Goal: Transaction & Acquisition: Book appointment/travel/reservation

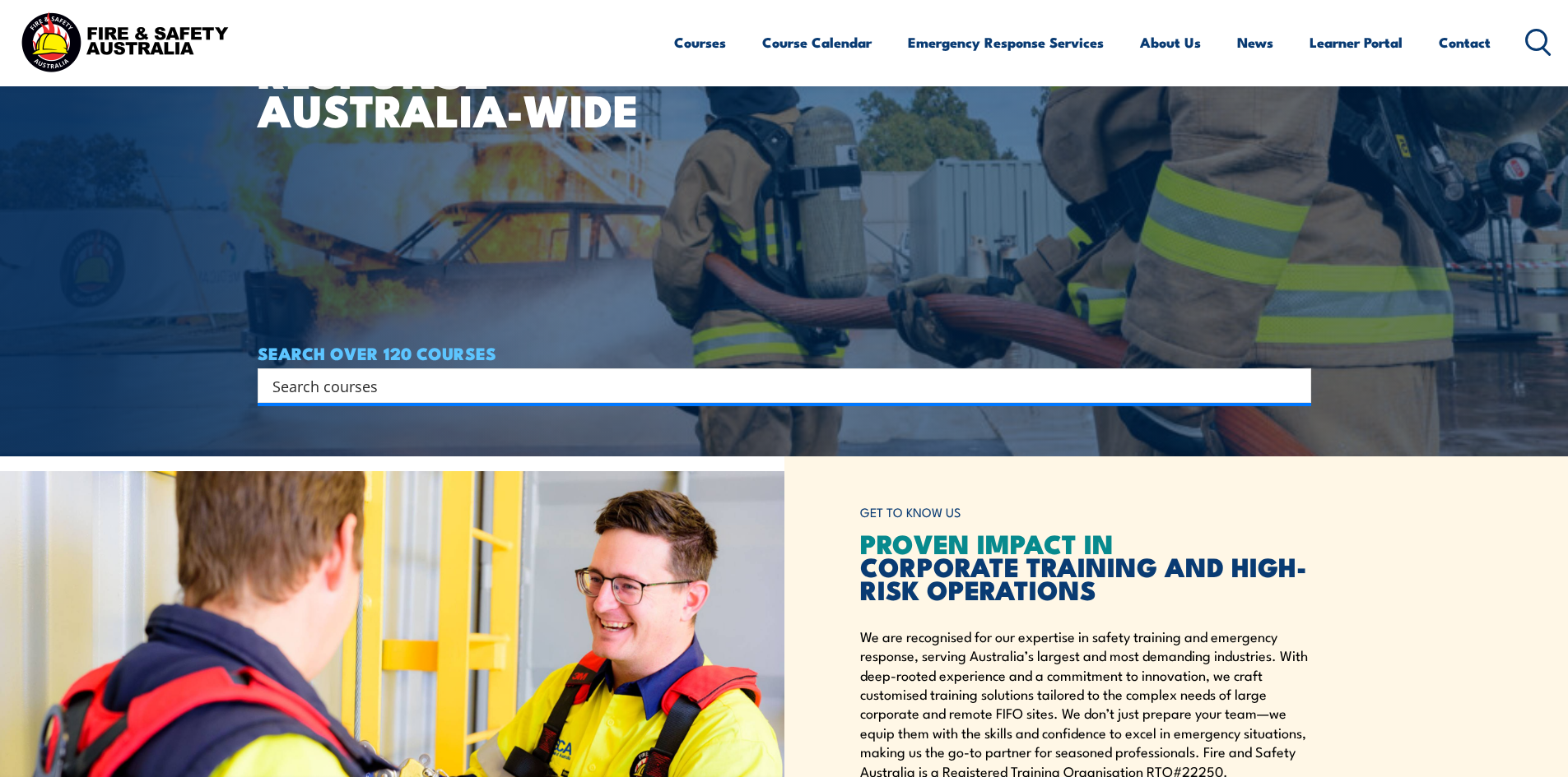
scroll to position [329, 0]
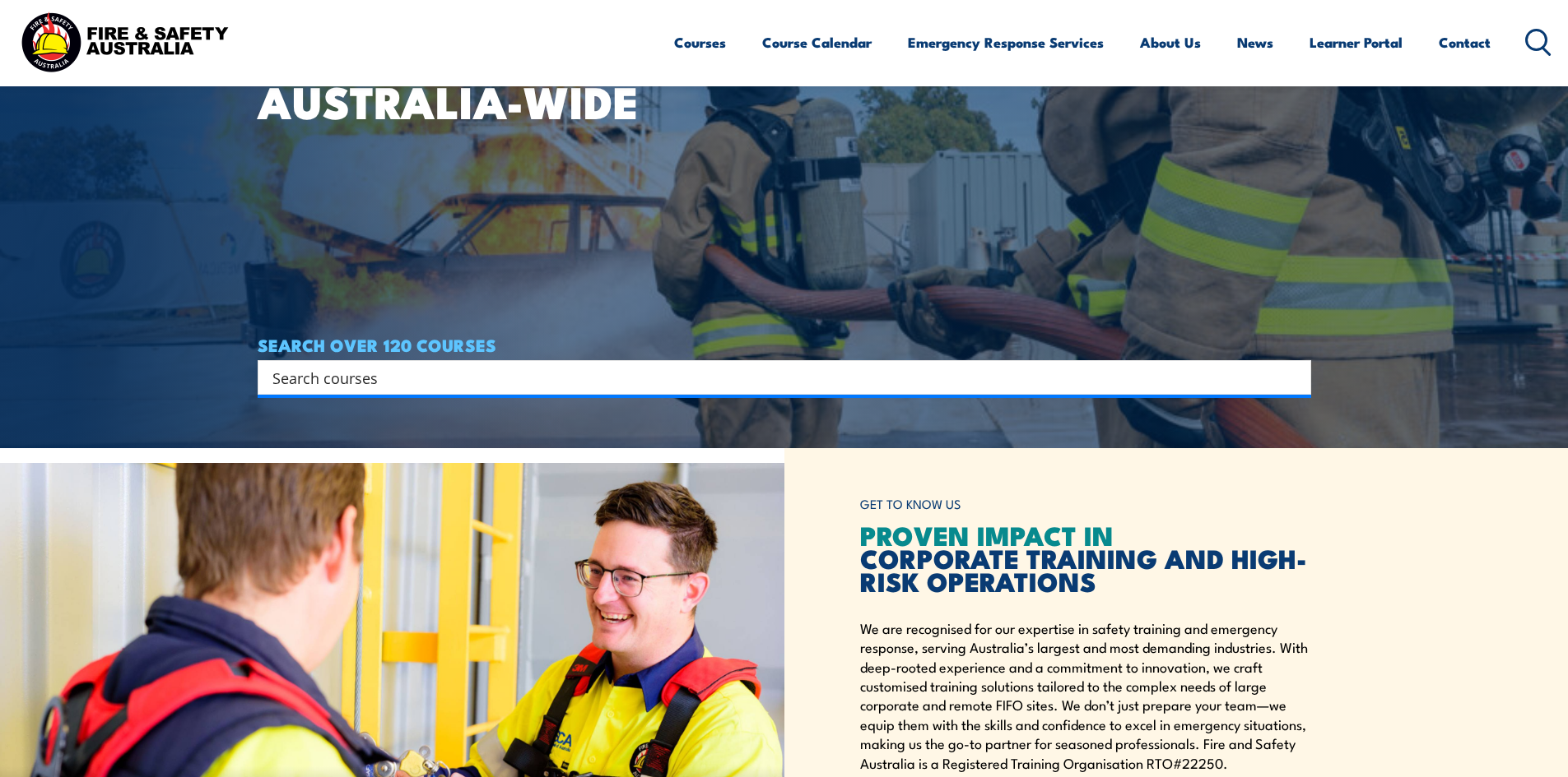
click at [376, 382] on input "Search input" at bounding box center [773, 377] width 1002 height 24
type input "Fire Warden"
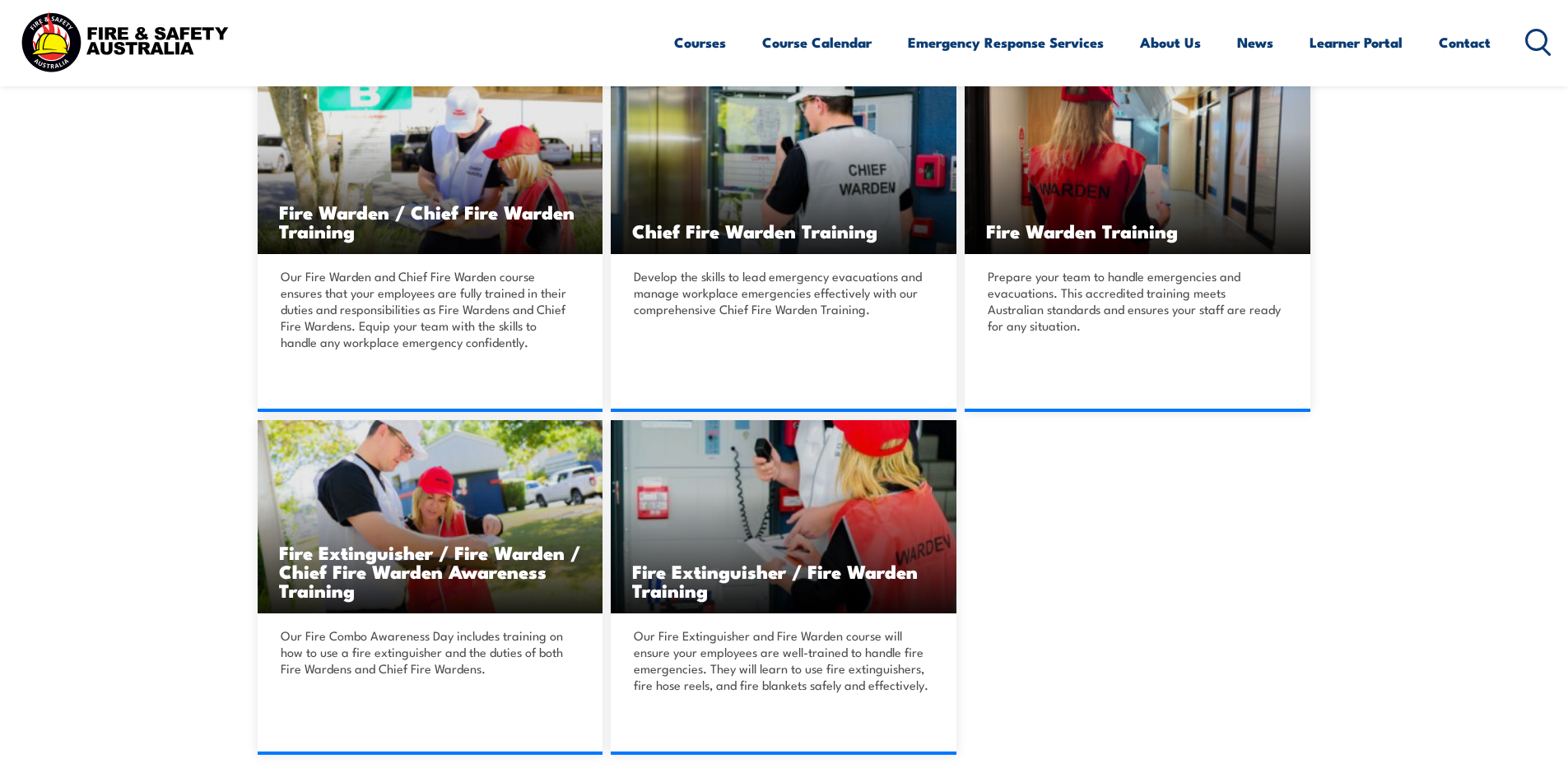
scroll to position [576, 0]
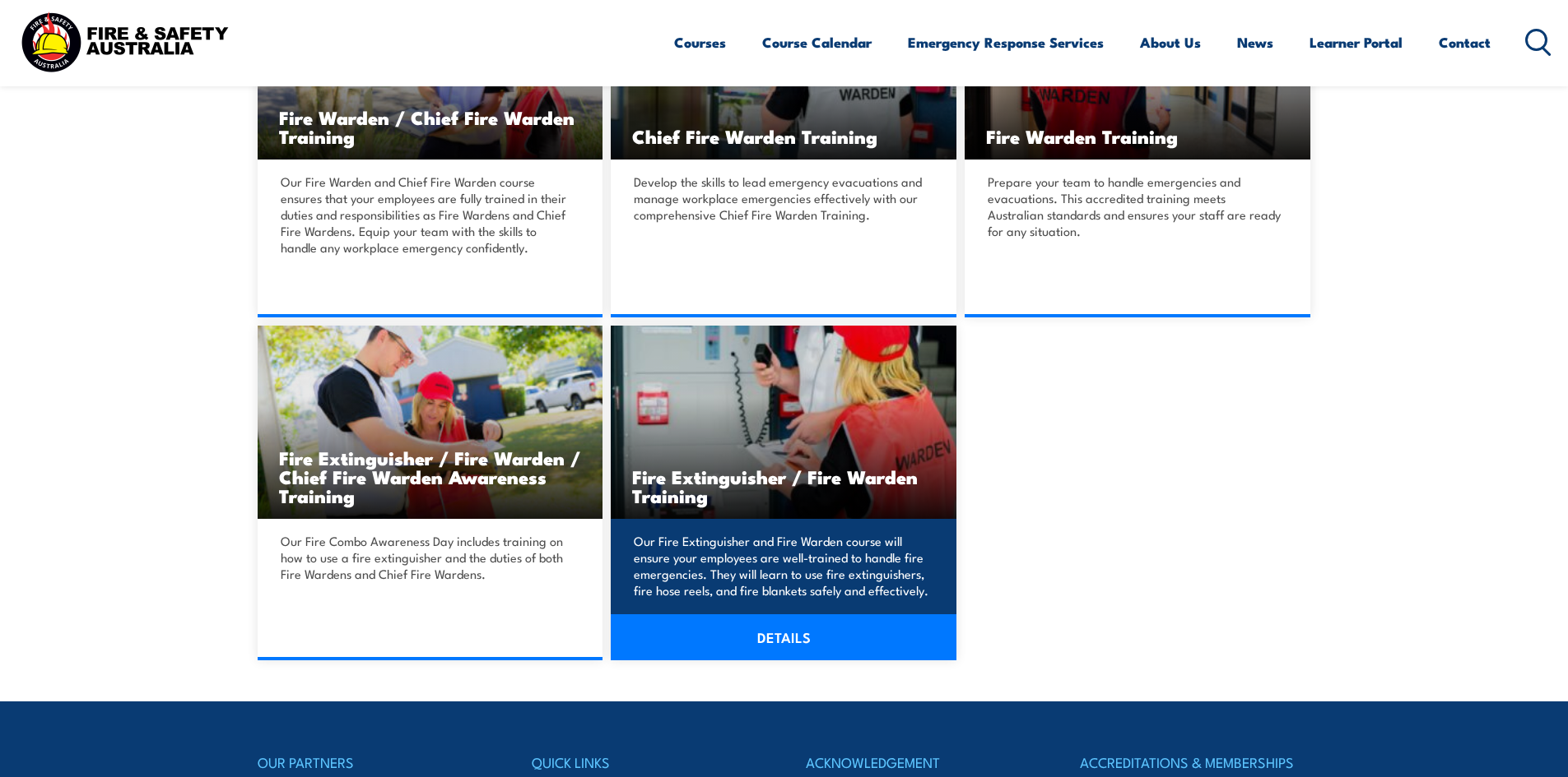
click at [864, 475] on h3 "Fire Extinguisher / Fire Warden Training" at bounding box center [784, 486] width 303 height 38
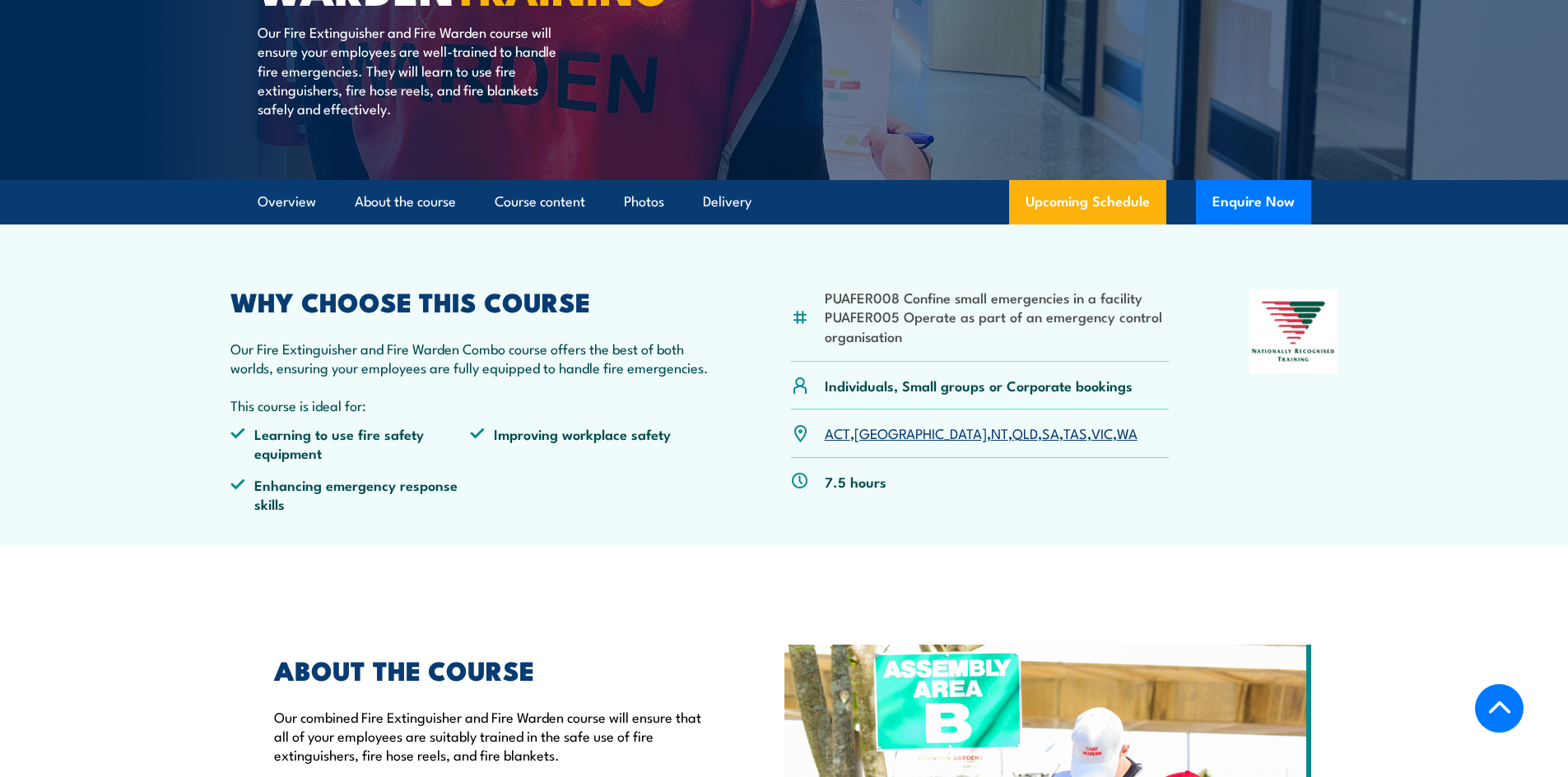
scroll to position [329, 0]
click at [877, 431] on link "NSW" at bounding box center [920, 431] width 132 height 20
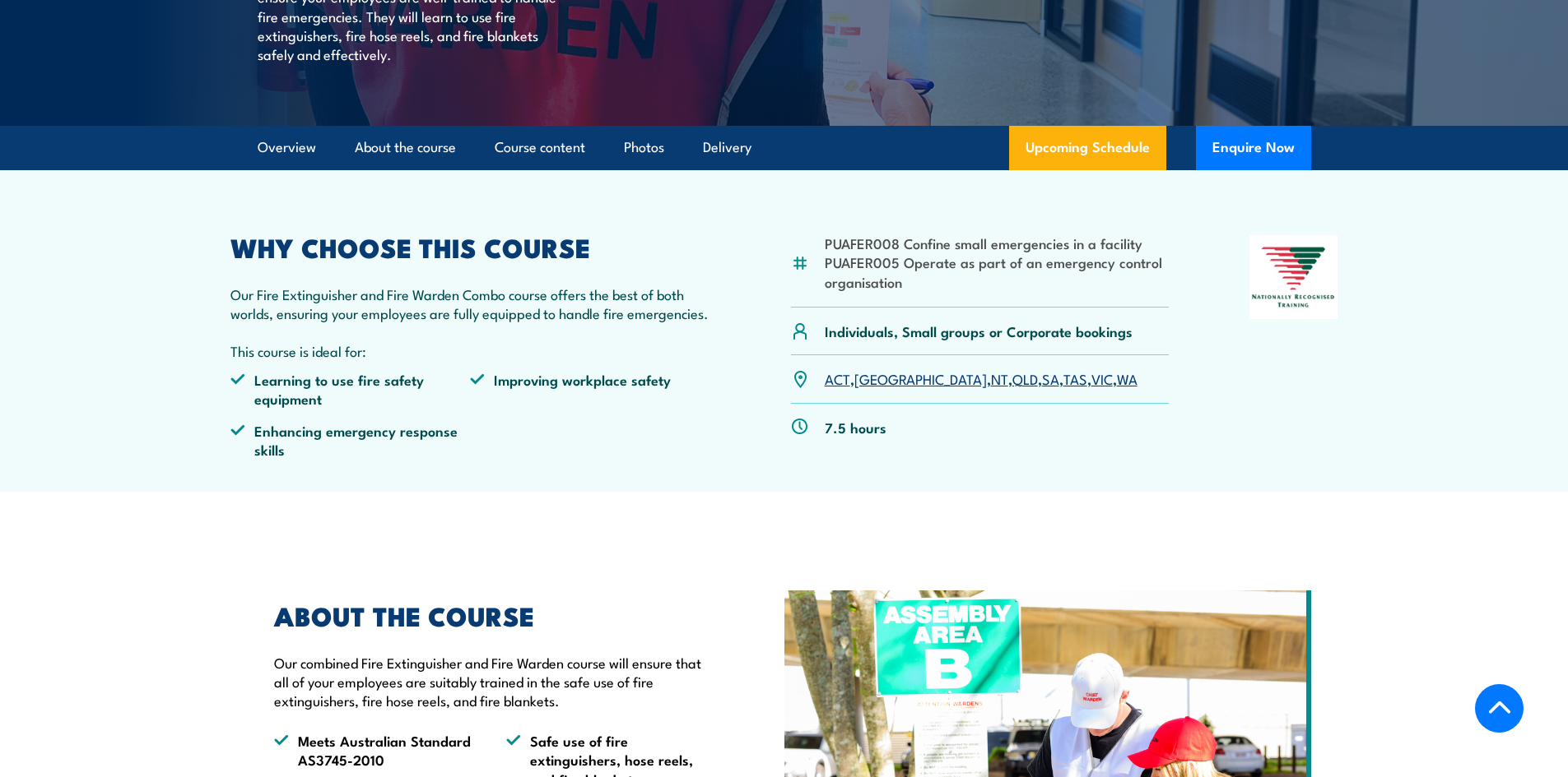
scroll to position [576, 0]
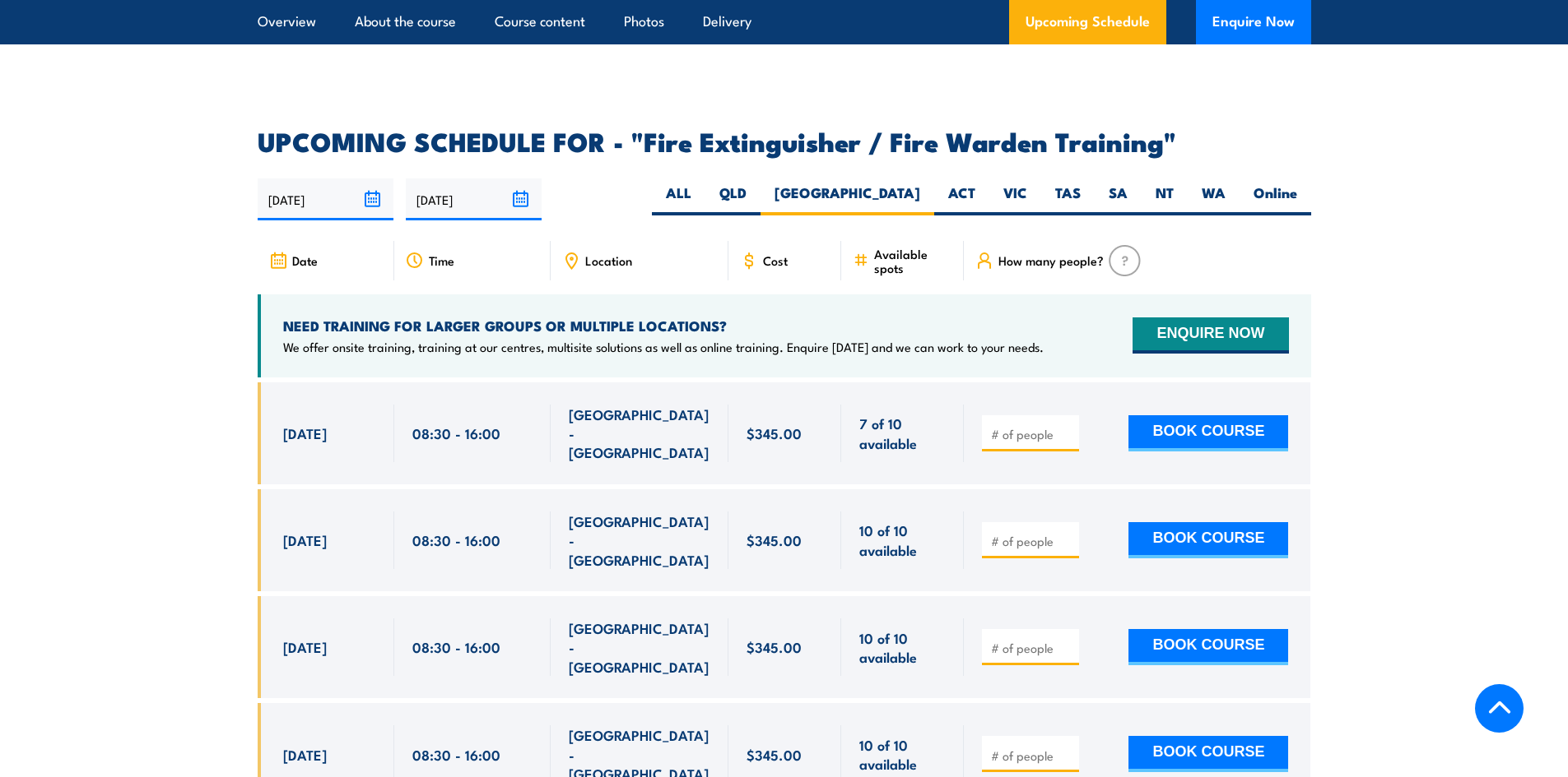
scroll to position [2454, 0]
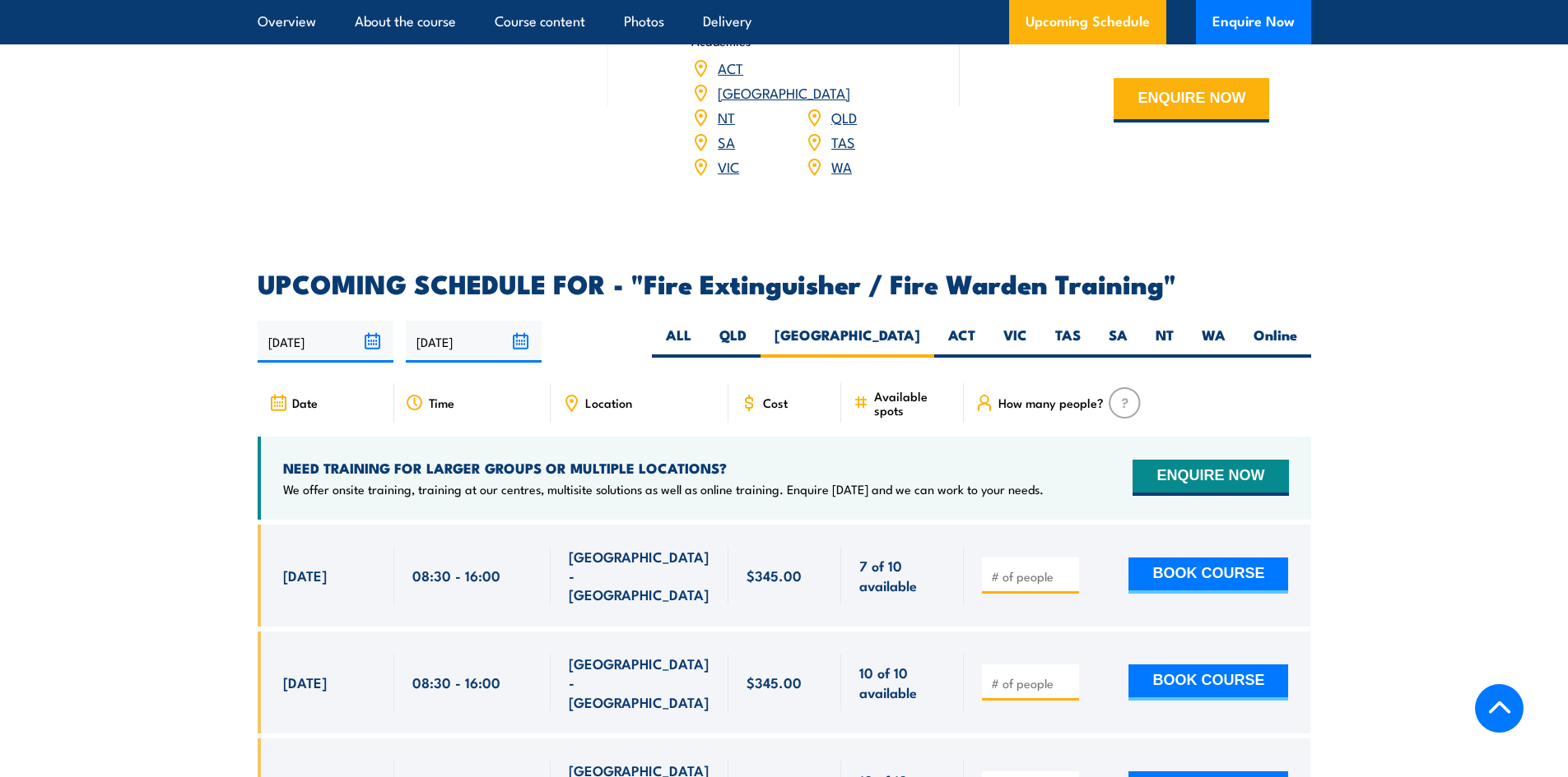
click at [611, 396] on span "Location" at bounding box center [608, 402] width 47 height 14
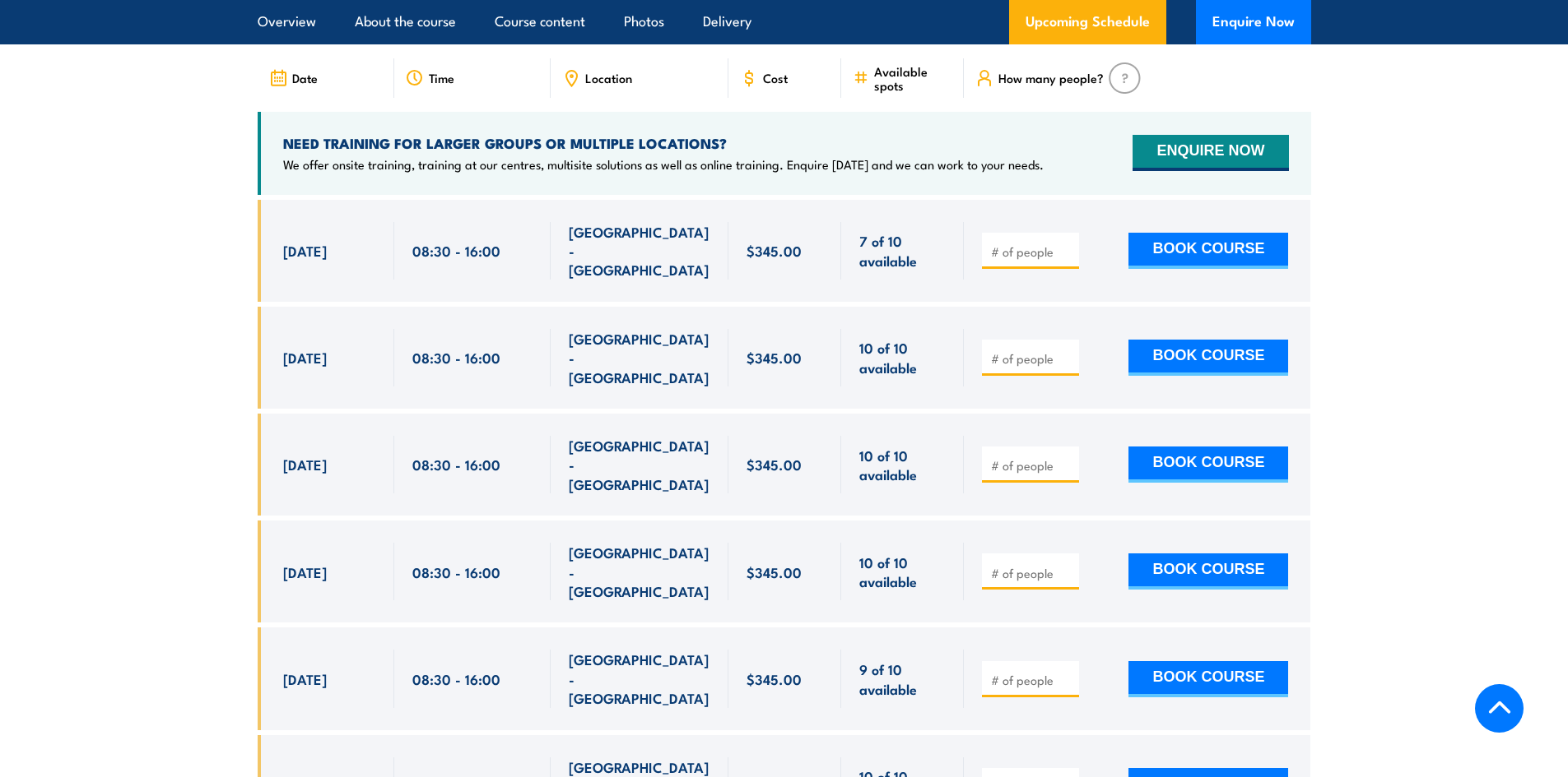
scroll to position [2783, 0]
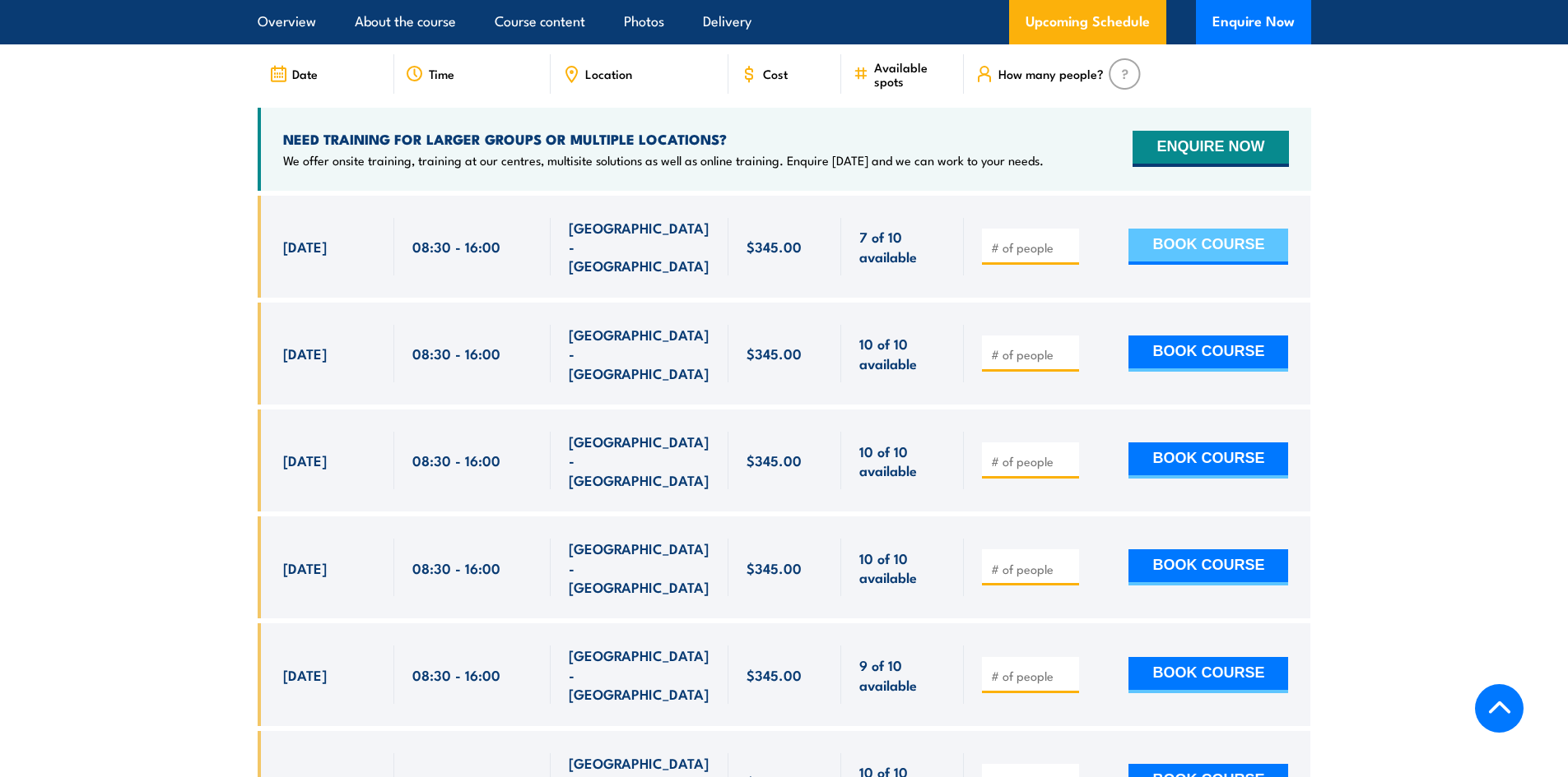
click at [1220, 228] on button "BOOK COURSE" at bounding box center [1208, 246] width 159 height 36
type input "1"
drag, startPoint x: 1242, startPoint y: 213, endPoint x: 1233, endPoint y: 220, distance: 11.4
click at [1242, 228] on button "BOOK COURSE" at bounding box center [1208, 246] width 159 height 36
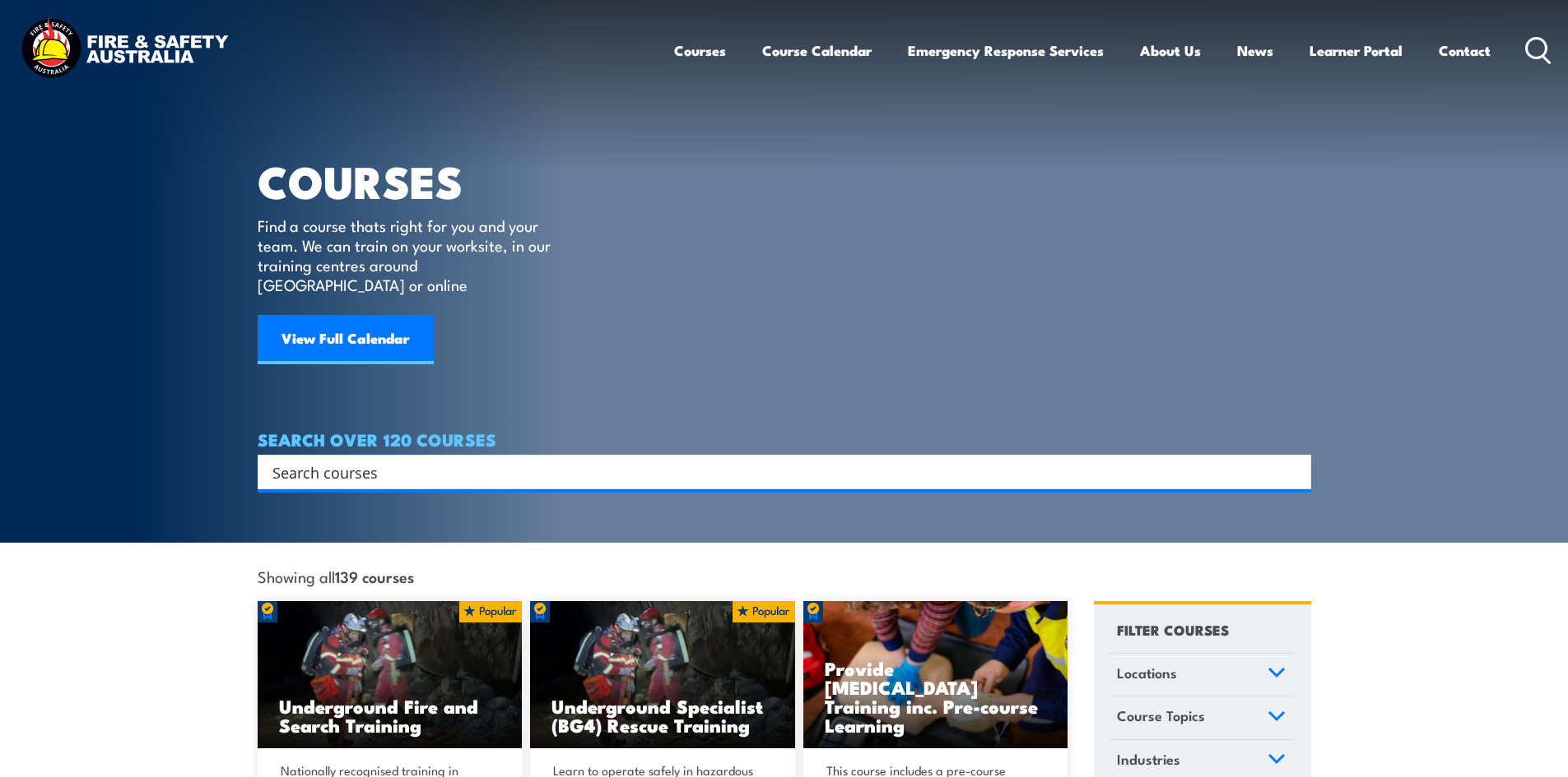
click at [315, 460] on input "Search input" at bounding box center [773, 472] width 1002 height 24
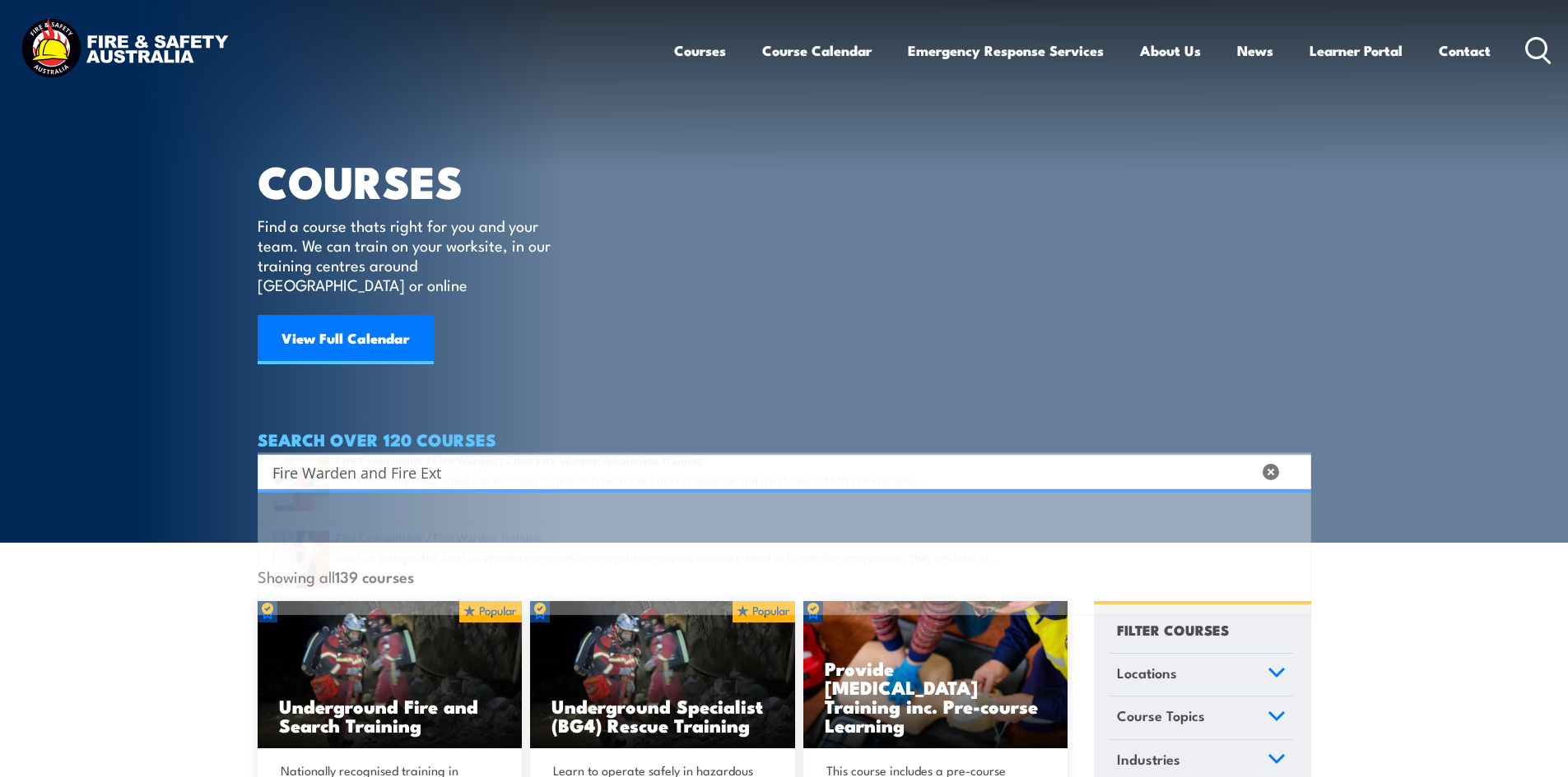
type input "Fire Warden and Fire Ext"
click at [503, 583] on span at bounding box center [784, 599] width 1044 height 77
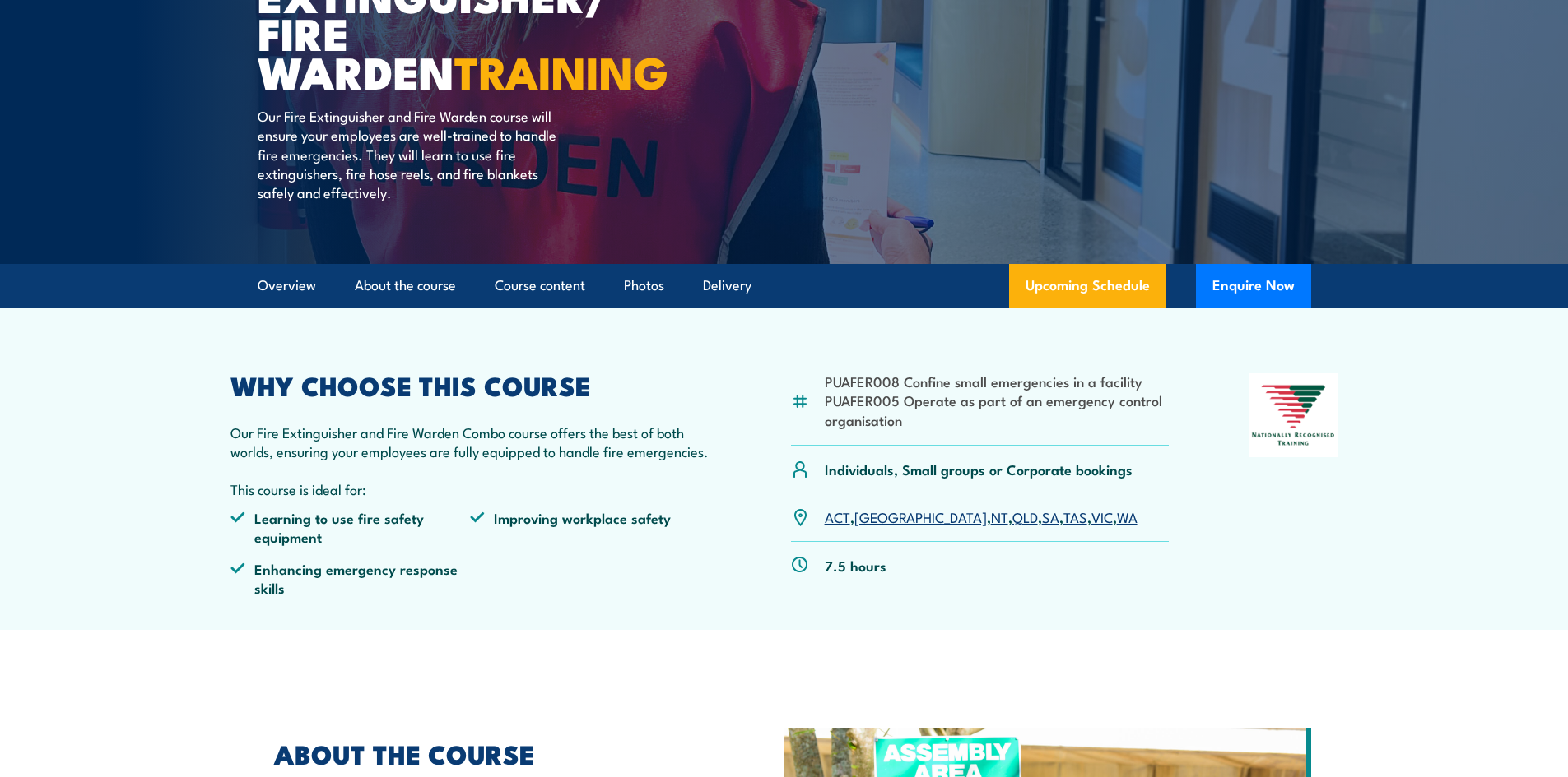
scroll to position [247, 0]
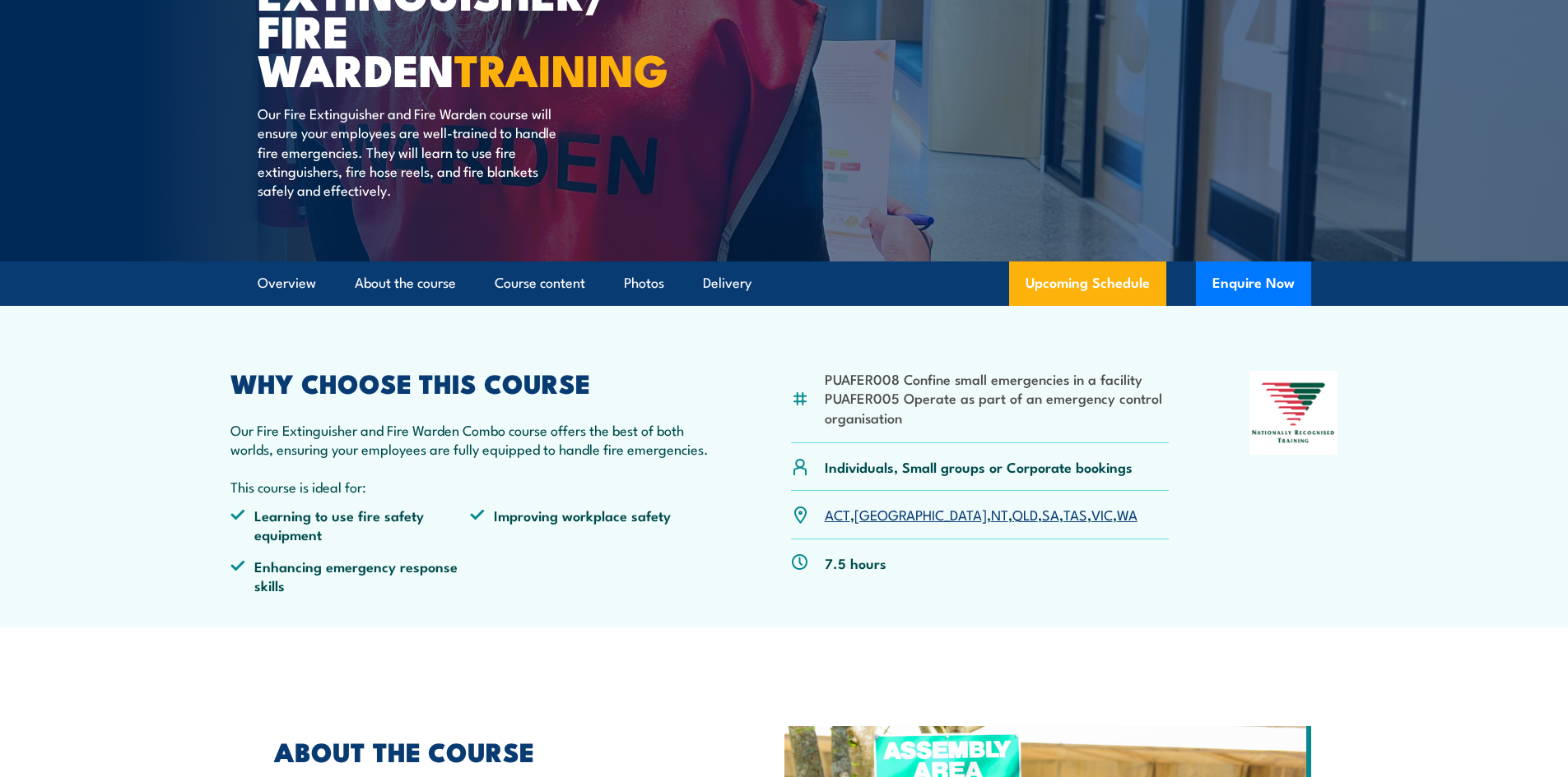
click at [875, 510] on link "NSW" at bounding box center [920, 514] width 132 height 20
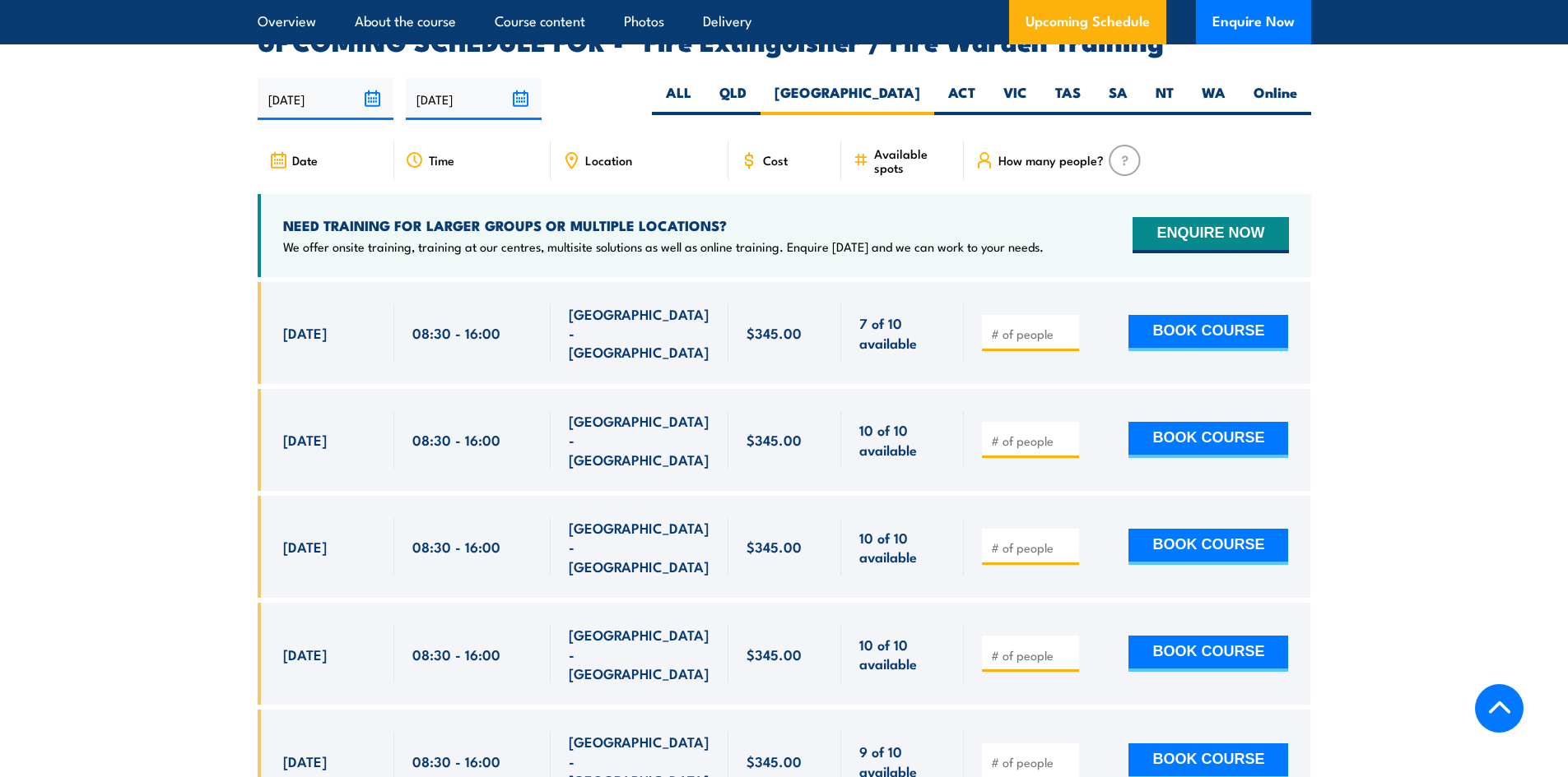
scroll to position [2701, 0]
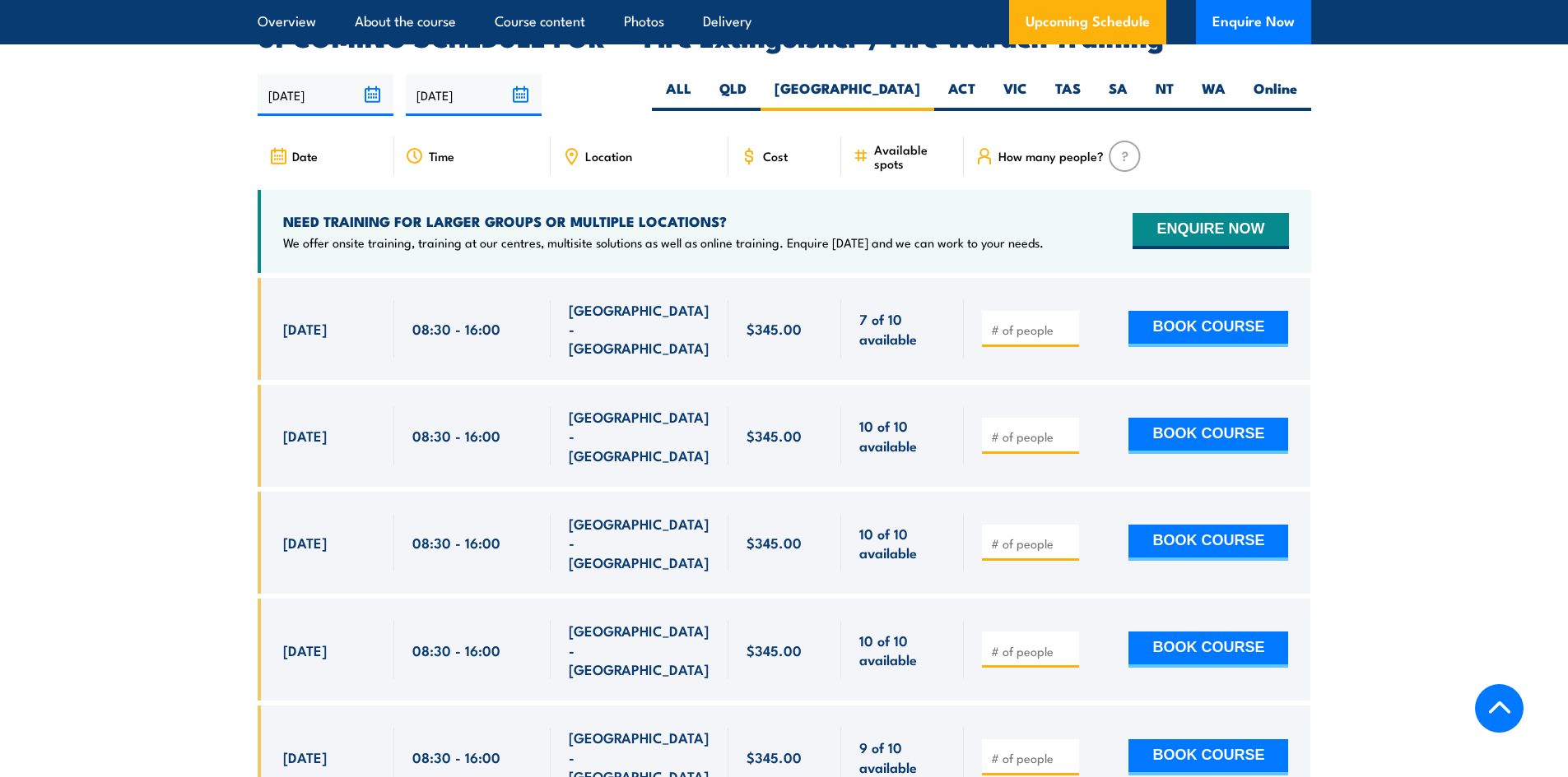
click at [1003, 322] on input "number" at bounding box center [1032, 330] width 82 height 17
type input "1"
click at [1218, 311] on button "BOOK COURSE" at bounding box center [1208, 328] width 159 height 36
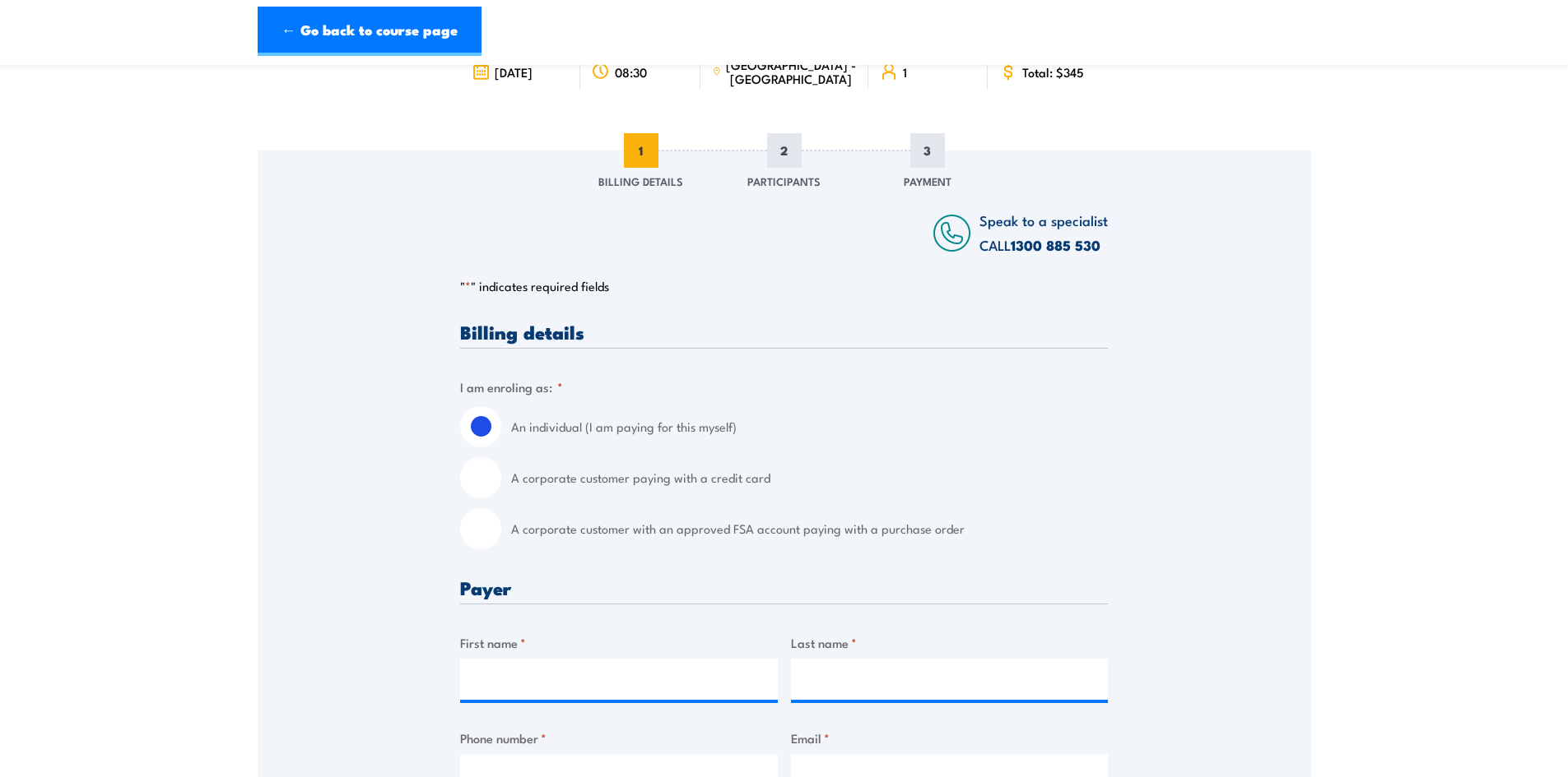
scroll to position [164, 0]
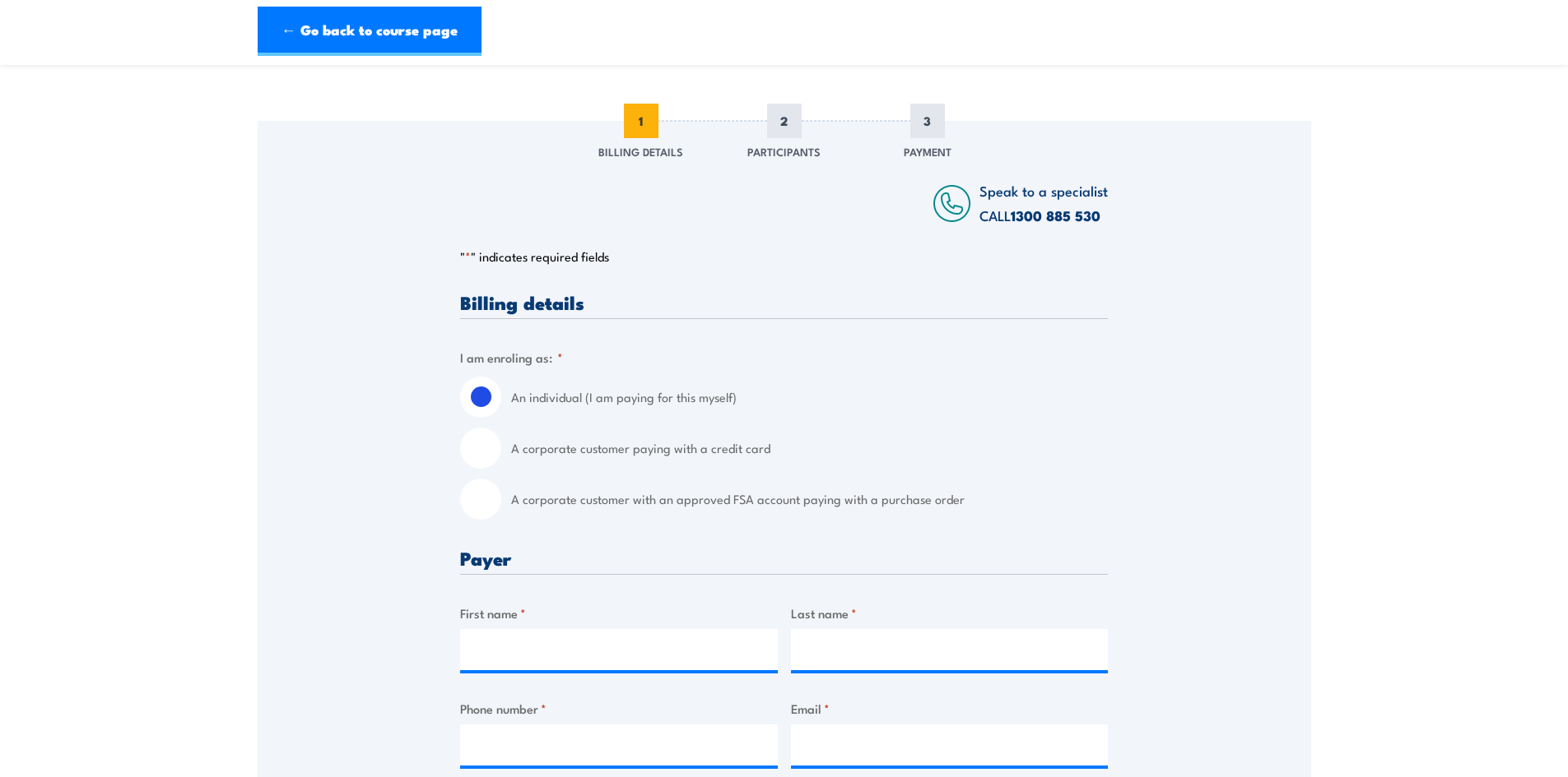
click at [488, 446] on input "A corporate customer paying with a credit card" at bounding box center [481, 448] width 41 height 41
radio input "true"
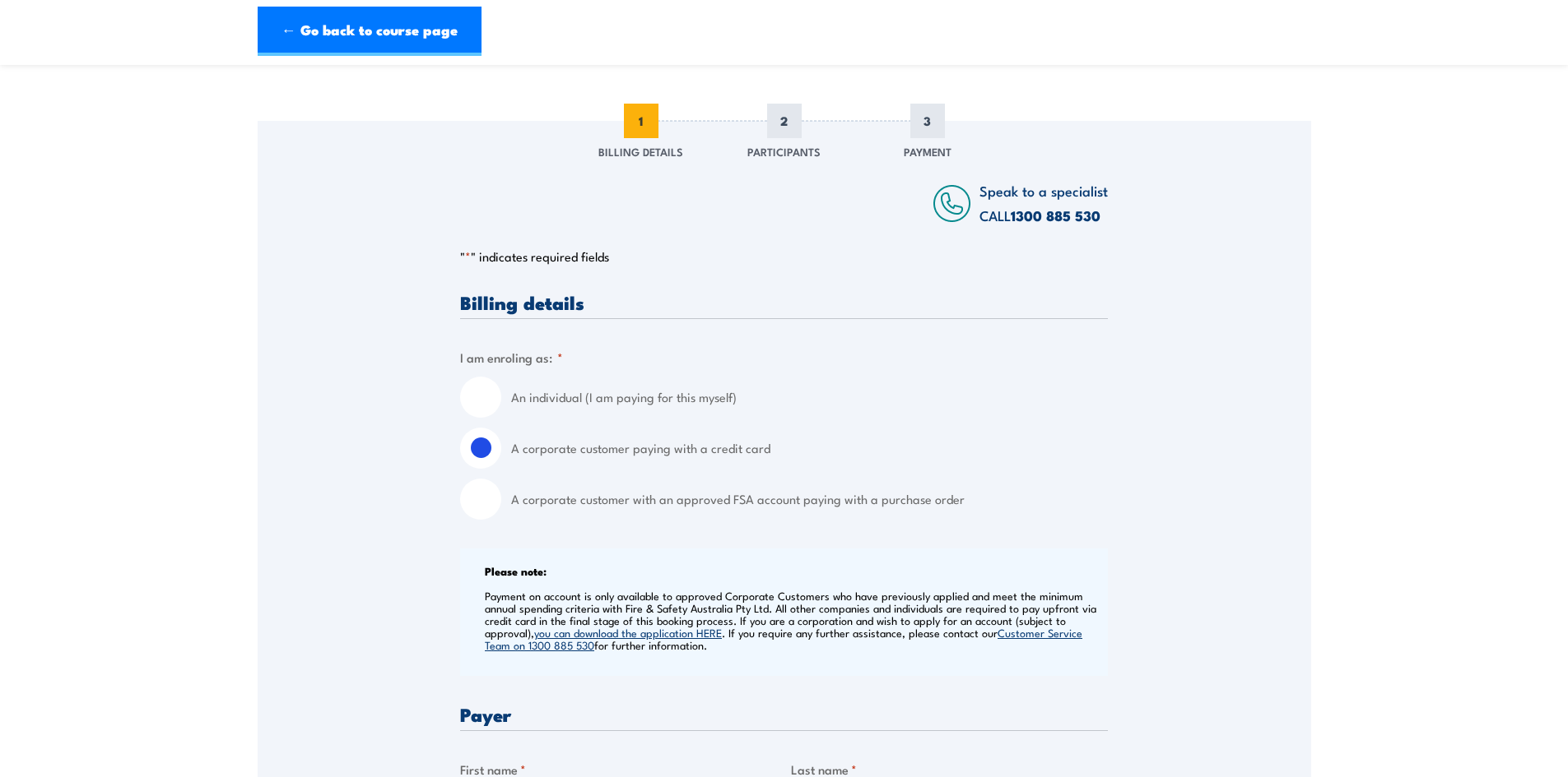
click at [488, 494] on input "A corporate customer with an approved FSA account paying with a purchase order" at bounding box center [481, 499] width 41 height 41
radio input "true"
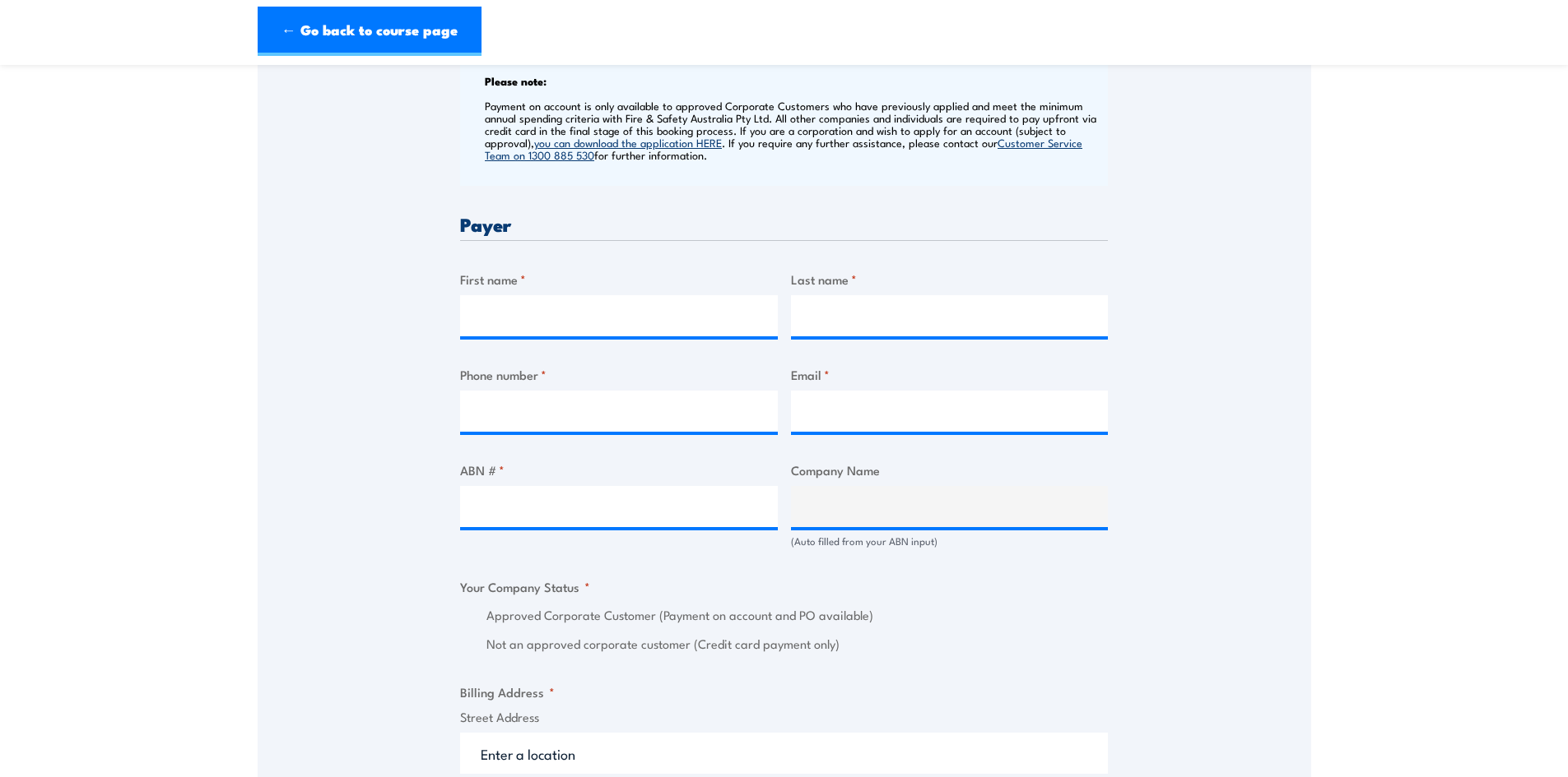
scroll to position [411, 0]
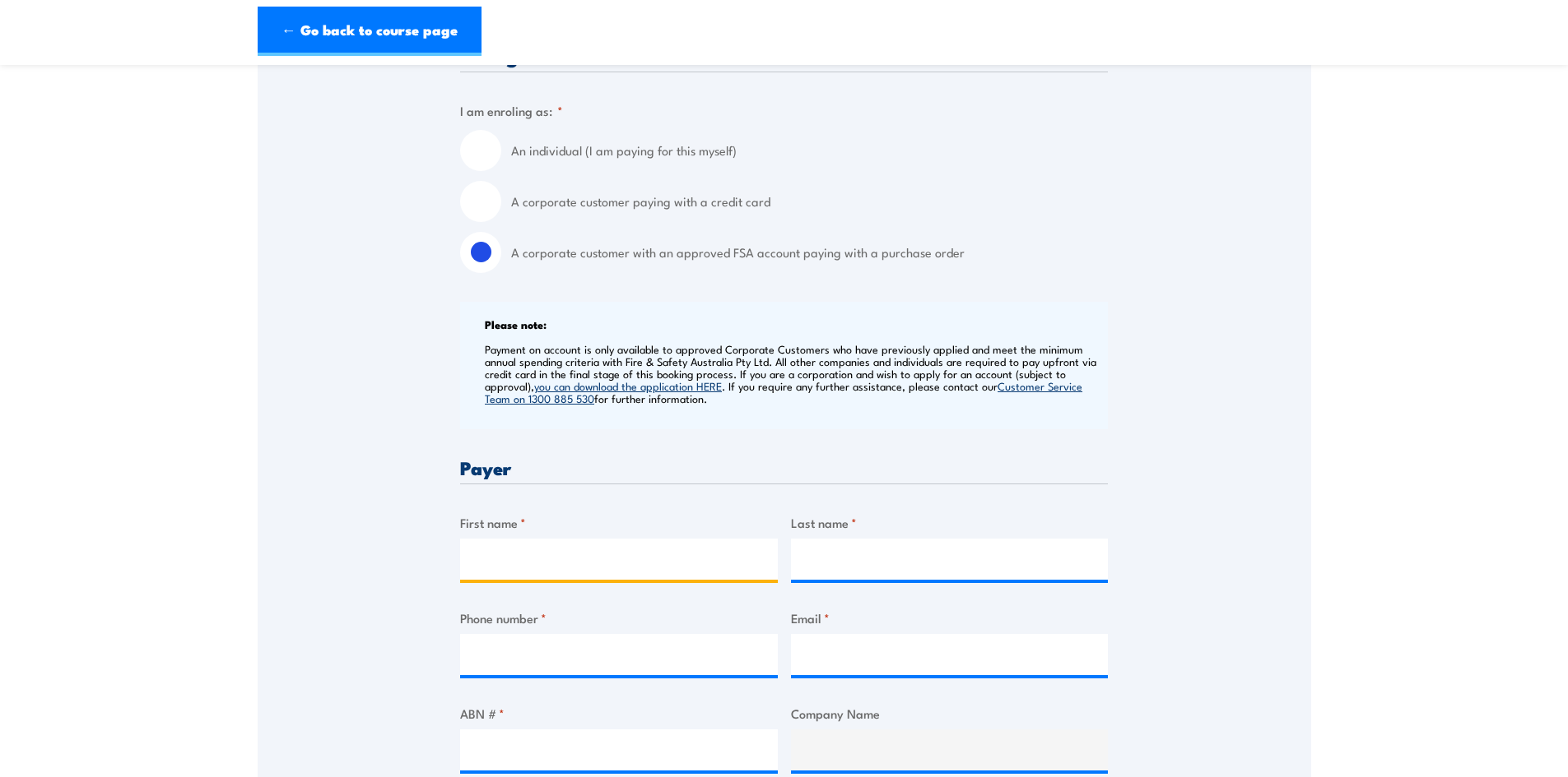
click at [510, 556] on input "First name *" at bounding box center [619, 559] width 318 height 41
type input "Bayley"
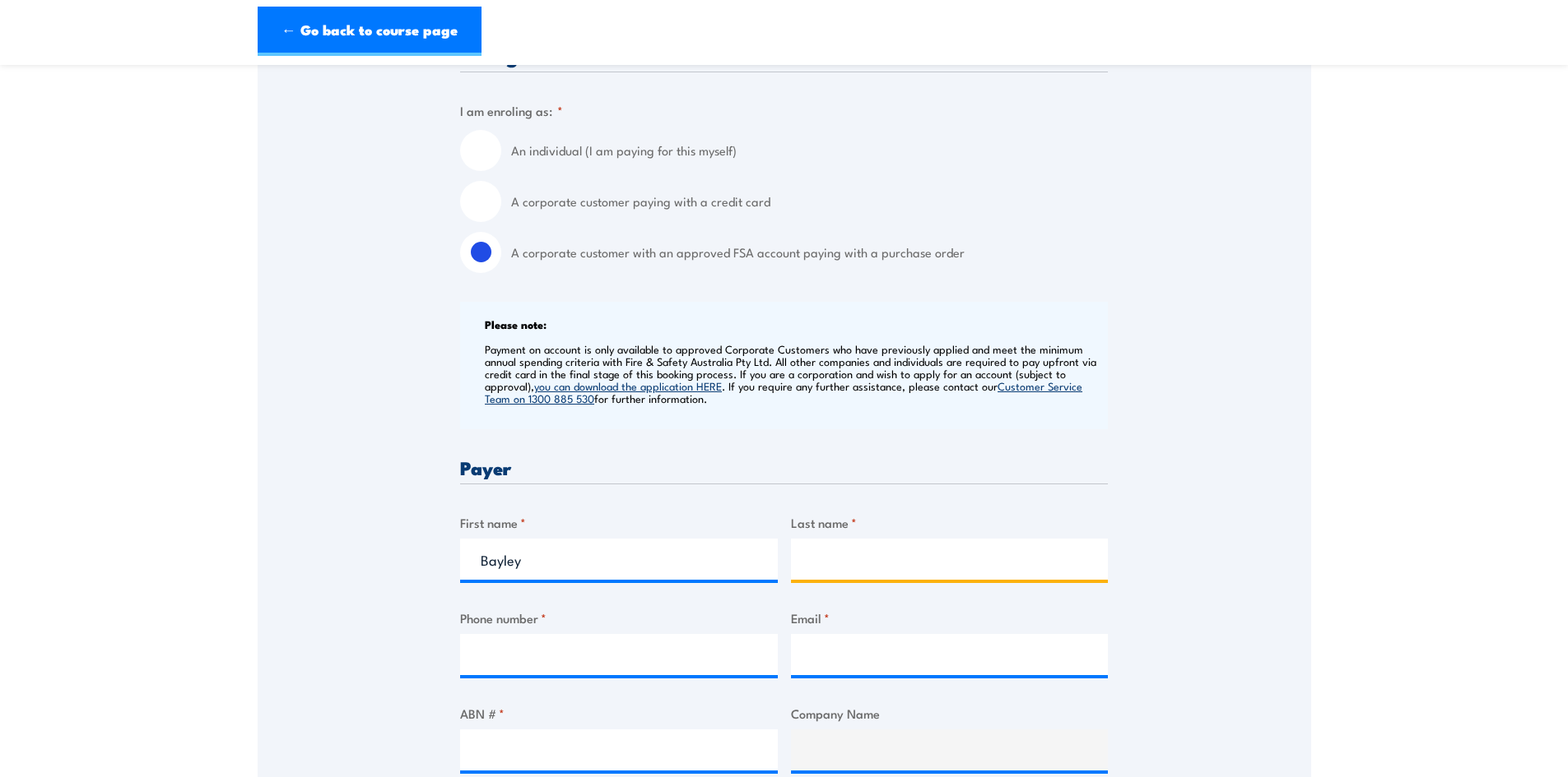
click at [828, 563] on input "Last name *" at bounding box center [949, 559] width 318 height 41
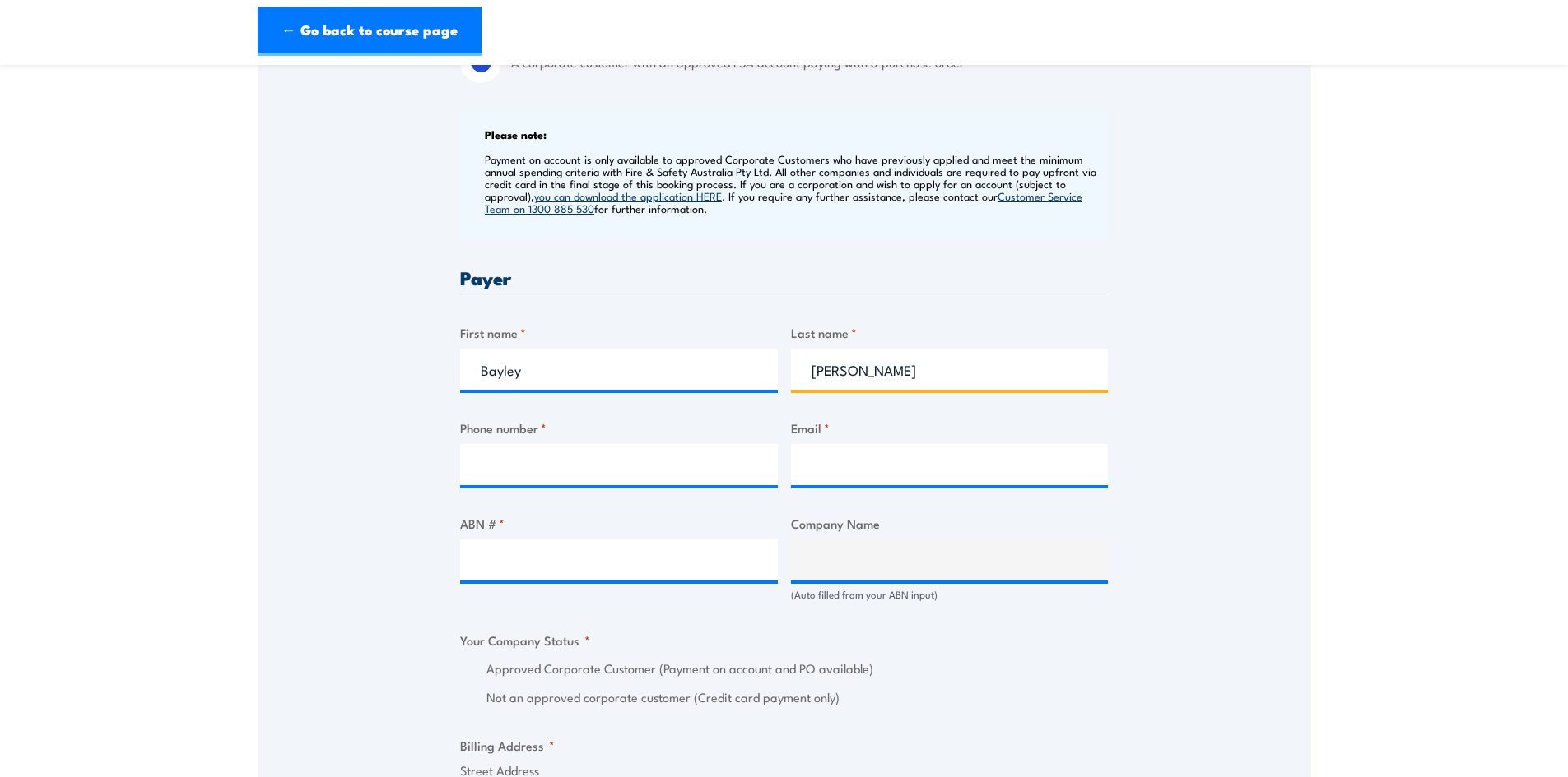
scroll to position [740, 0]
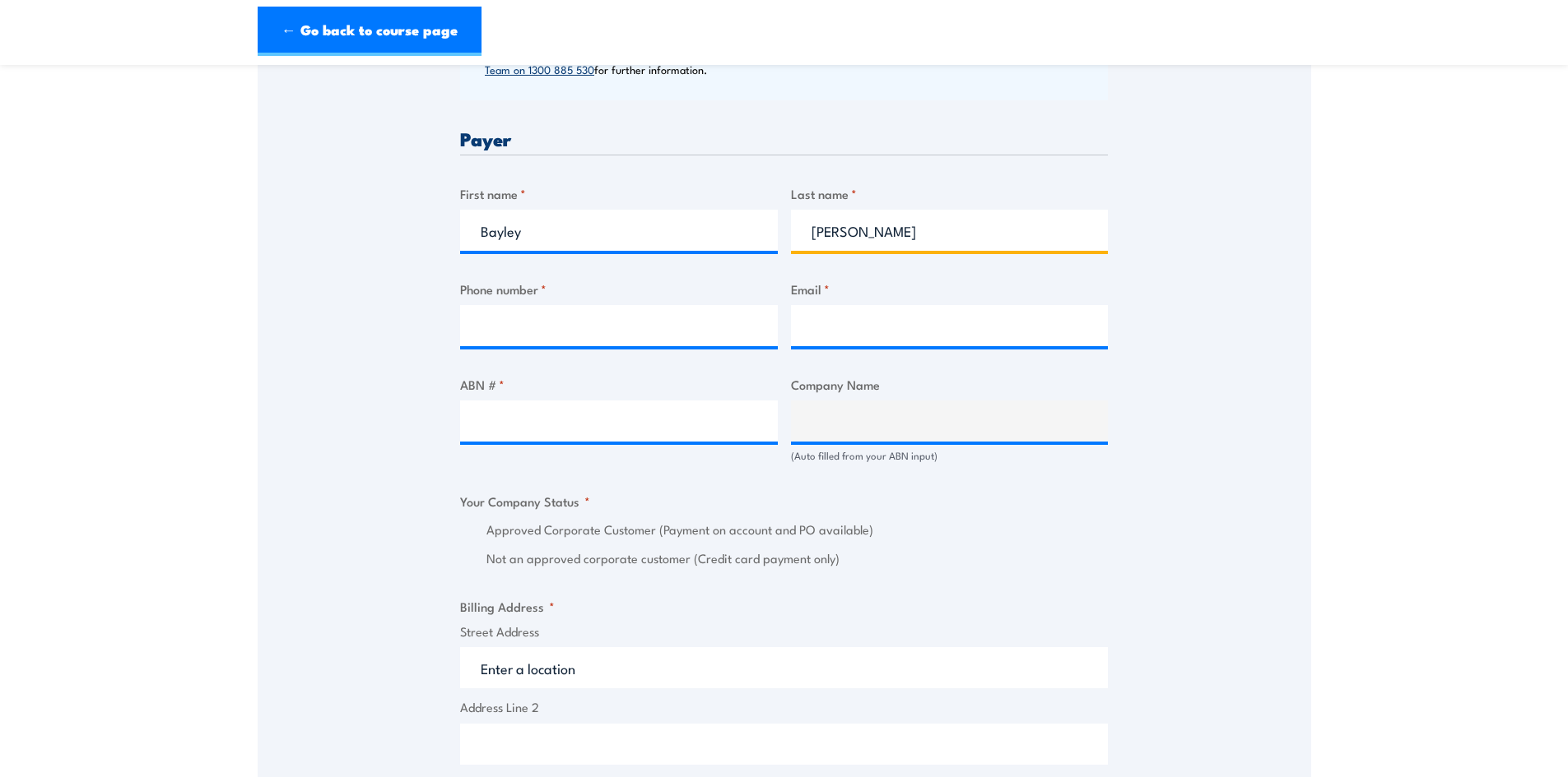
type input "Vincent"
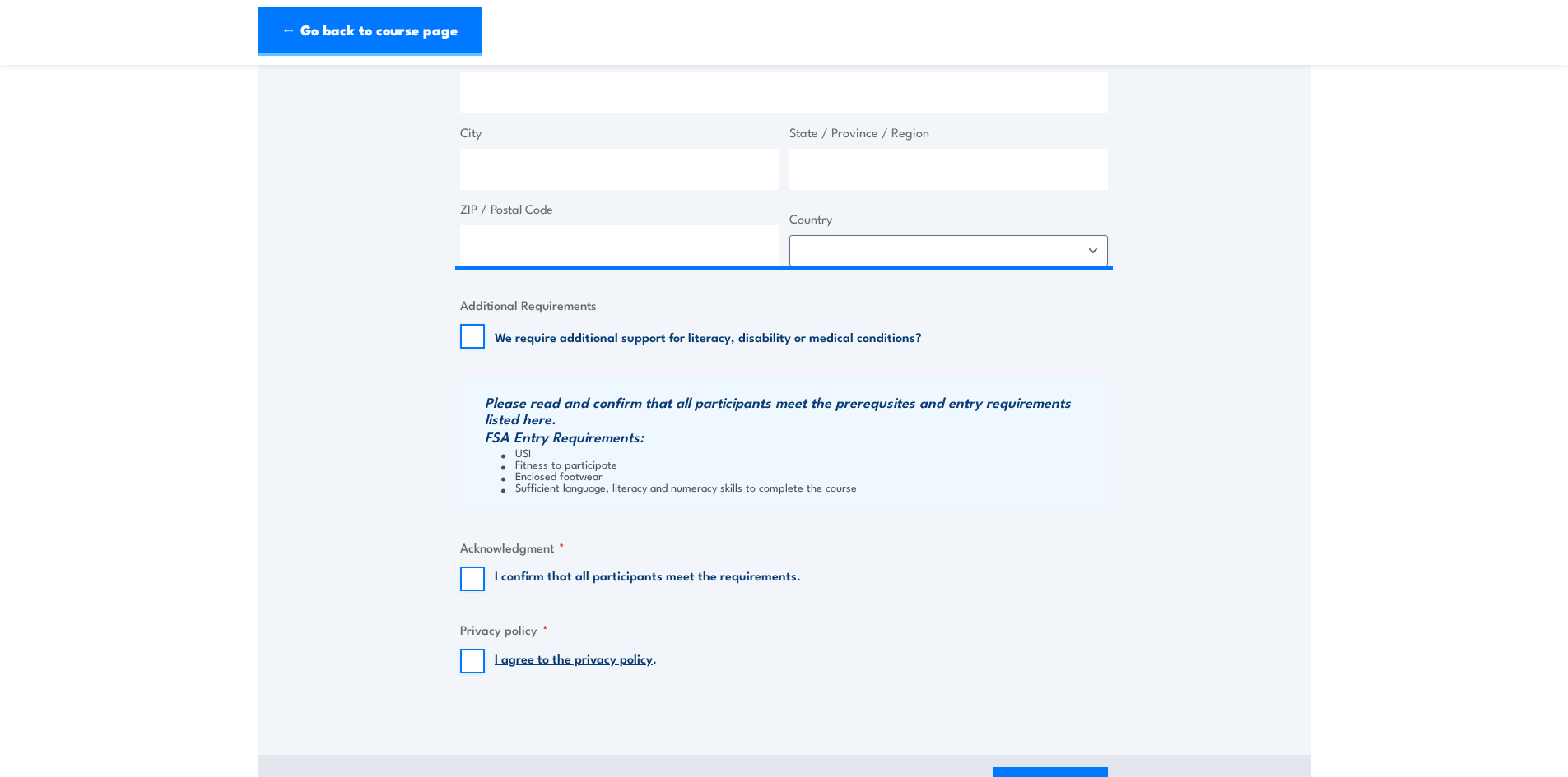
scroll to position [1398, 0]
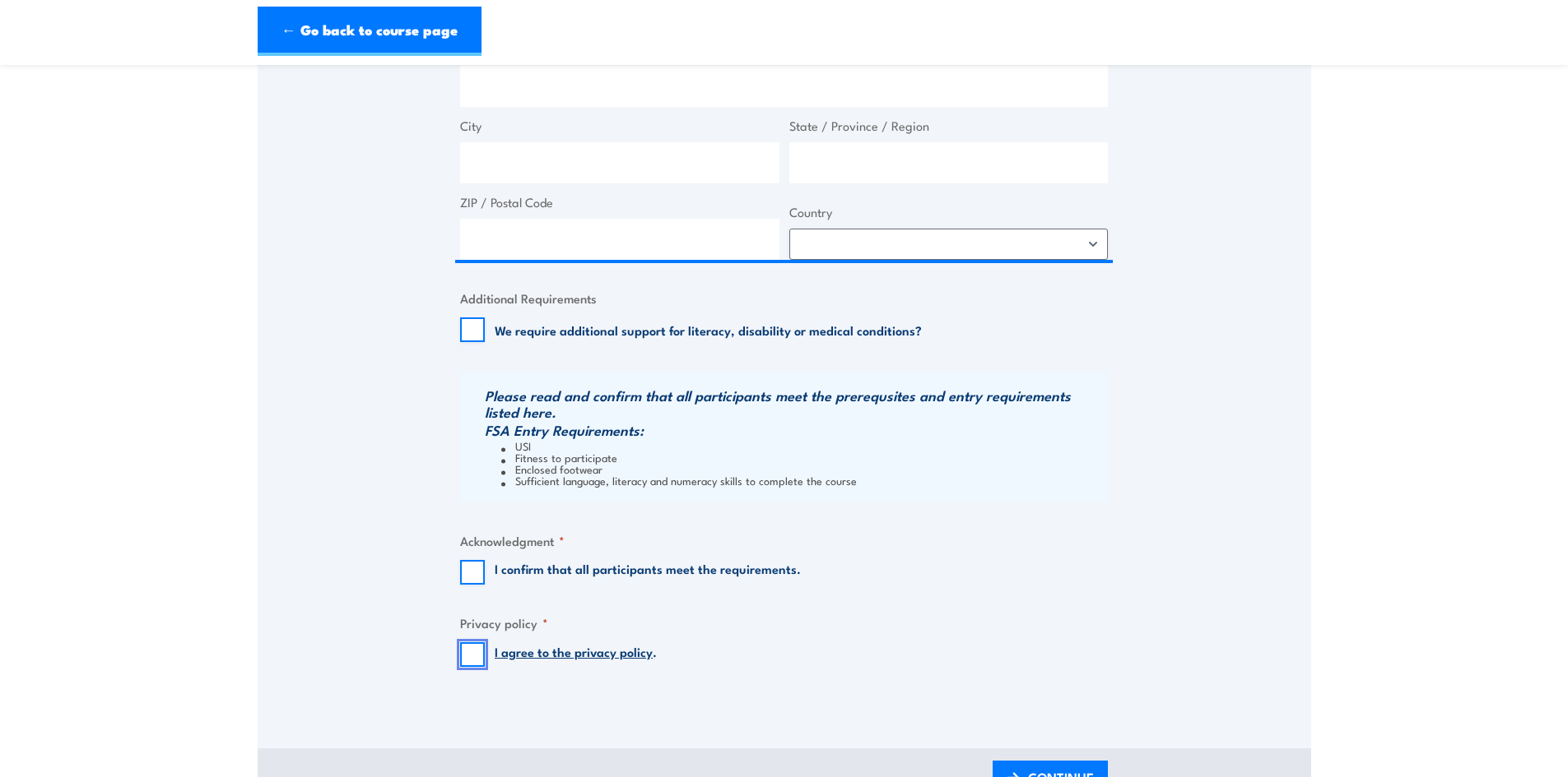
click at [472, 652] on input "I agree to the privacy policy ." at bounding box center [473, 654] width 25 height 24
checkbox input "true"
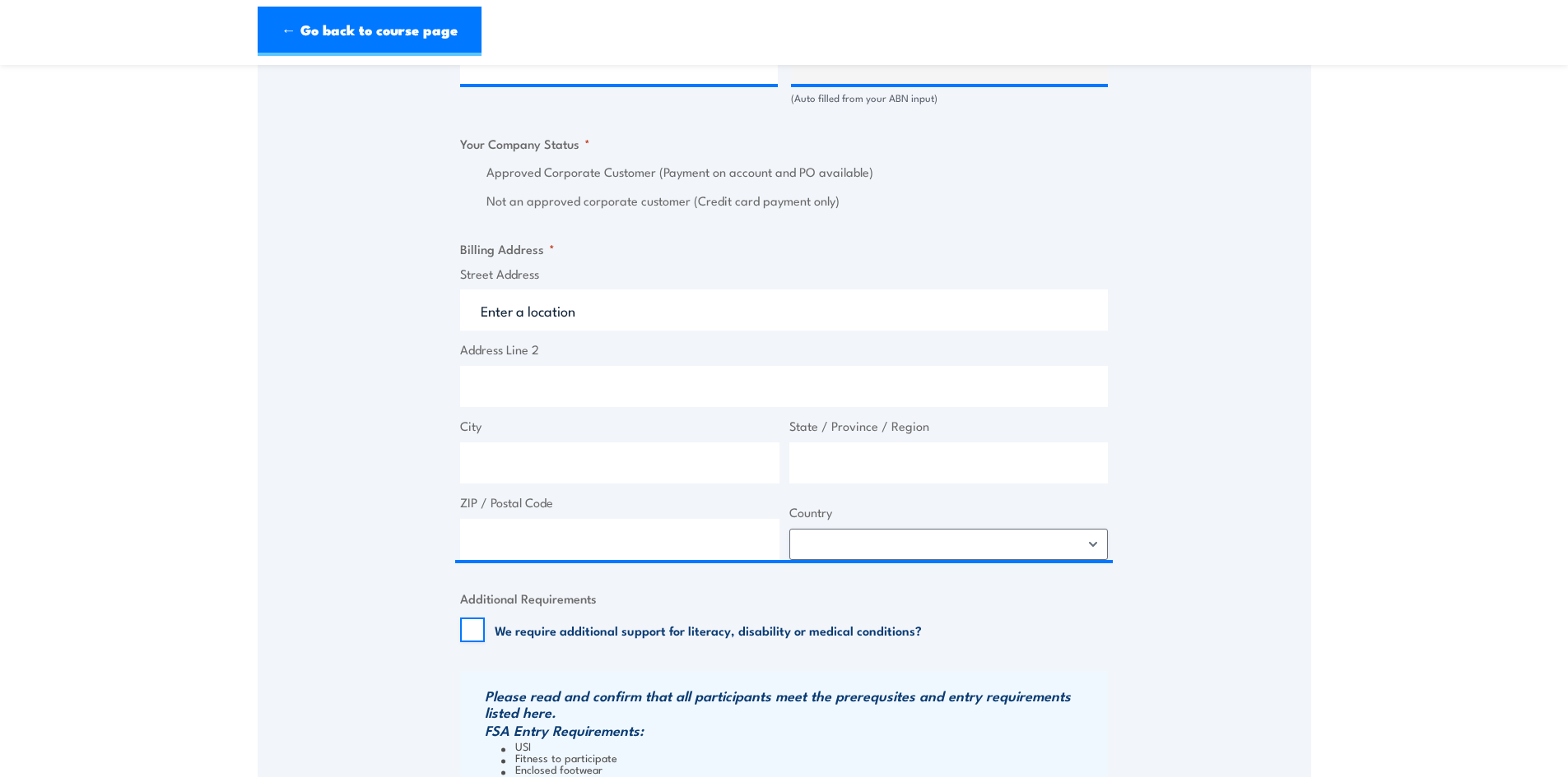
scroll to position [1069, 0]
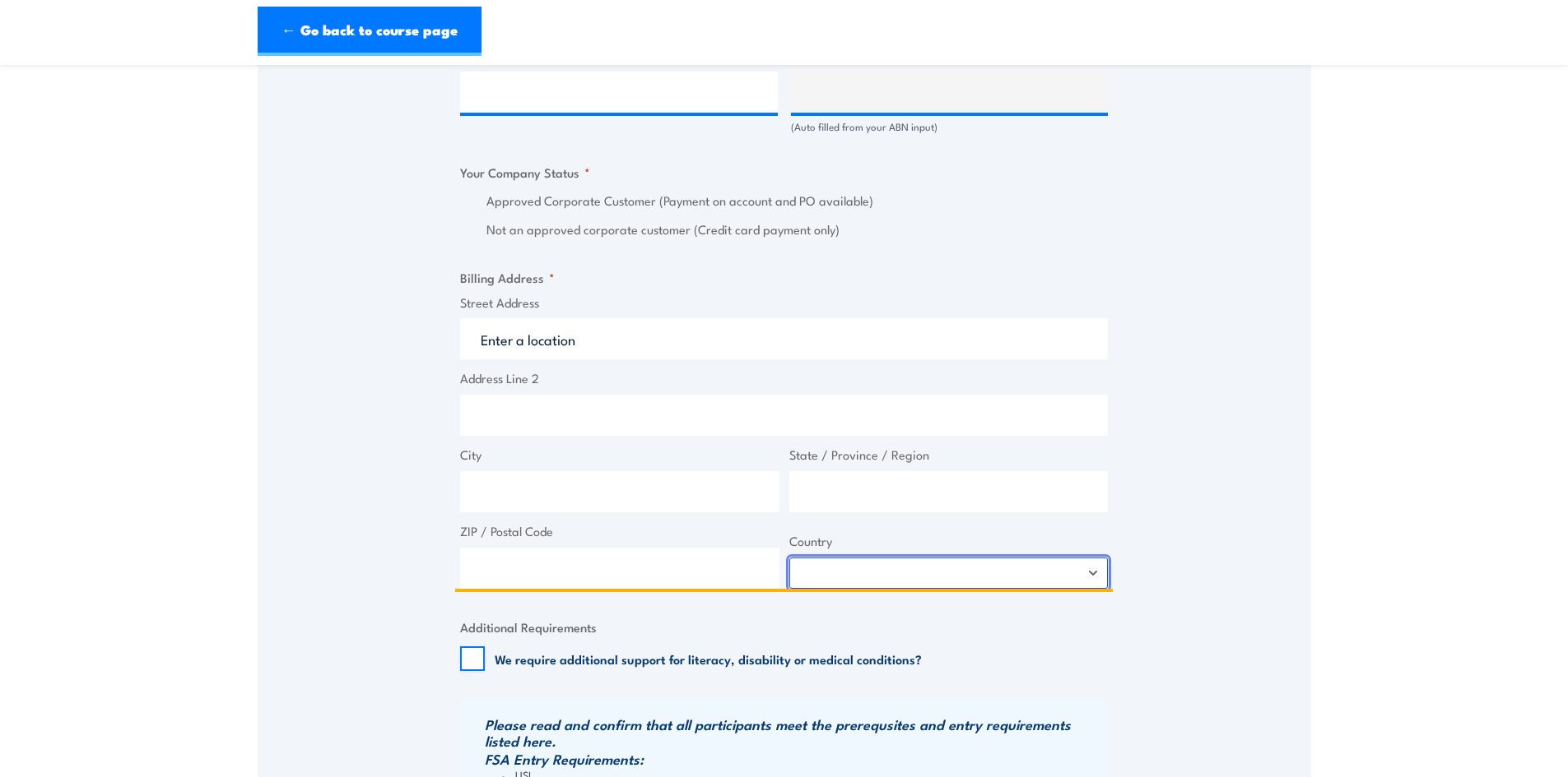
click at [843, 576] on select "Afghanistan Albania Algeria American Samoa Andorra Angola Anguilla Antarctica A…" at bounding box center [949, 573] width 320 height 32
select select "[GEOGRAPHIC_DATA]"
click at [790, 557] on select "Afghanistan Albania Algeria American Samoa Andorra Angola Anguilla Antarctica A…" at bounding box center [949, 573] width 320 height 32
click at [576, 334] on input "Street Address" at bounding box center [784, 339] width 648 height 41
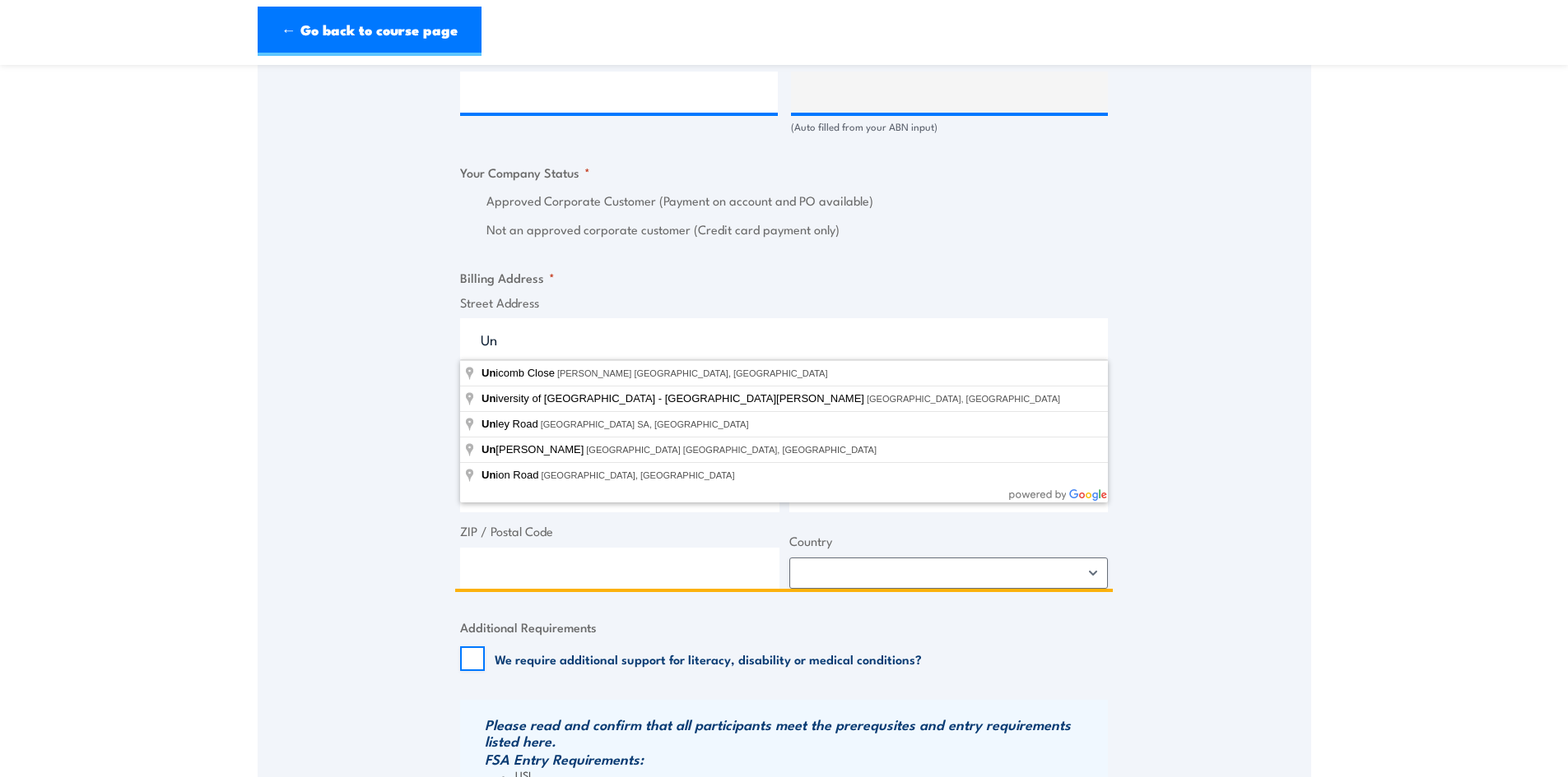
type input "U"
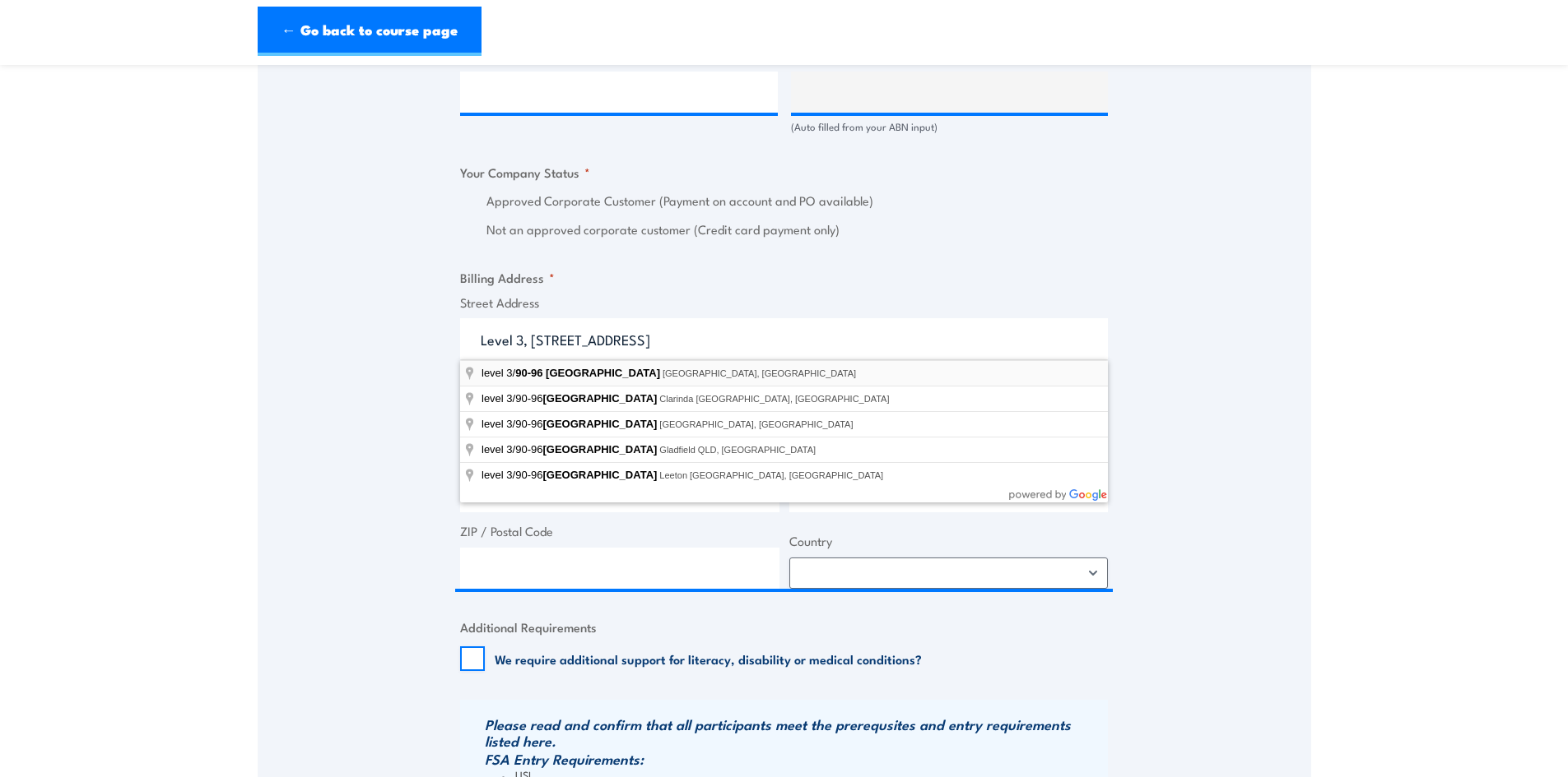
type input "level 3/90-96 Bourke Road, Alexandria NSW, Australia"
type input "[STREET_ADDRESS]"
type input "[GEOGRAPHIC_DATA]"
type input "2015"
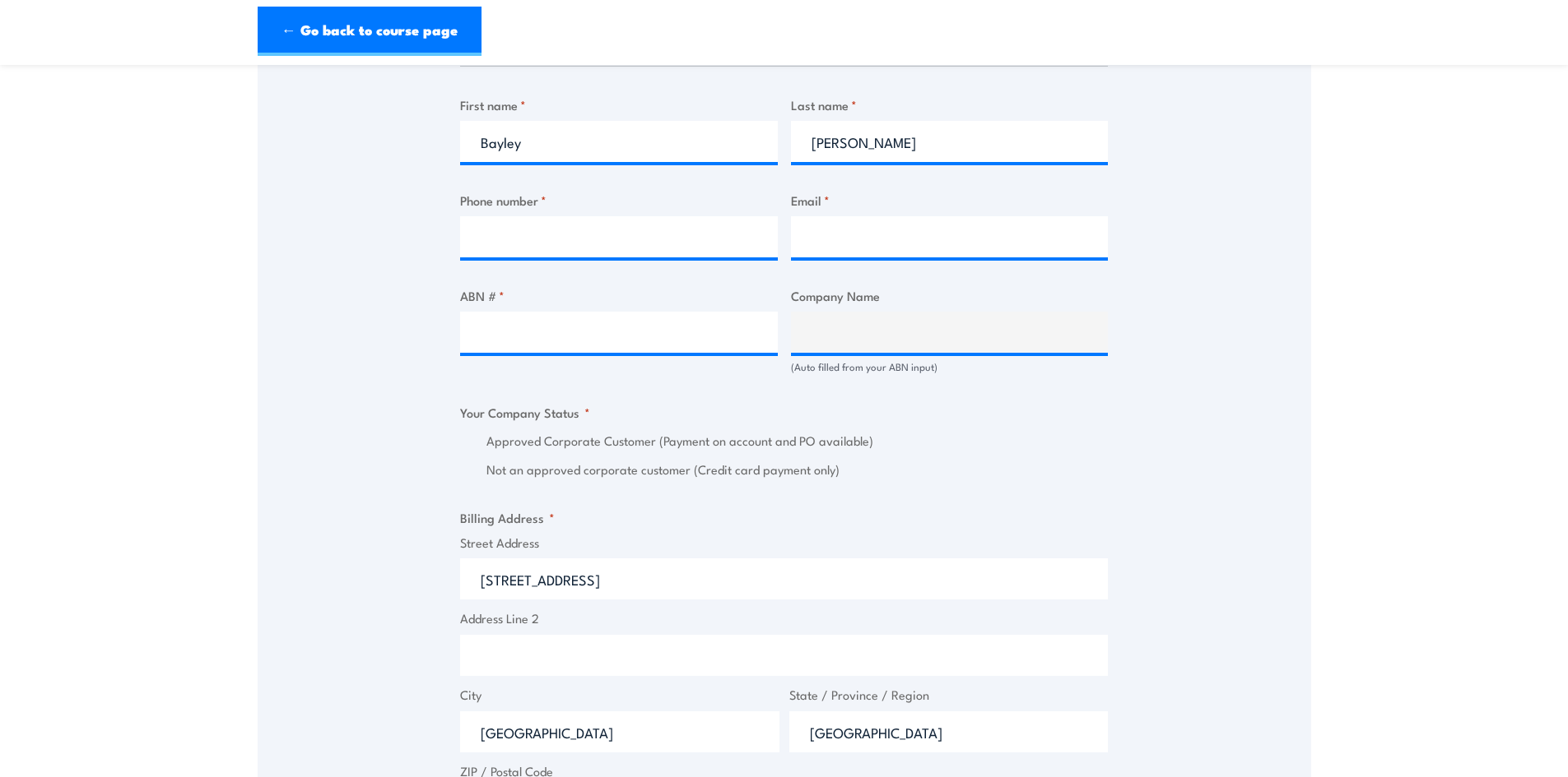
scroll to position [905, 0]
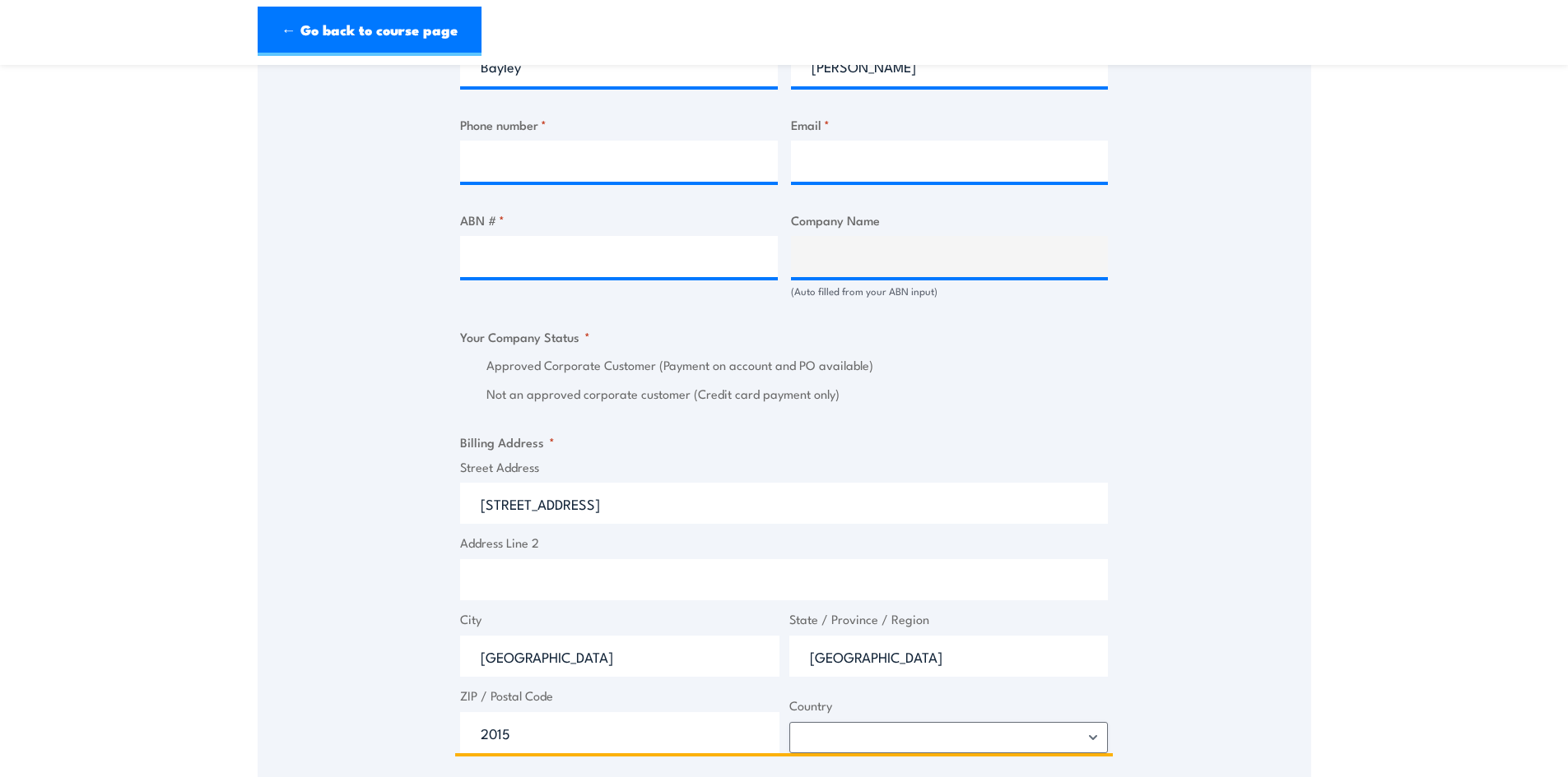
click at [482, 504] on input "[STREET_ADDRESS]" at bounding box center [784, 503] width 648 height 41
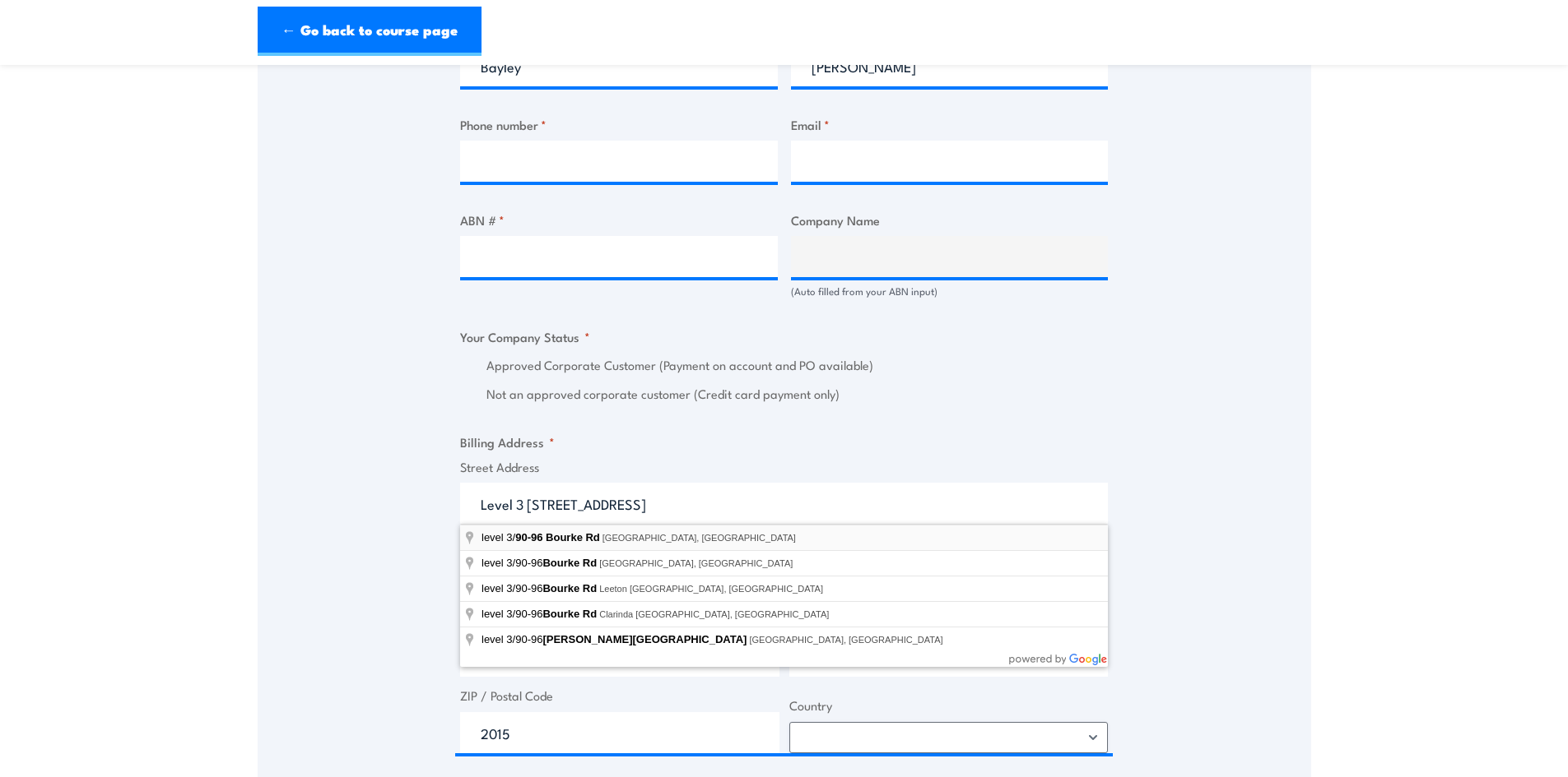
type input "level 3/90-96 Bourke Rd, Alexandria NSW, Australia"
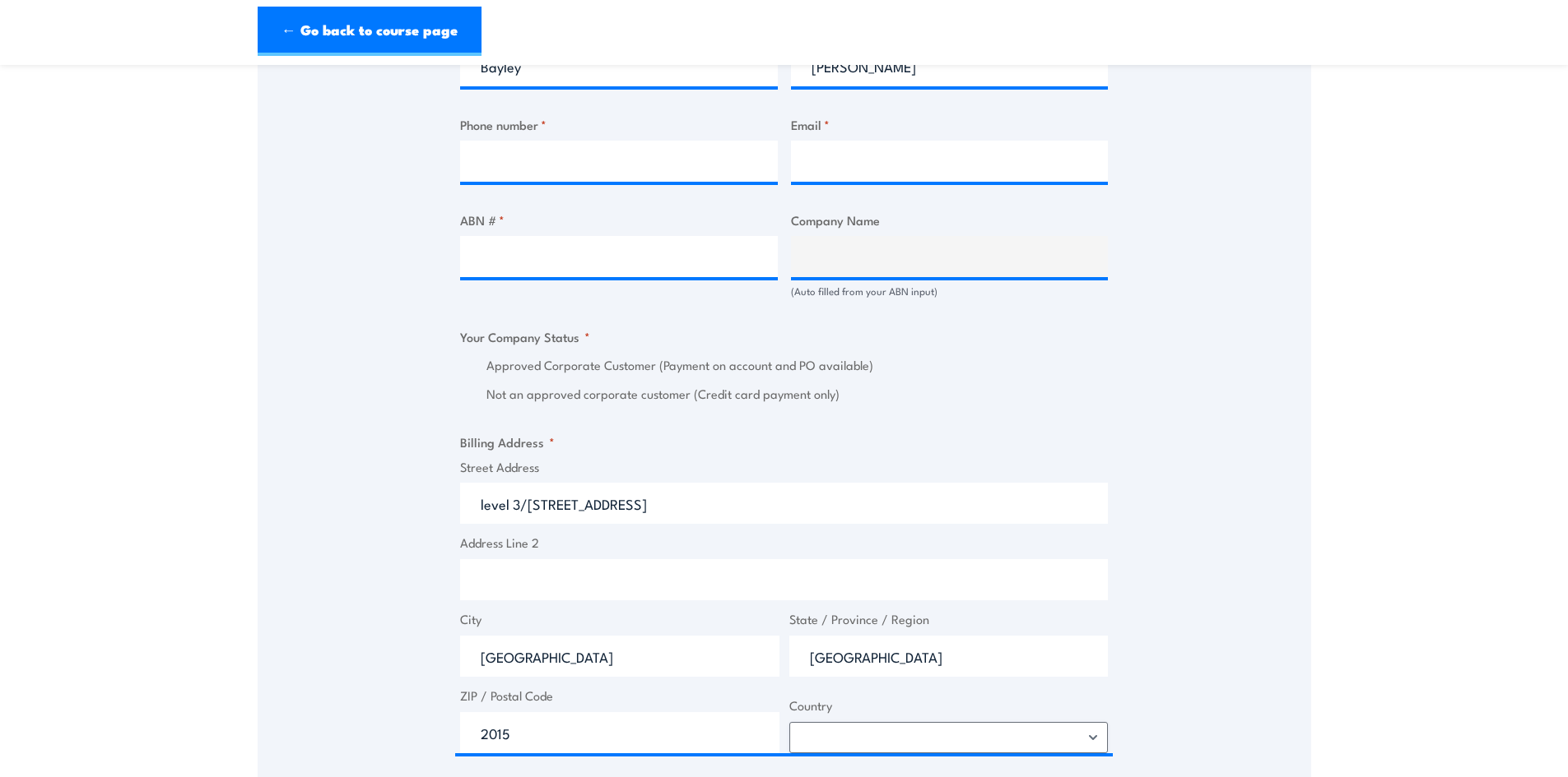
type input "90-96 Bourke Rd"
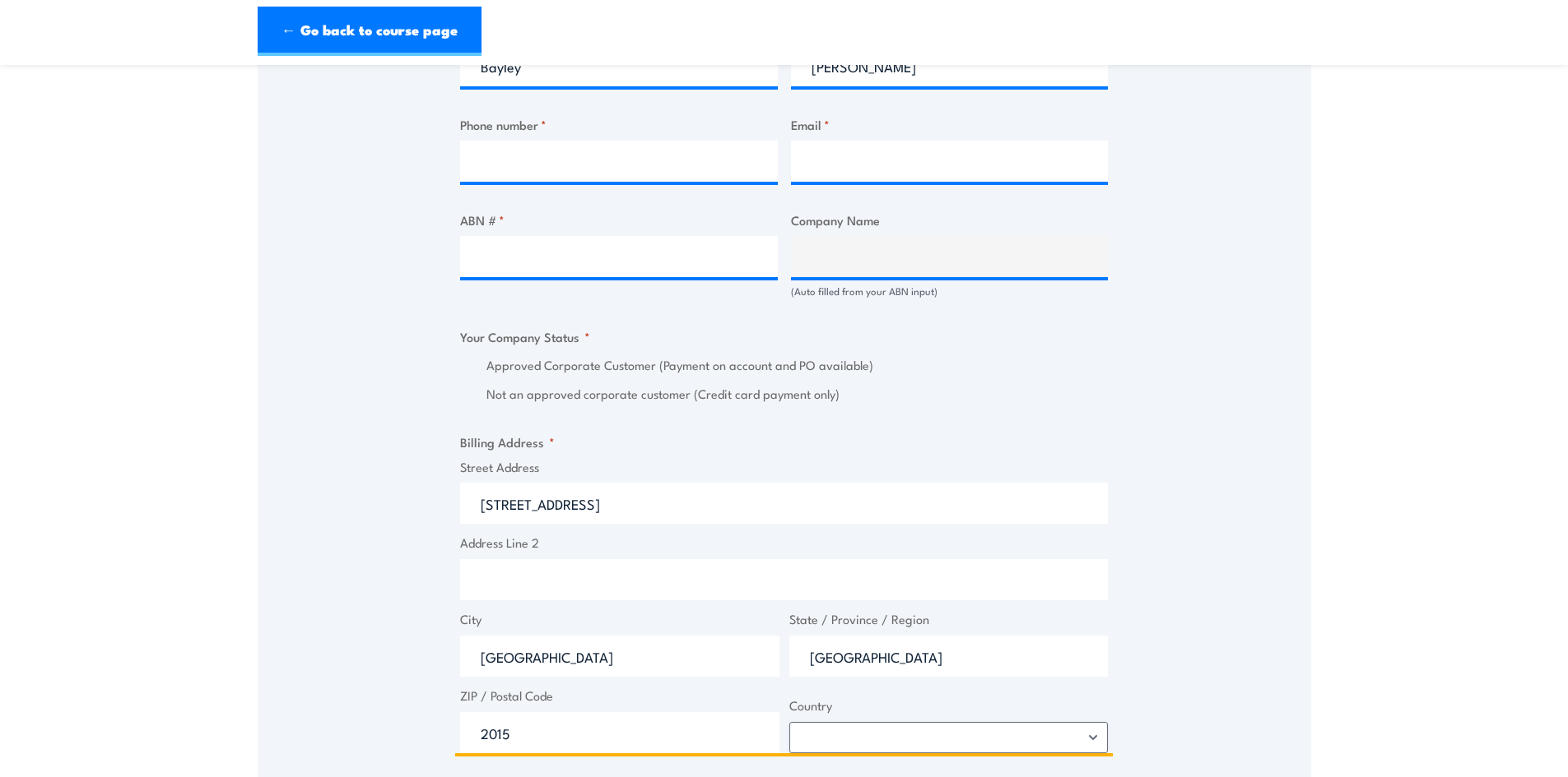
click at [543, 579] on input "Address Line 2" at bounding box center [784, 579] width 648 height 41
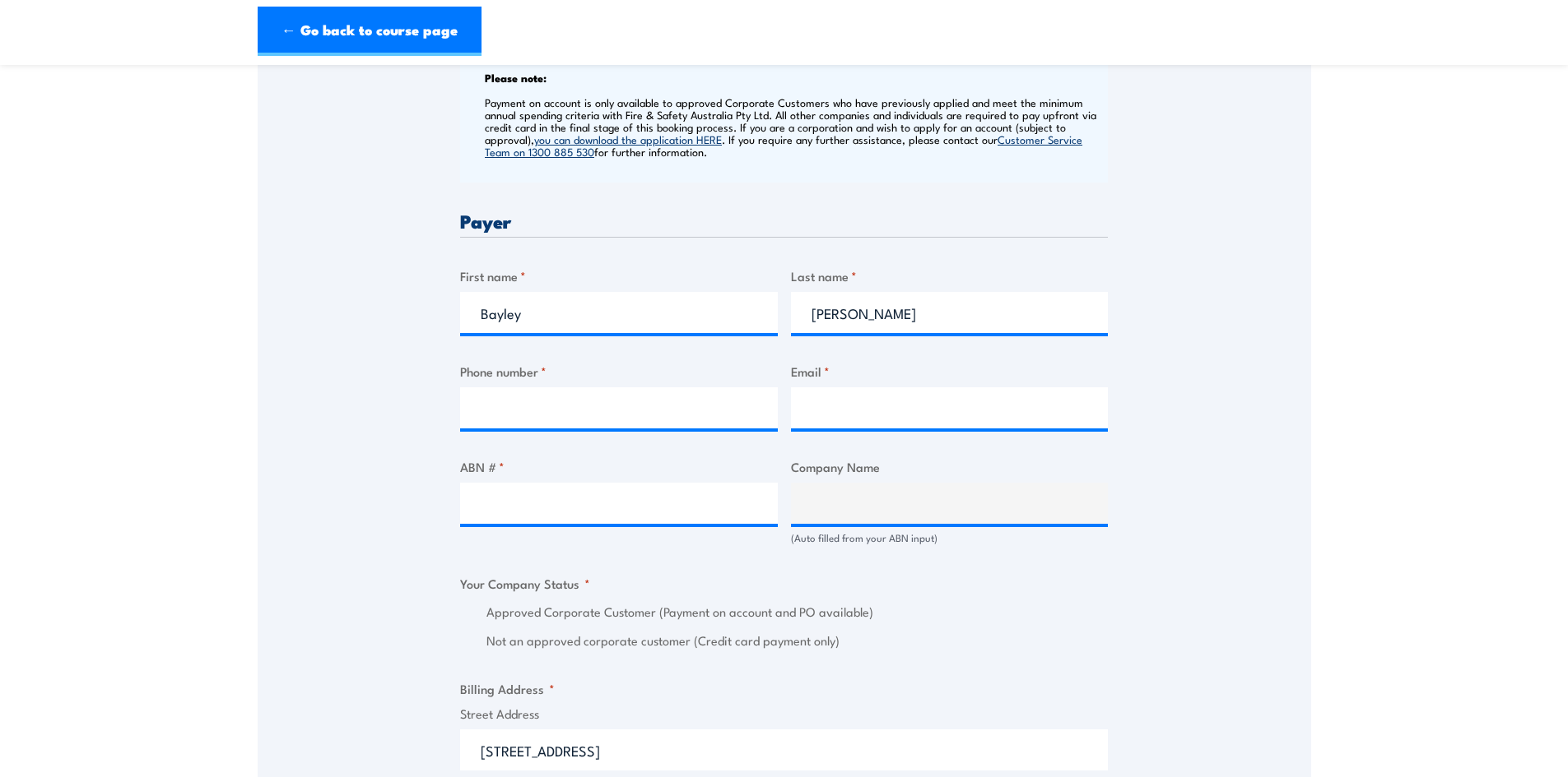
type input "Level 3"
click at [533, 314] on input "Bayley" at bounding box center [619, 312] width 318 height 41
click at [503, 412] on input "Phone number *" at bounding box center [619, 408] width 318 height 41
type input "0411340373"
type input "suzanne.shelley@fultonhogan.com.au"
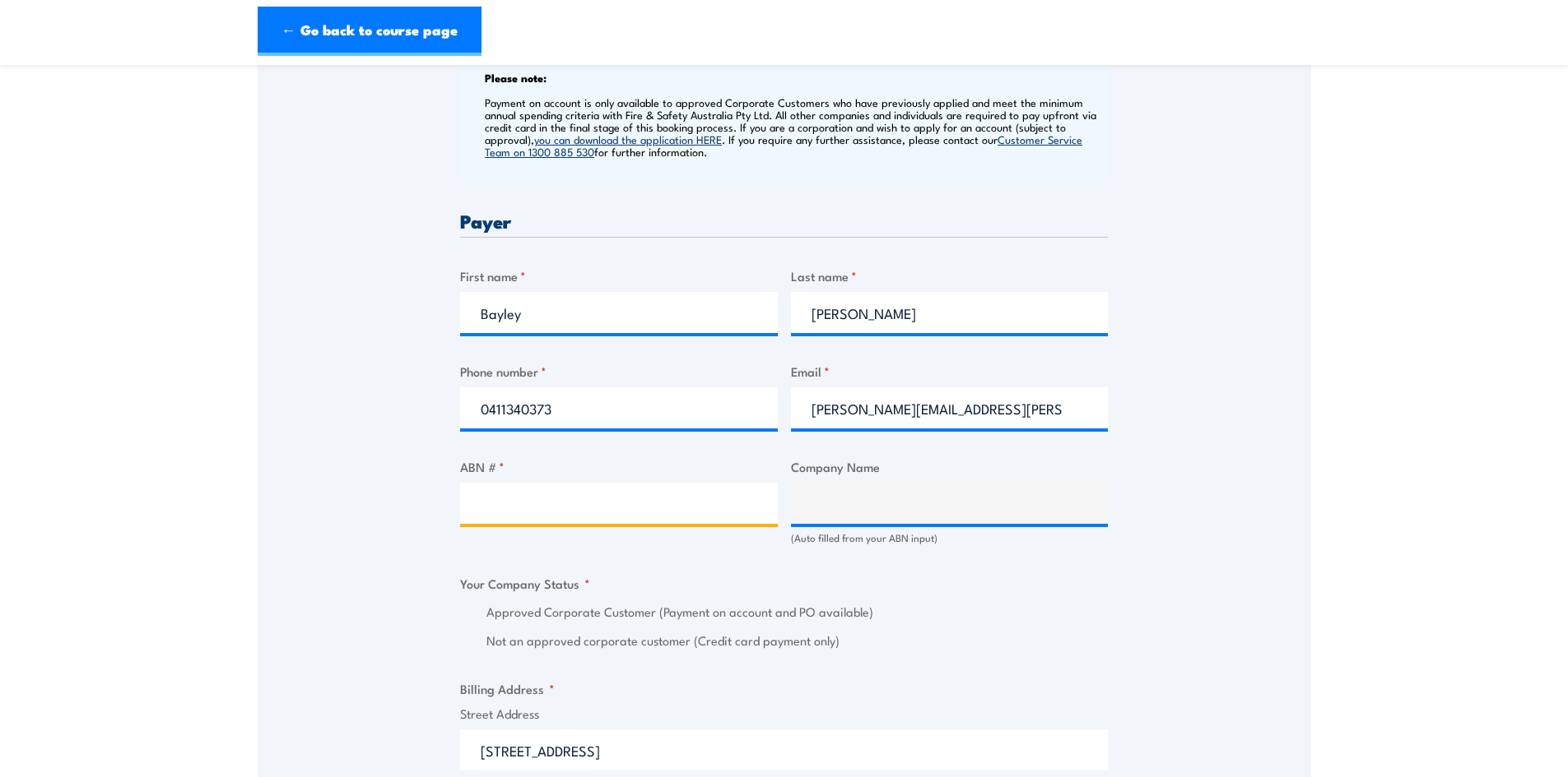
click at [488, 502] on input "ABN # *" at bounding box center [619, 503] width 318 height 41
type input "46 010 240 758"
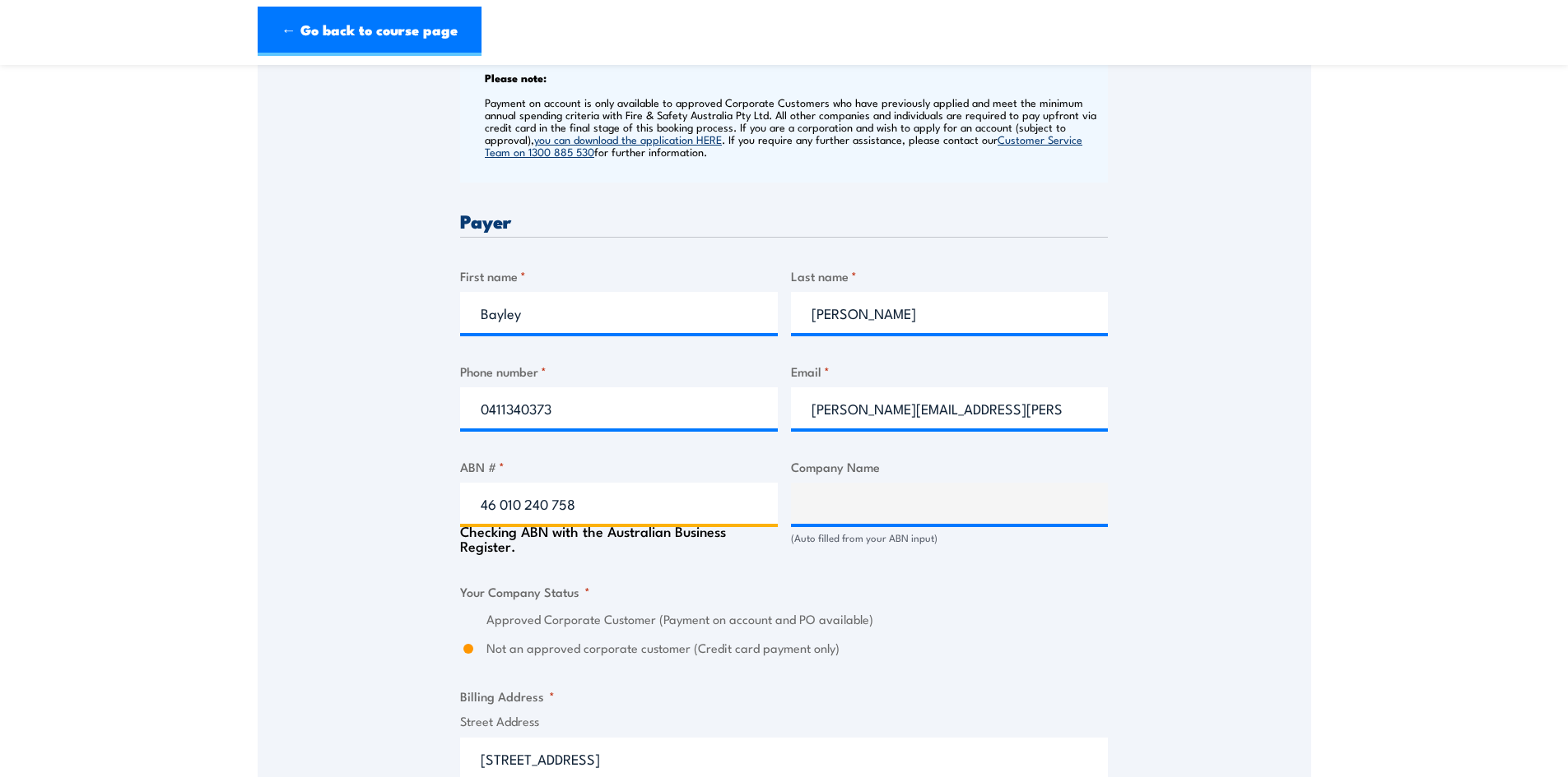
type input "FULTON HOGAN CONSTRUCTION PTY LTD"
radio input "true"
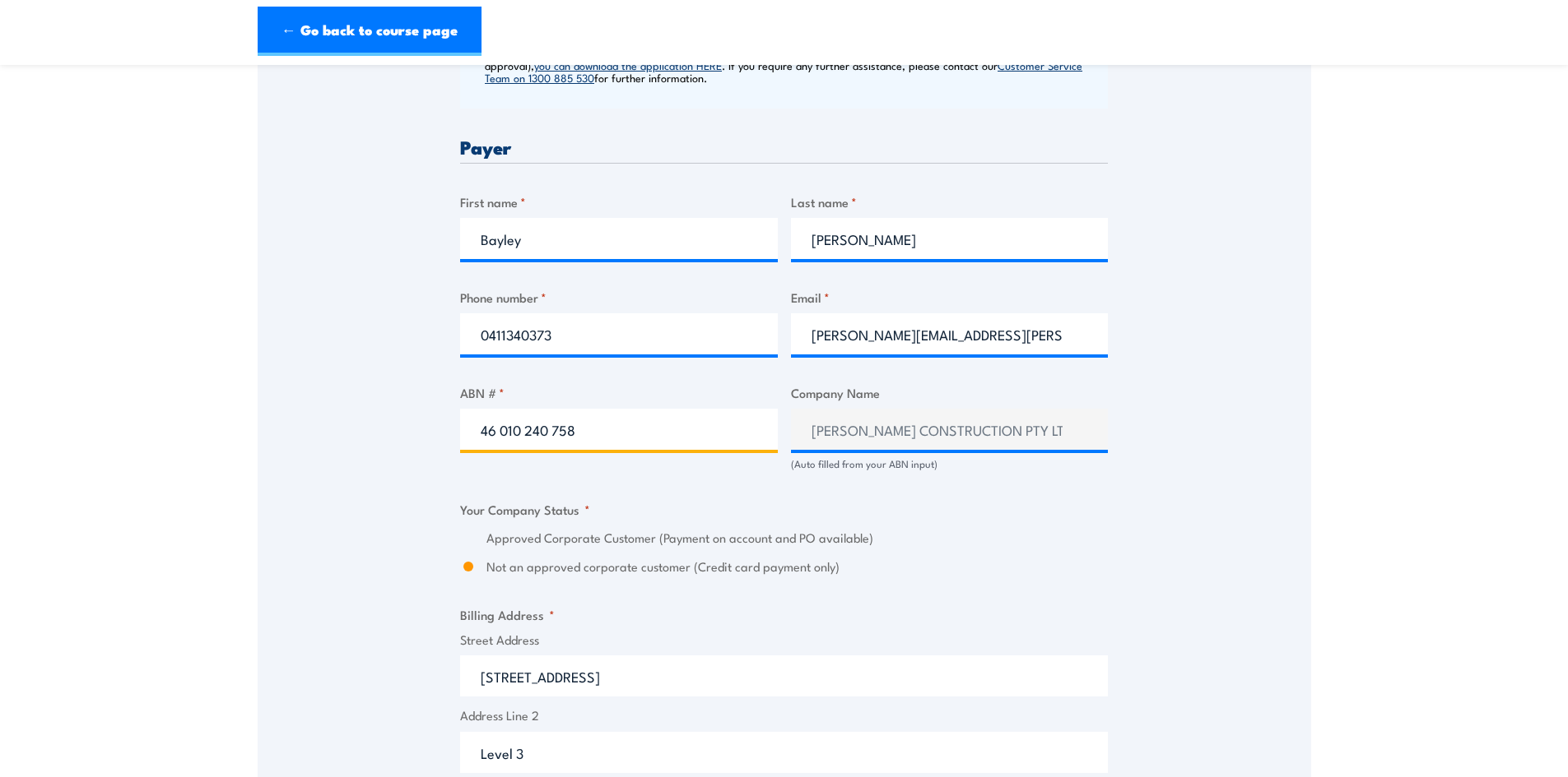
scroll to position [822, 0]
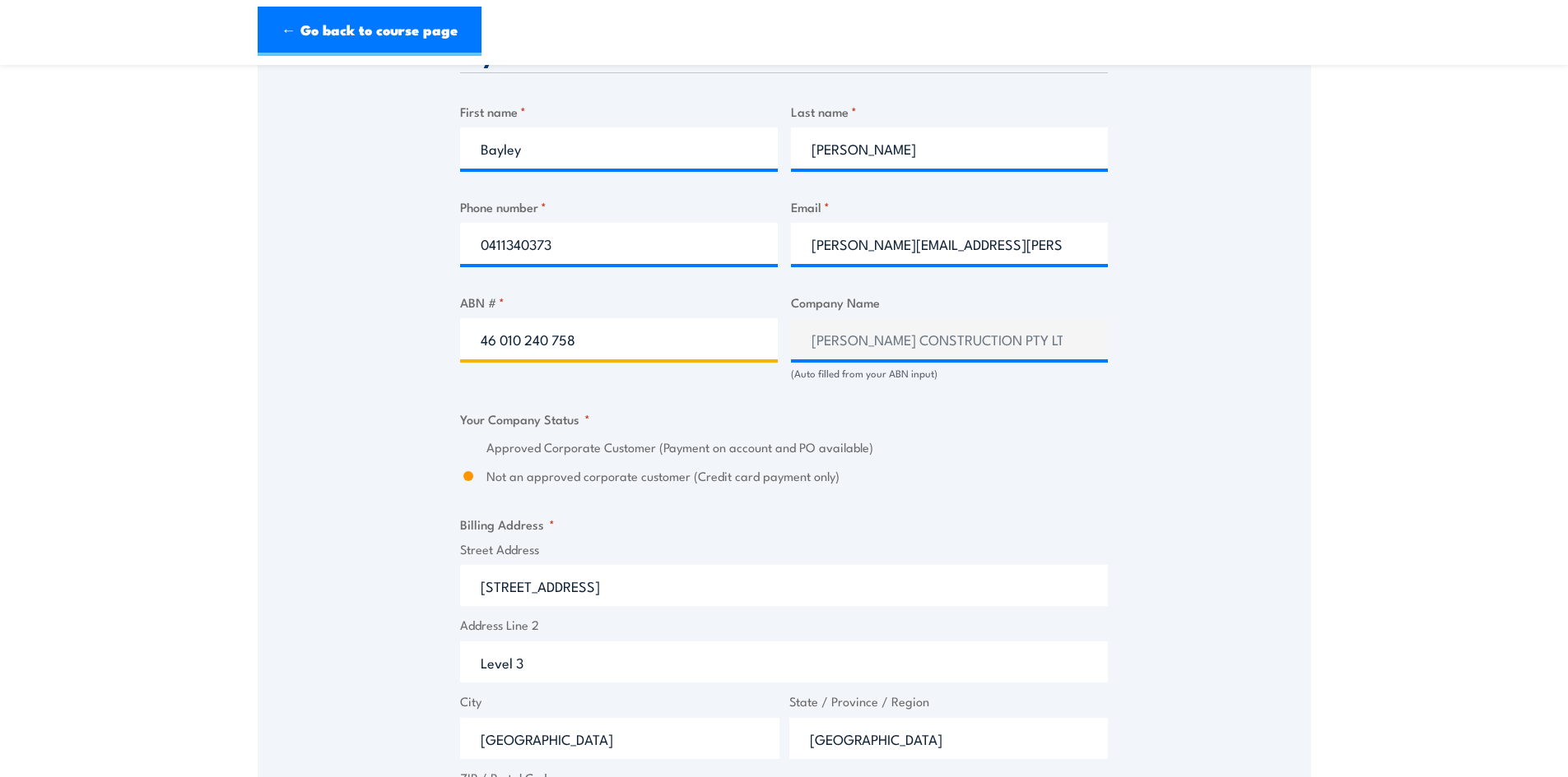
type input "46 010 240 758"
click at [476, 445] on div "Approved Corporate Customer (Payment on account and PO available)" at bounding box center [784, 448] width 648 height 19
click at [742, 446] on label "Approved Corporate Customer (Payment on account and PO available)" at bounding box center [798, 448] width 622 height 19
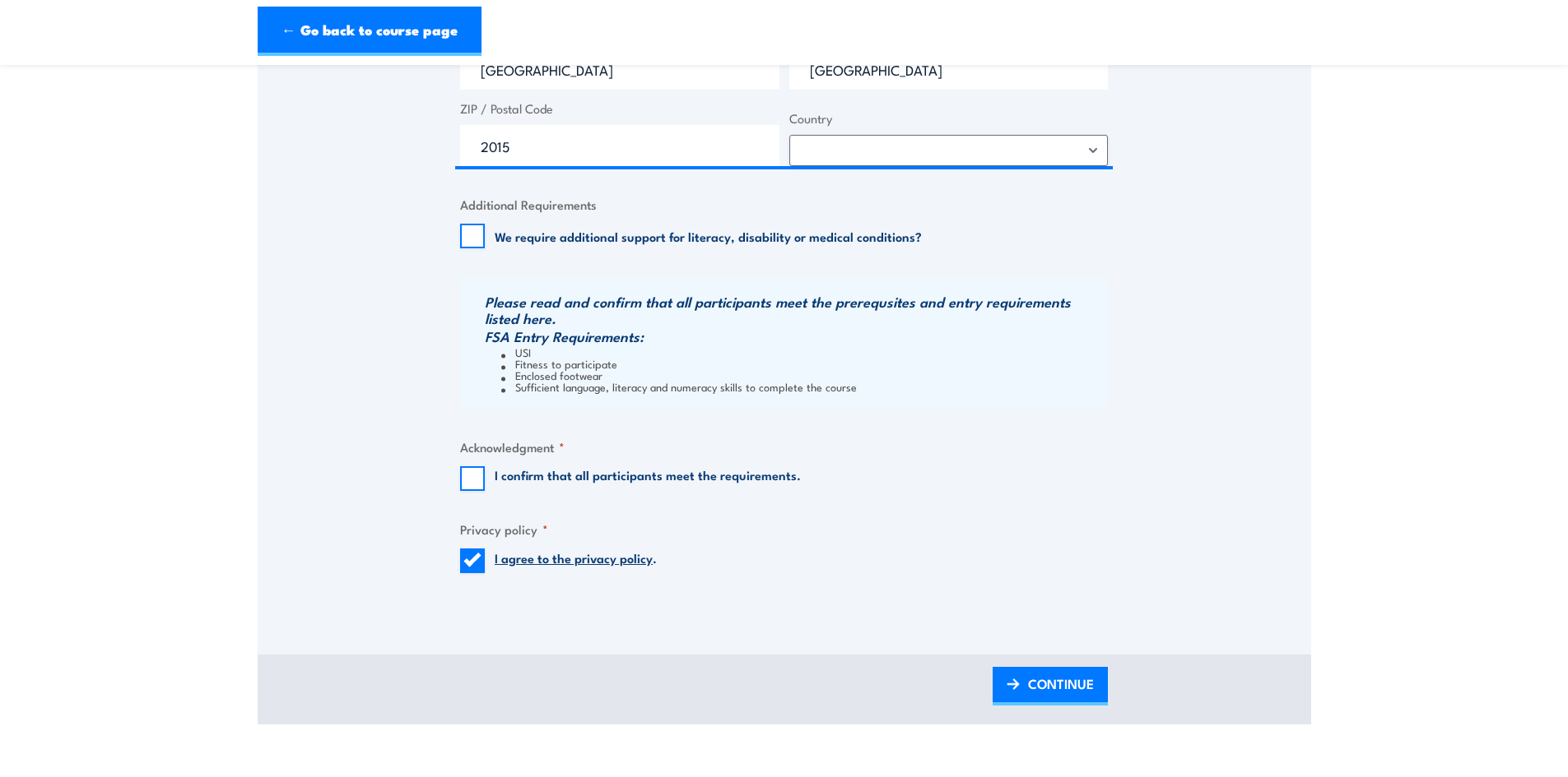
scroll to position [1480, 0]
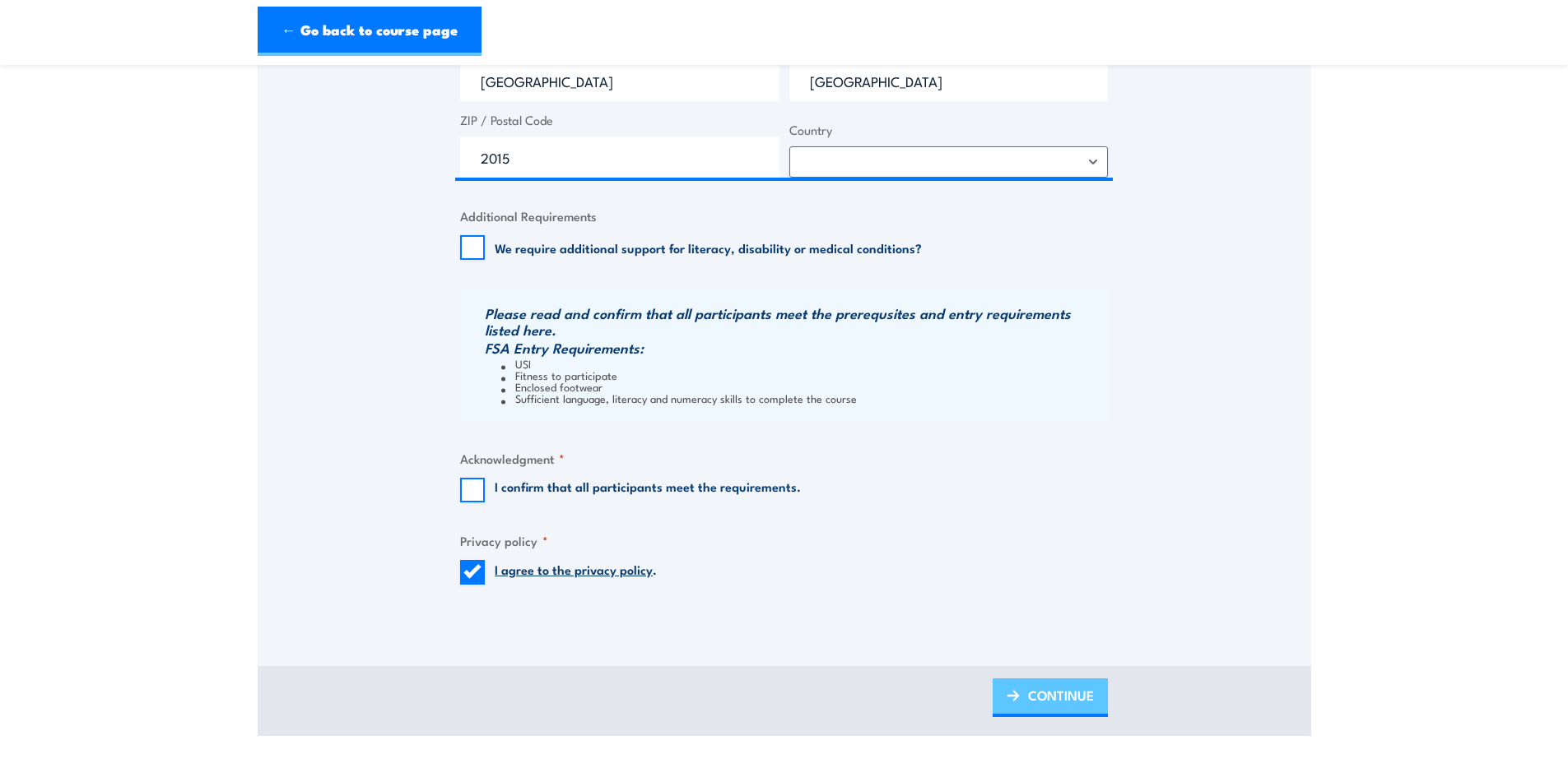
click at [1065, 694] on span "CONTINUE" at bounding box center [1060, 696] width 66 height 44
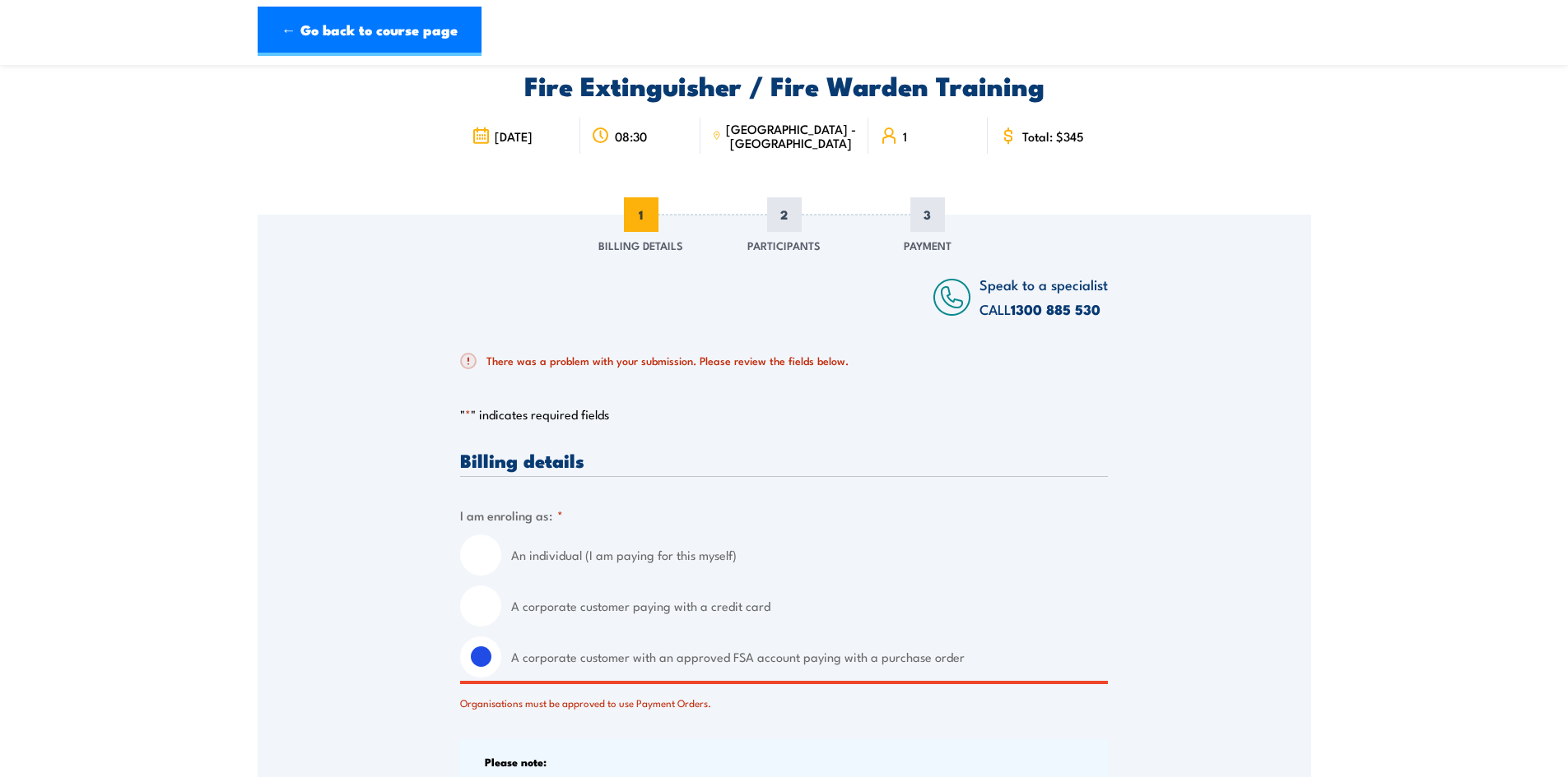
scroll to position [44, 0]
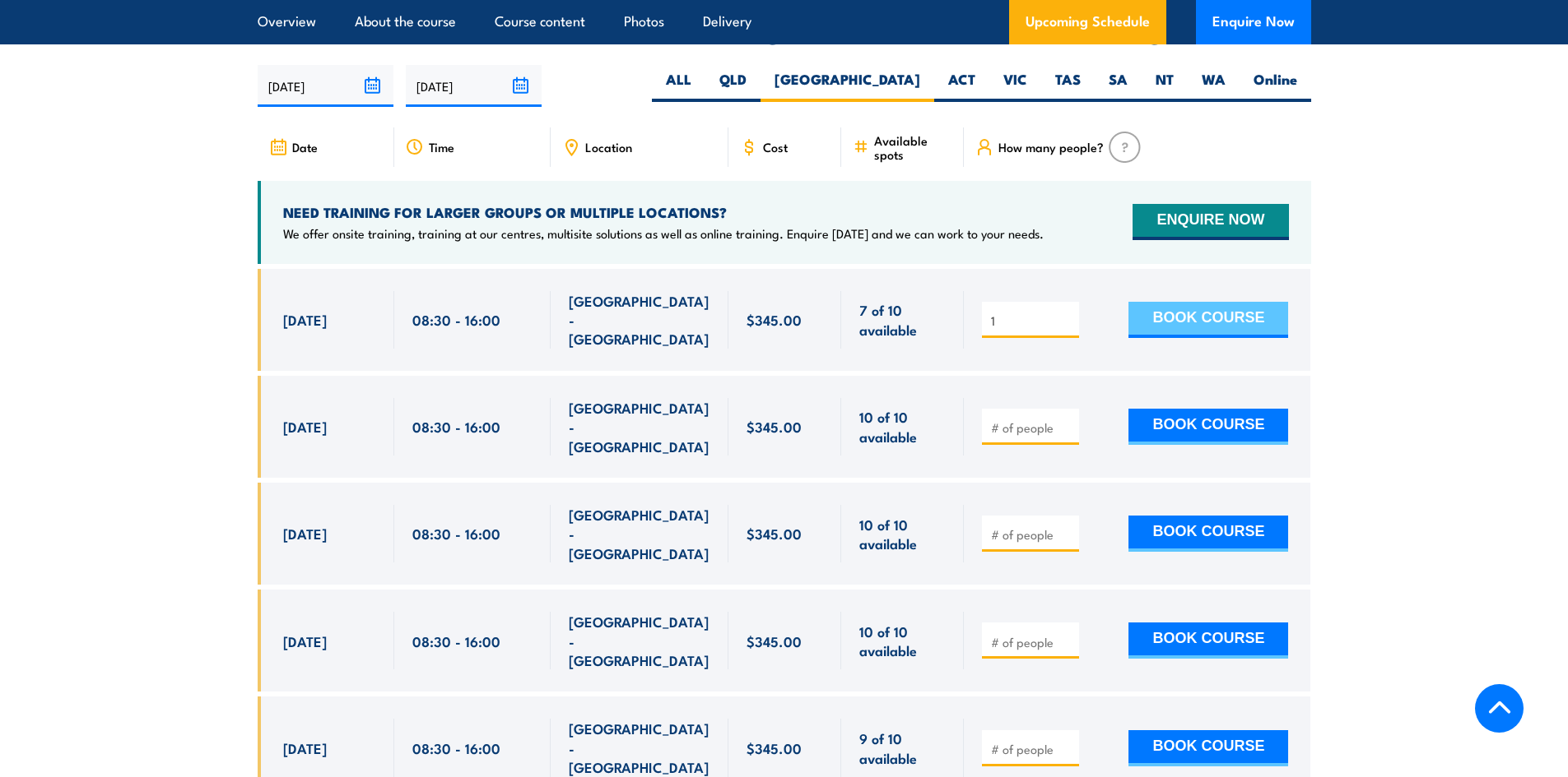
click at [1210, 302] on button "BOOK COURSE" at bounding box center [1208, 319] width 159 height 36
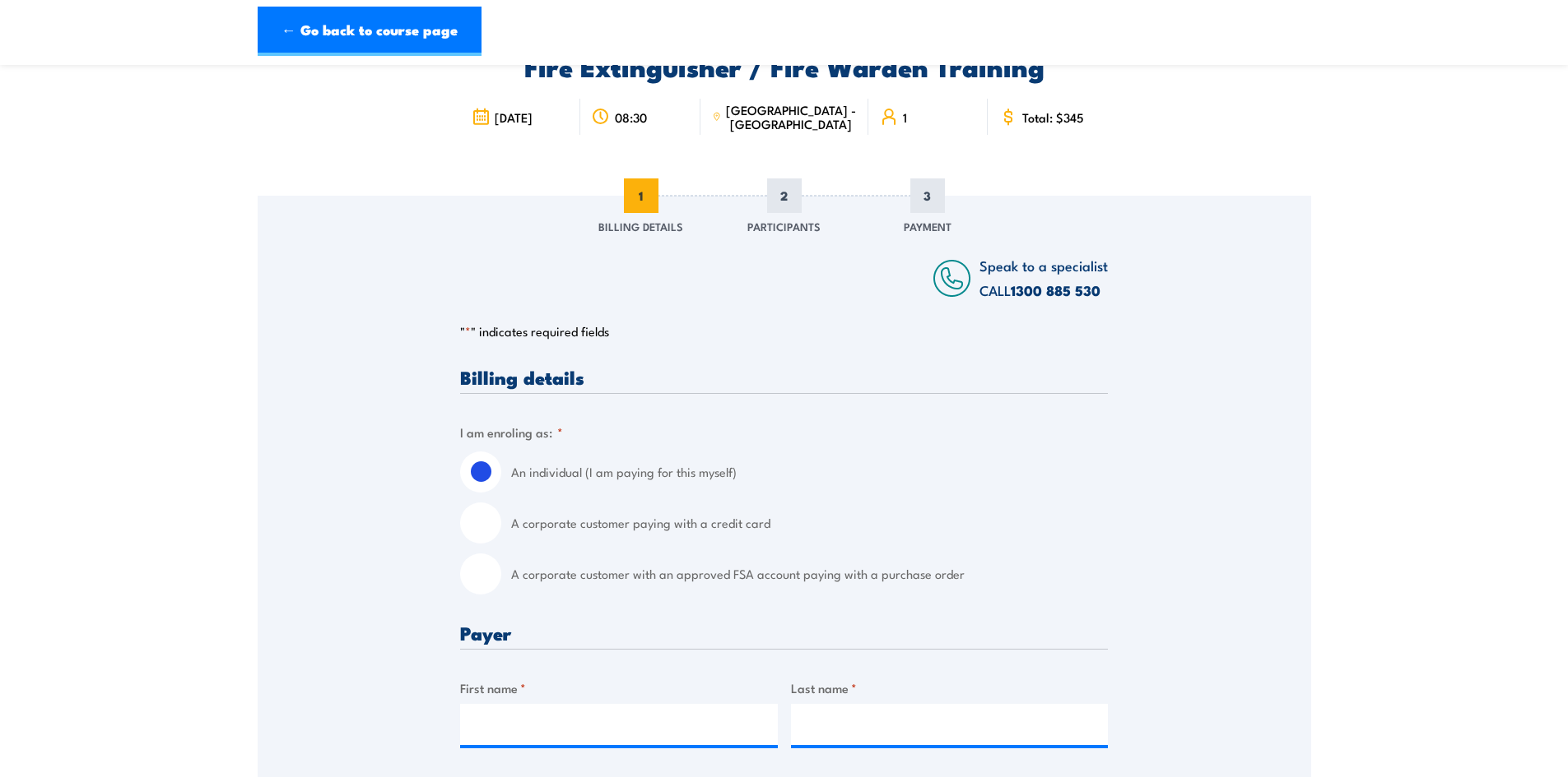
scroll to position [247, 0]
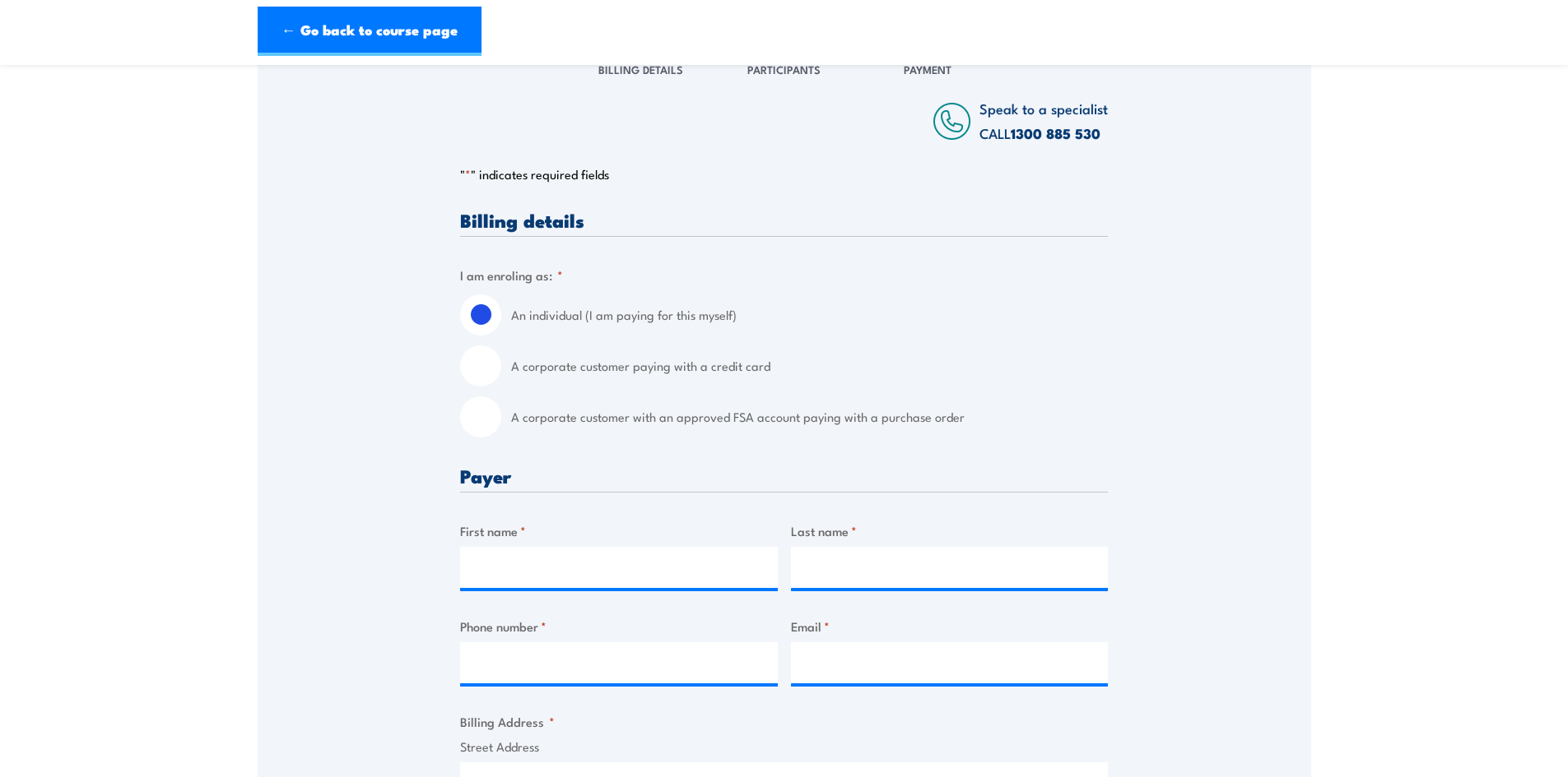
click at [491, 418] on input "A corporate customer with an approved FSA account paying with a purchase order" at bounding box center [481, 416] width 41 height 41
radio input "true"
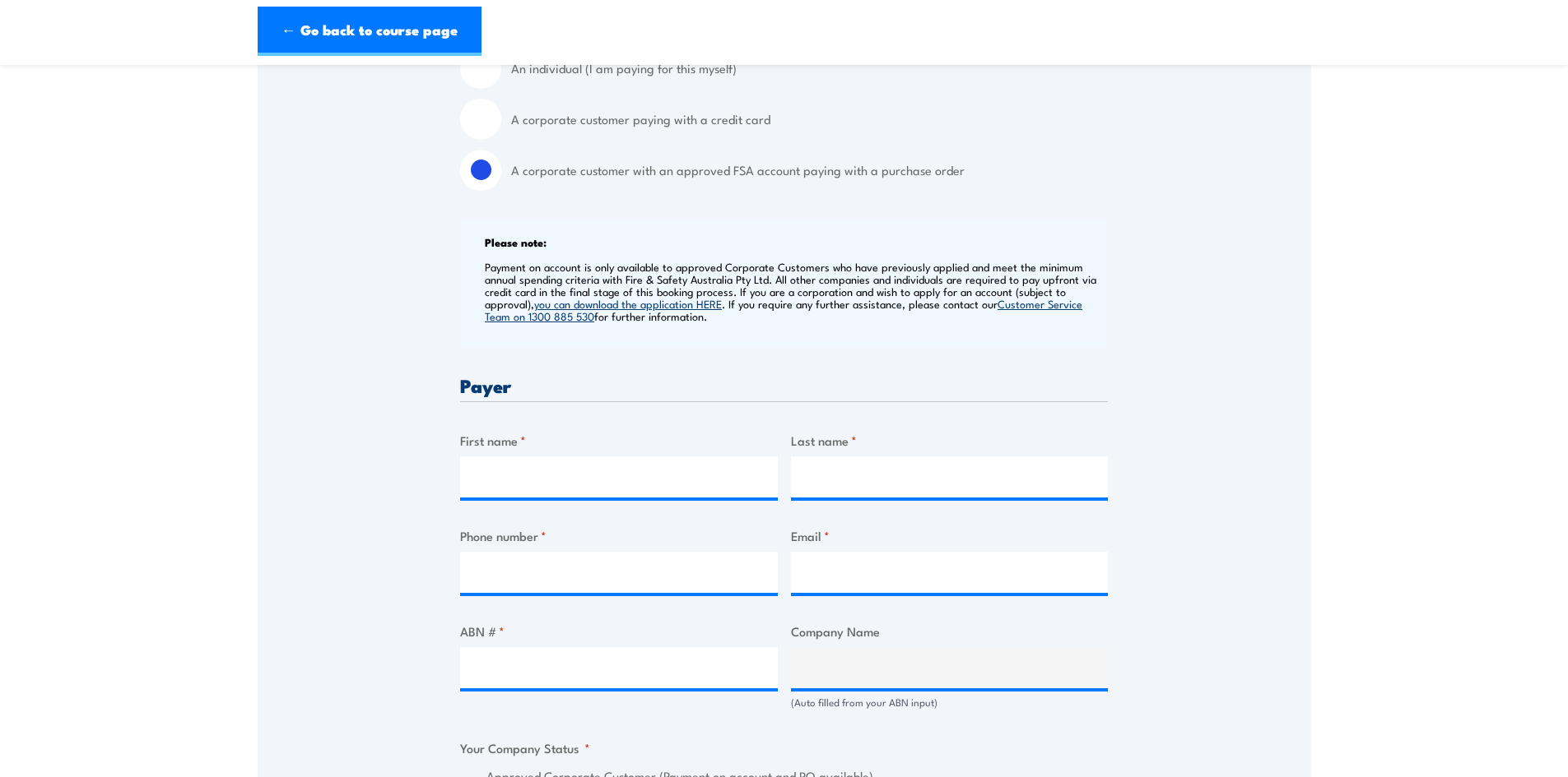
scroll to position [576, 0]
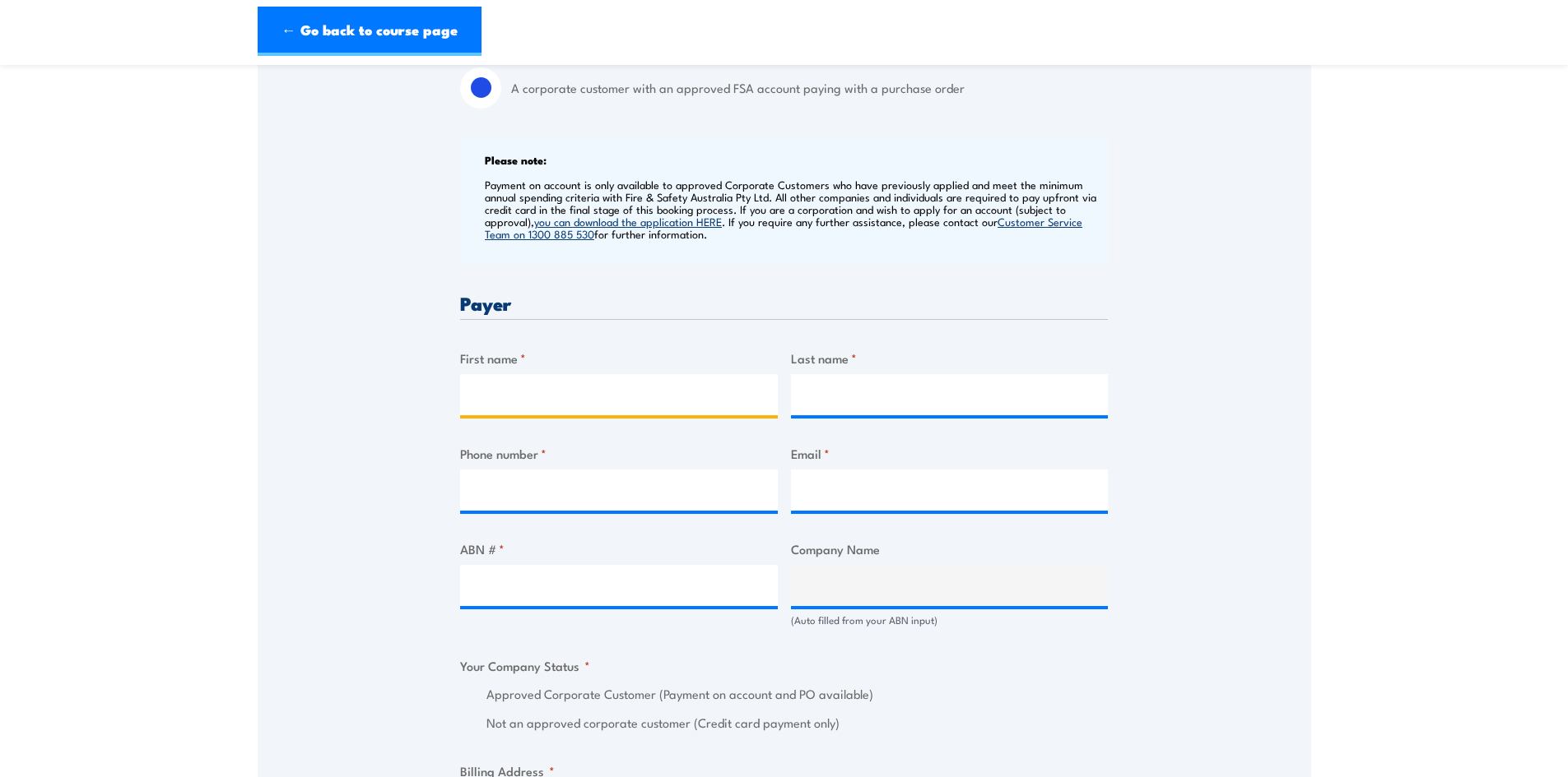
click at [487, 391] on input "First name *" at bounding box center [619, 395] width 318 height 41
type input "Suzanne"
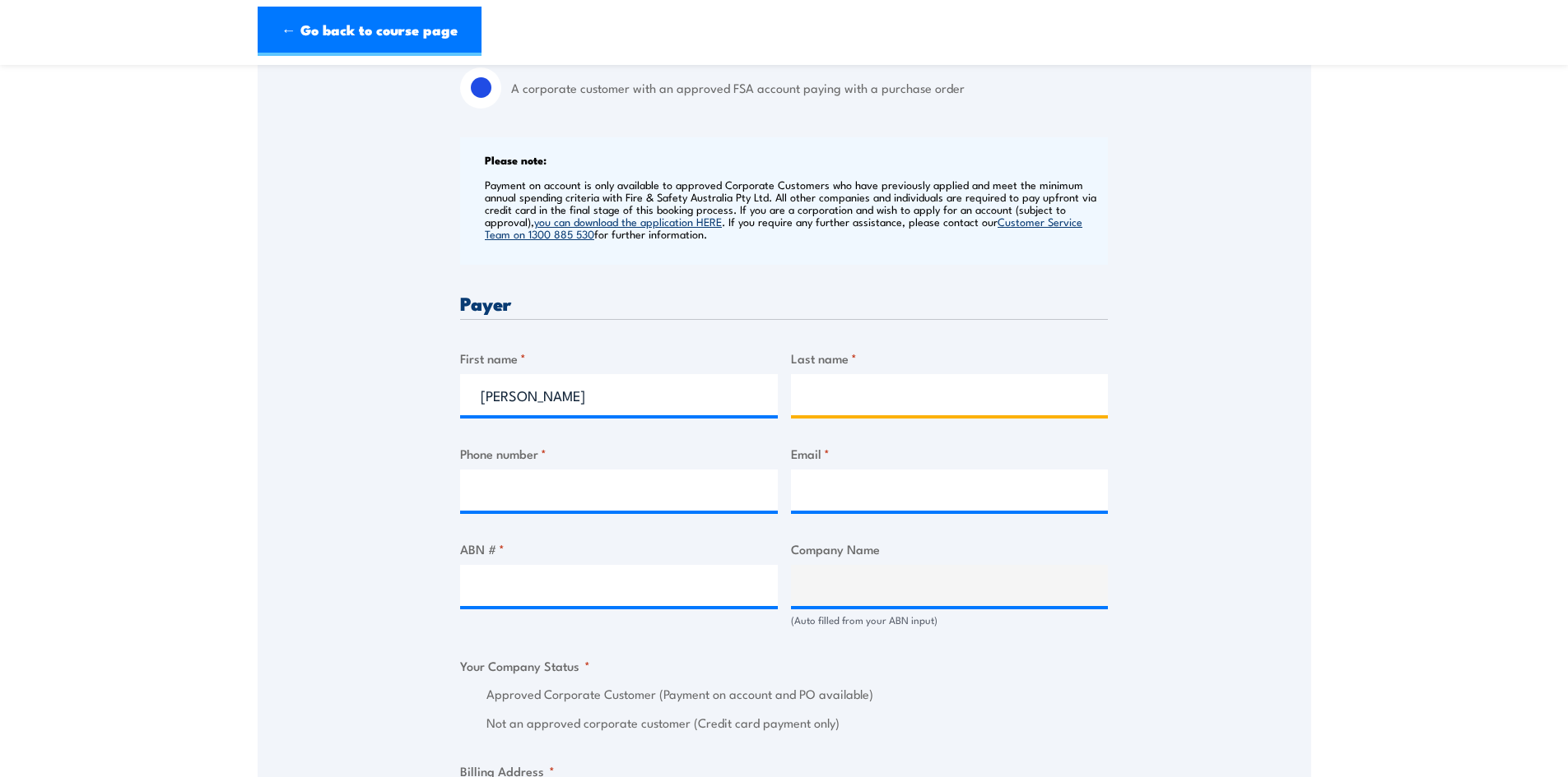
type input "Shelley"
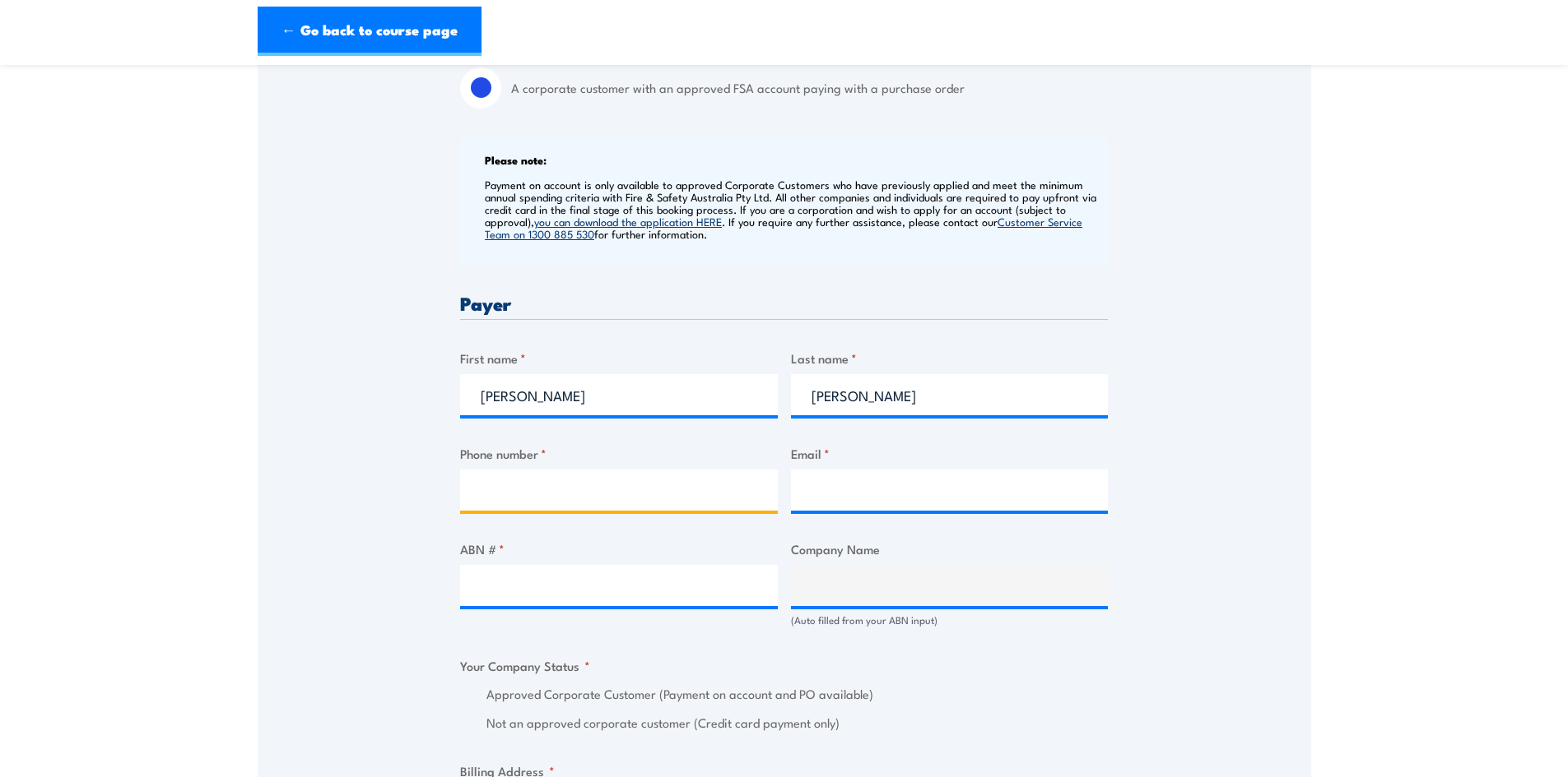
type input "0411340373"
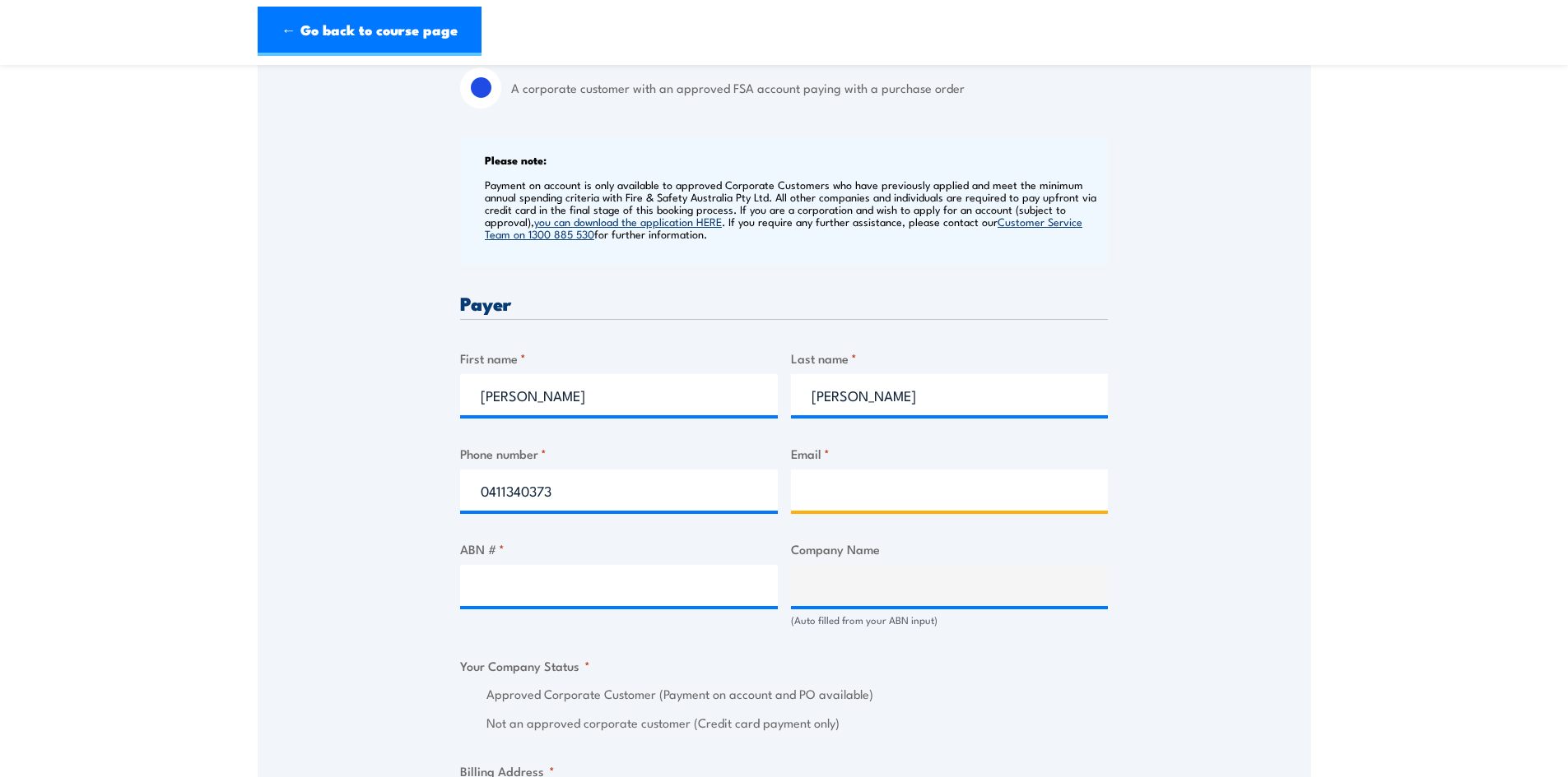
type input "suzanne.shelley@fultonhogan.com.au"
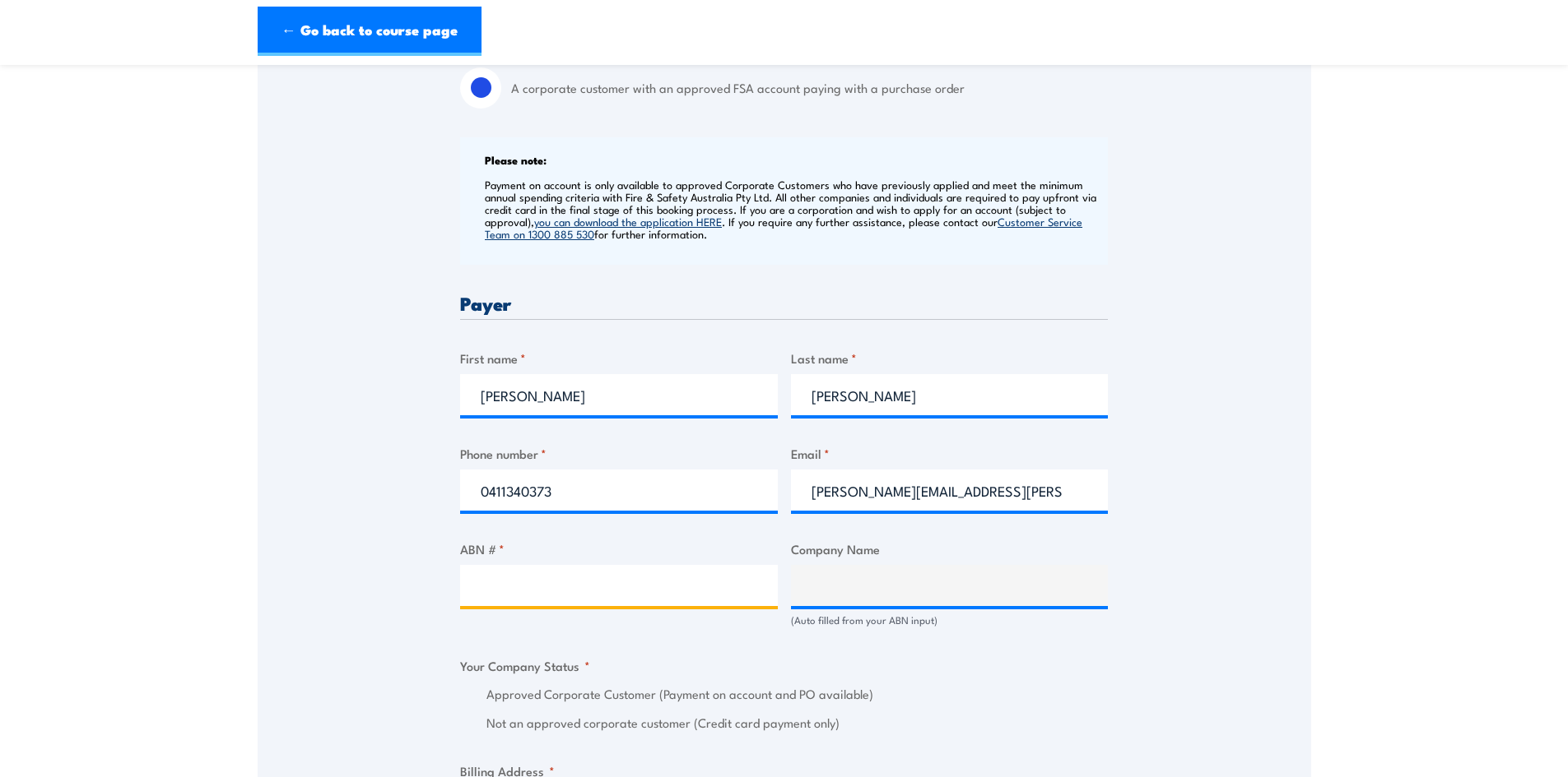
click at [510, 580] on input "ABN # *" at bounding box center [619, 585] width 318 height 41
type input "46010240758"
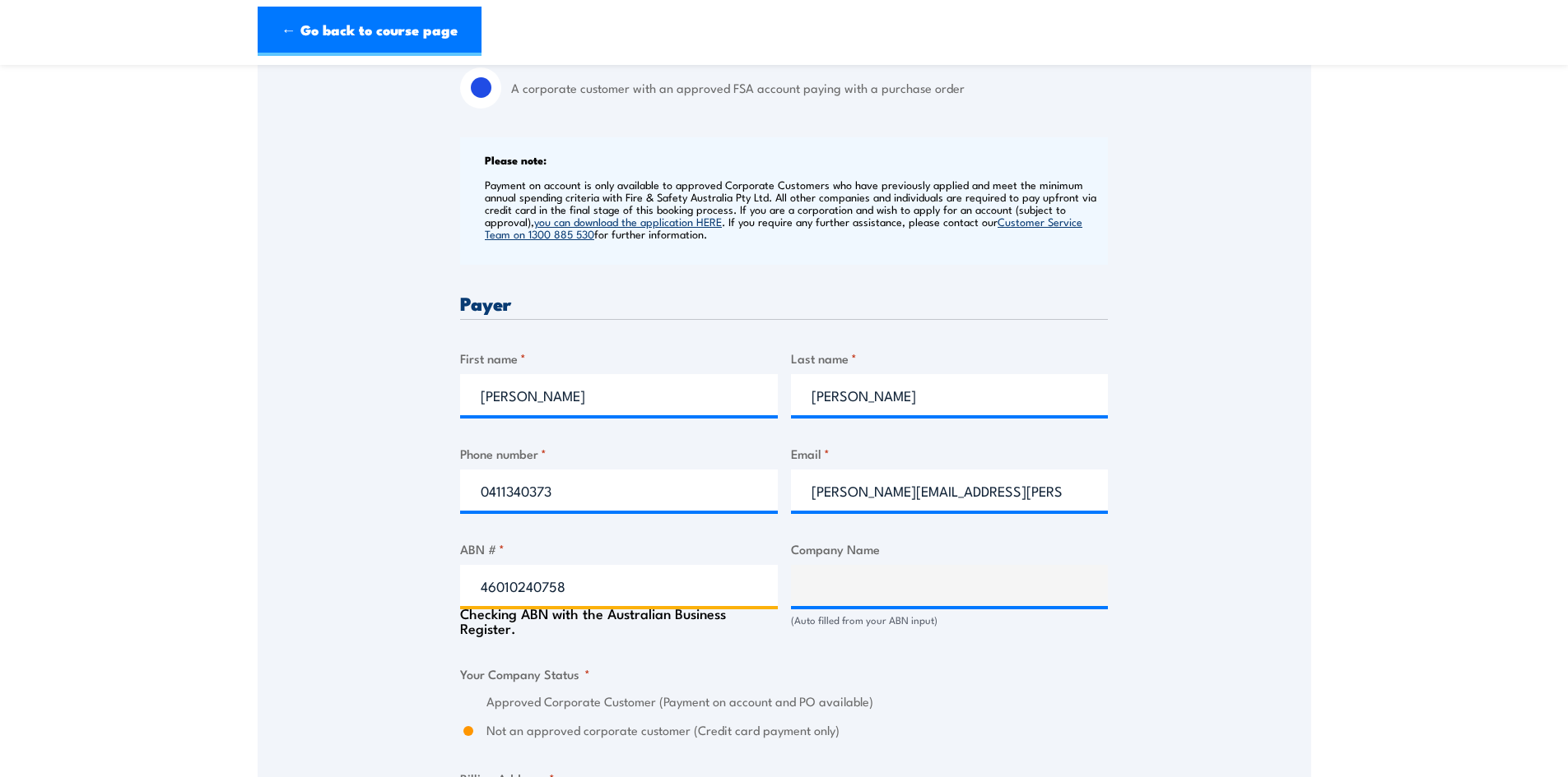
type input "FULTON HOGAN CONSTRUCTION PTY LTD"
radio input "true"
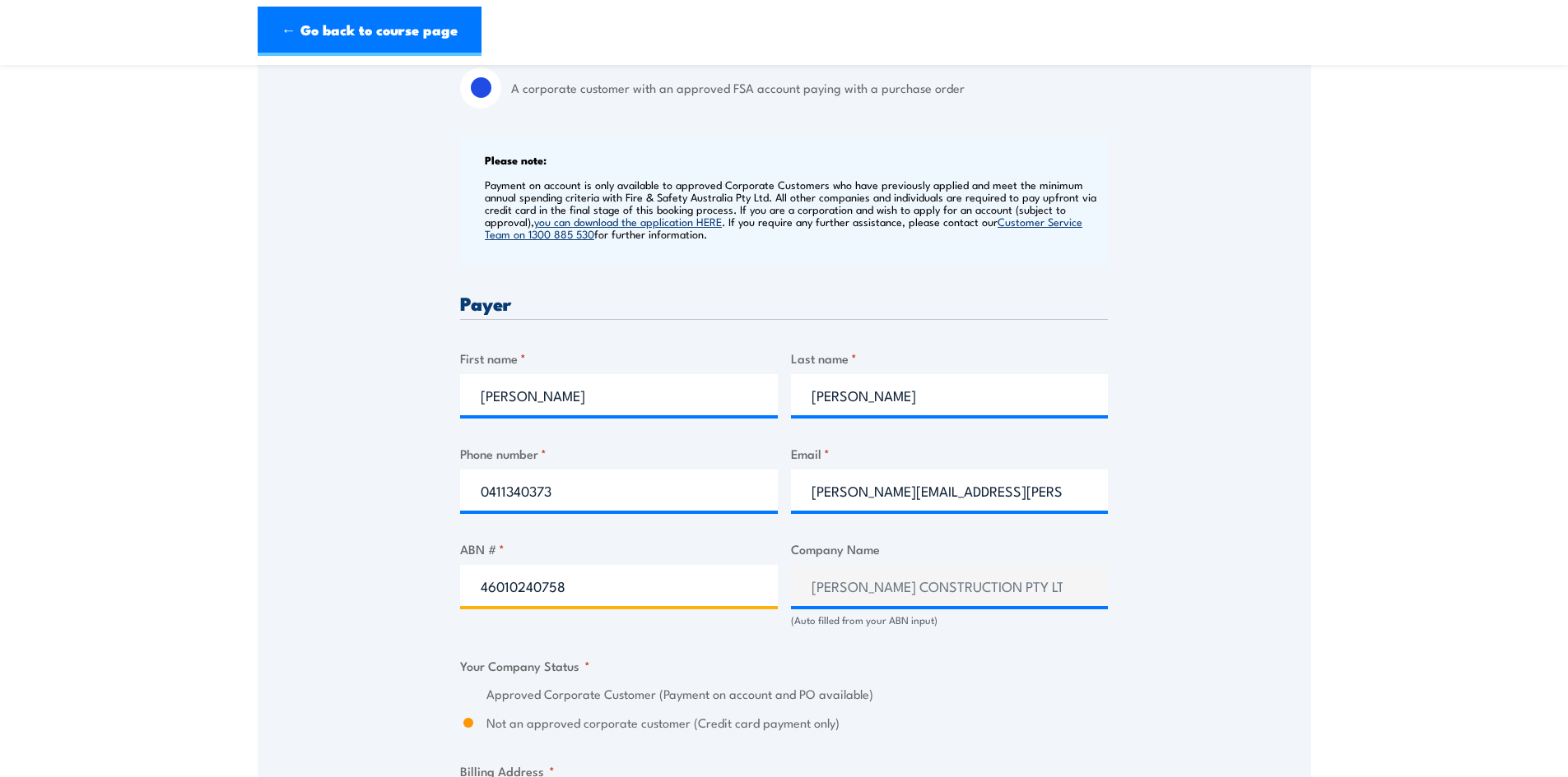
type input "46010240758"
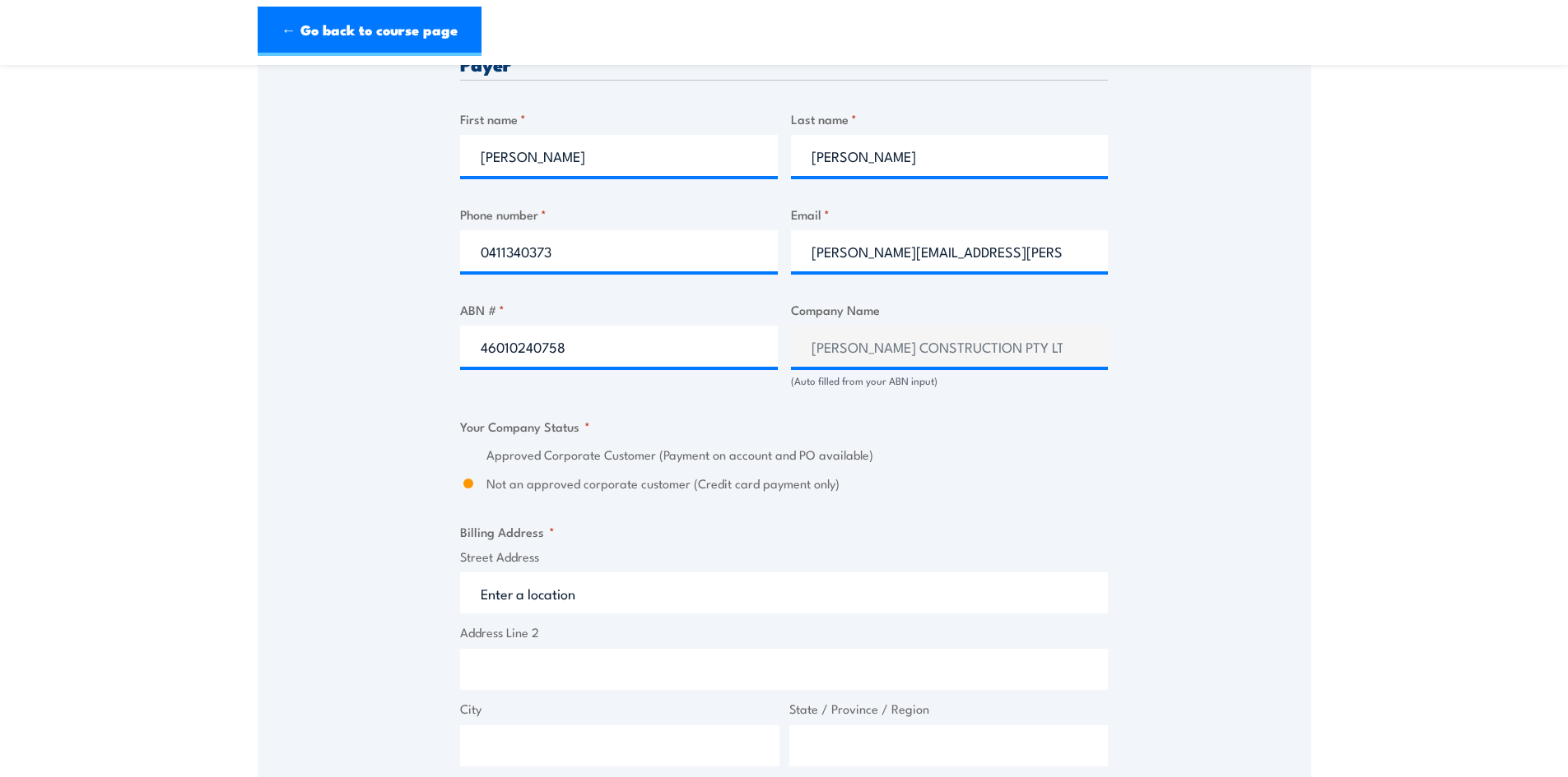
scroll to position [822, 0]
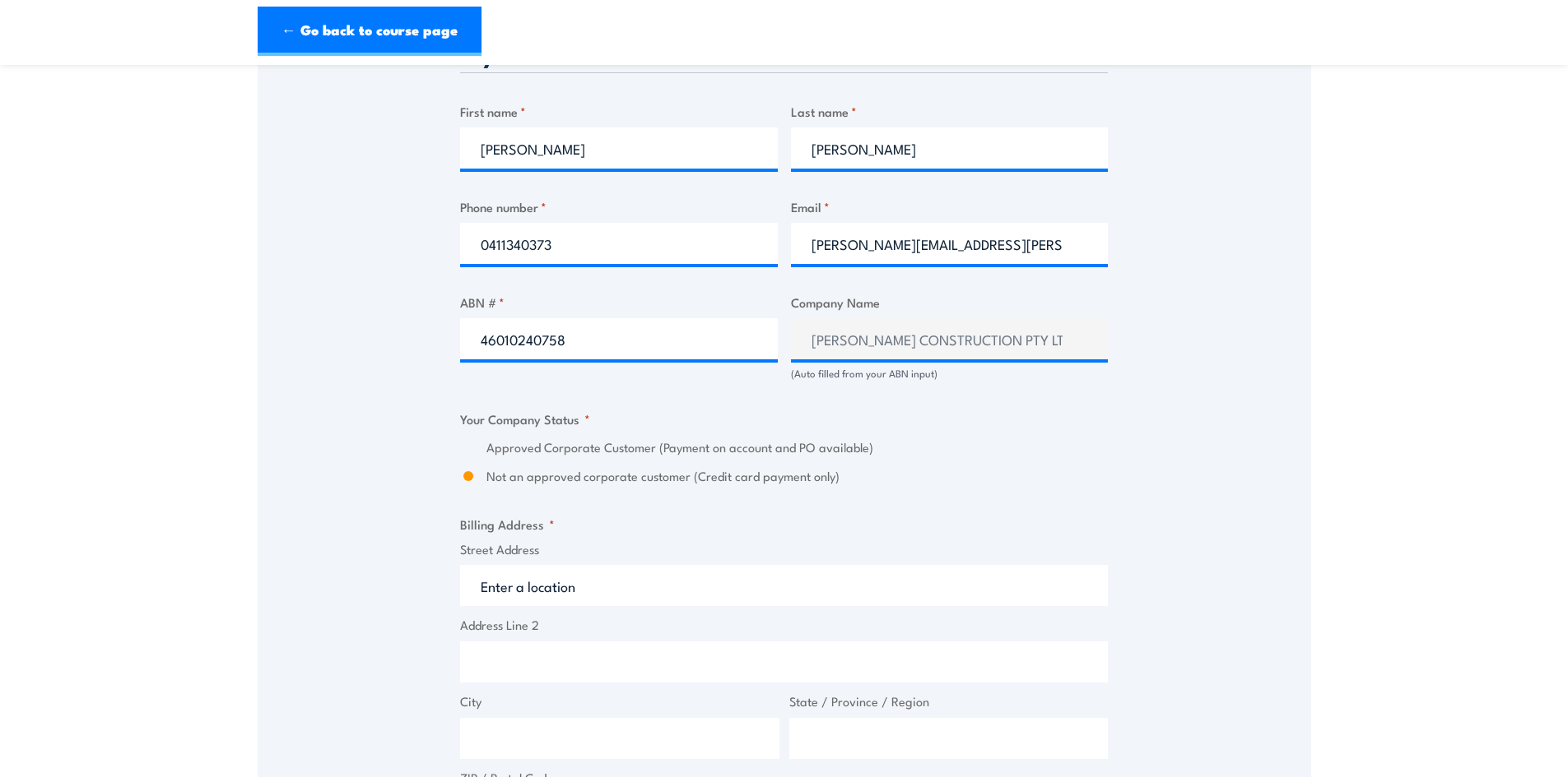
click at [543, 453] on label "Approved Corporate Customer (Payment on account and PO available)" at bounding box center [798, 448] width 622 height 19
click at [538, 446] on label "Approved Corporate Customer (Payment on account and PO available)" at bounding box center [798, 448] width 622 height 19
click at [579, 588] on input "Street Address" at bounding box center [784, 585] width 648 height 41
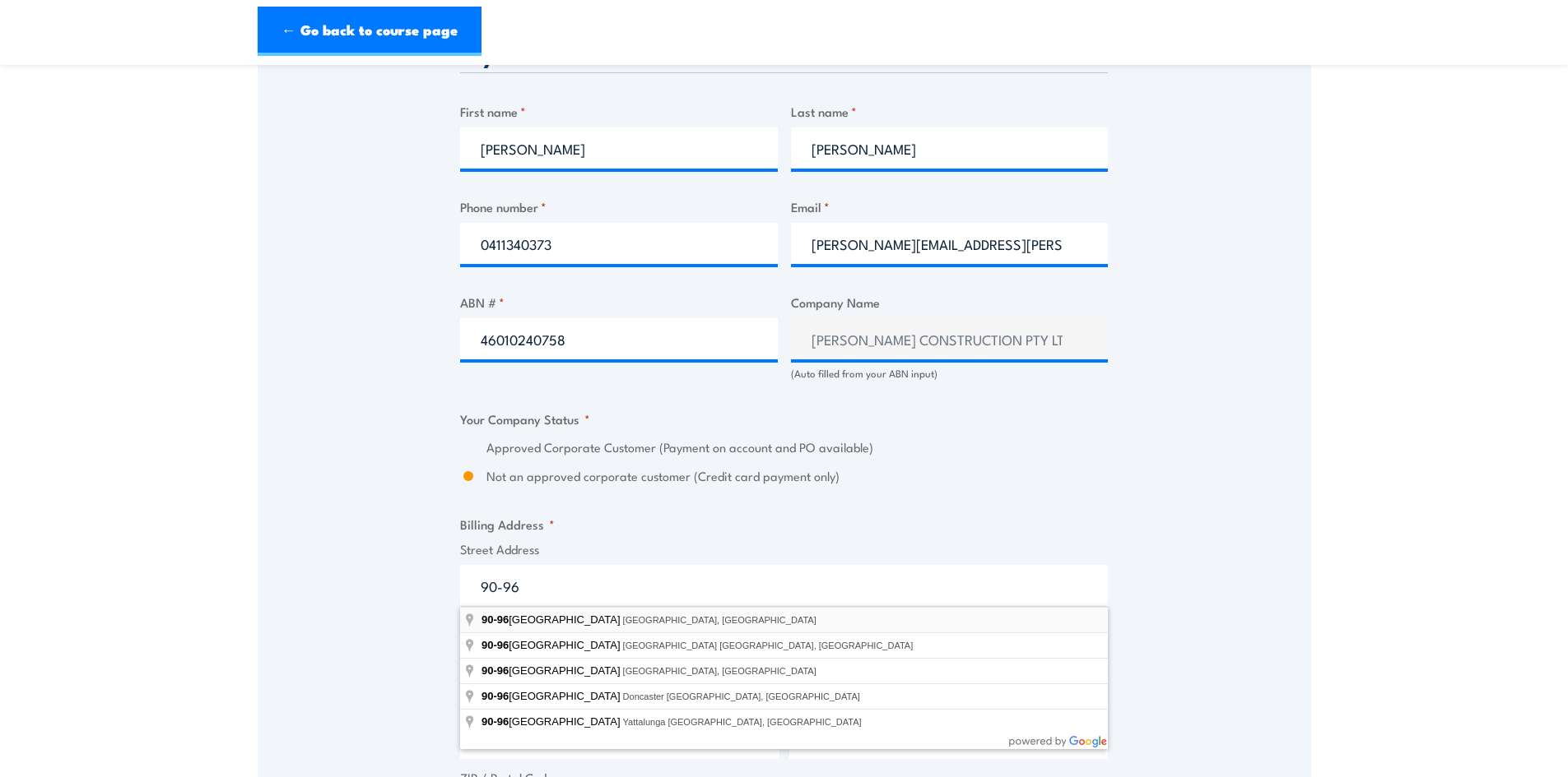
type input "[STREET_ADDRESS]"
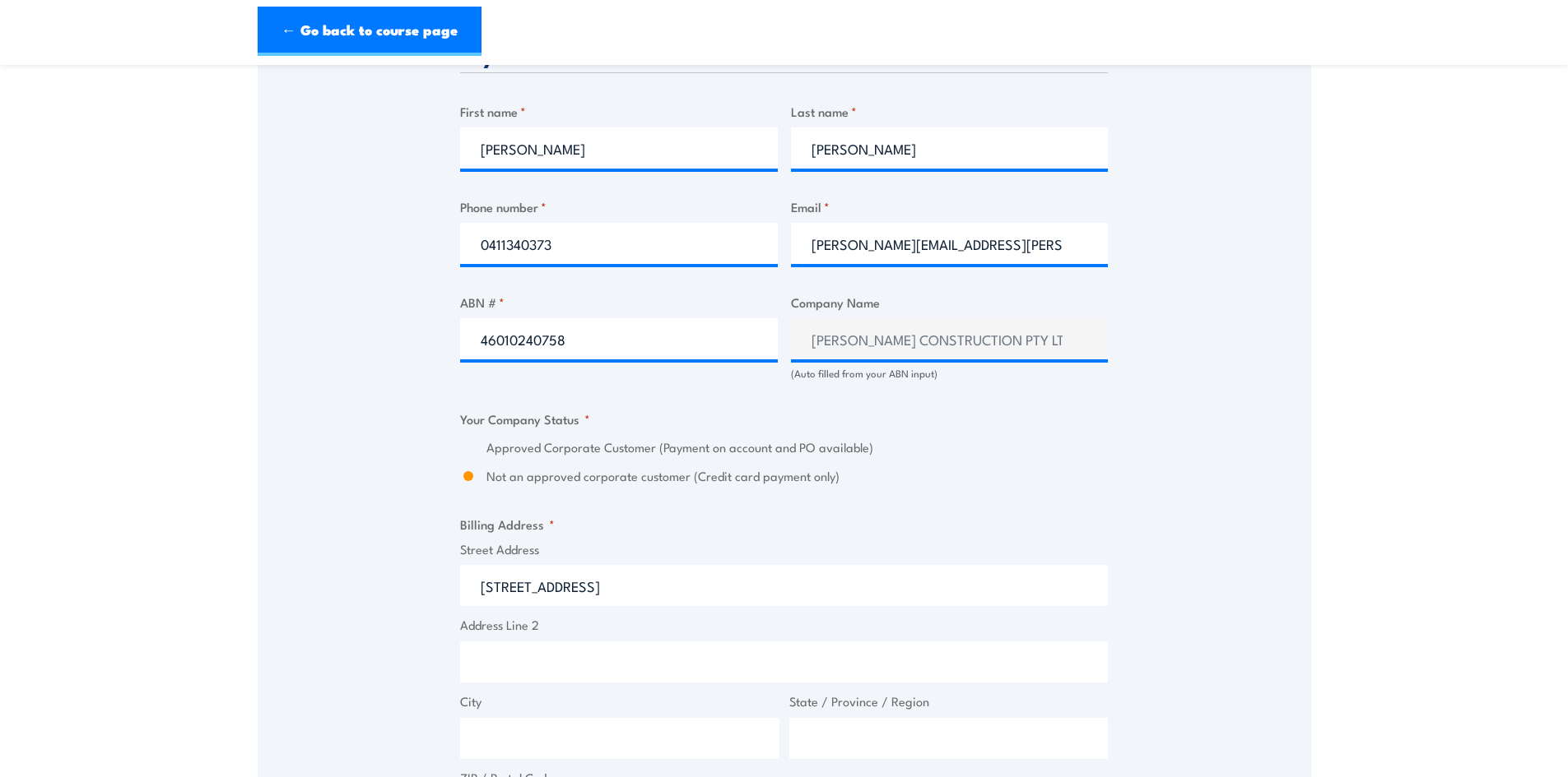
type input "[STREET_ADDRESS]"
type input "[GEOGRAPHIC_DATA]"
type input "2015"
select select "[GEOGRAPHIC_DATA]"
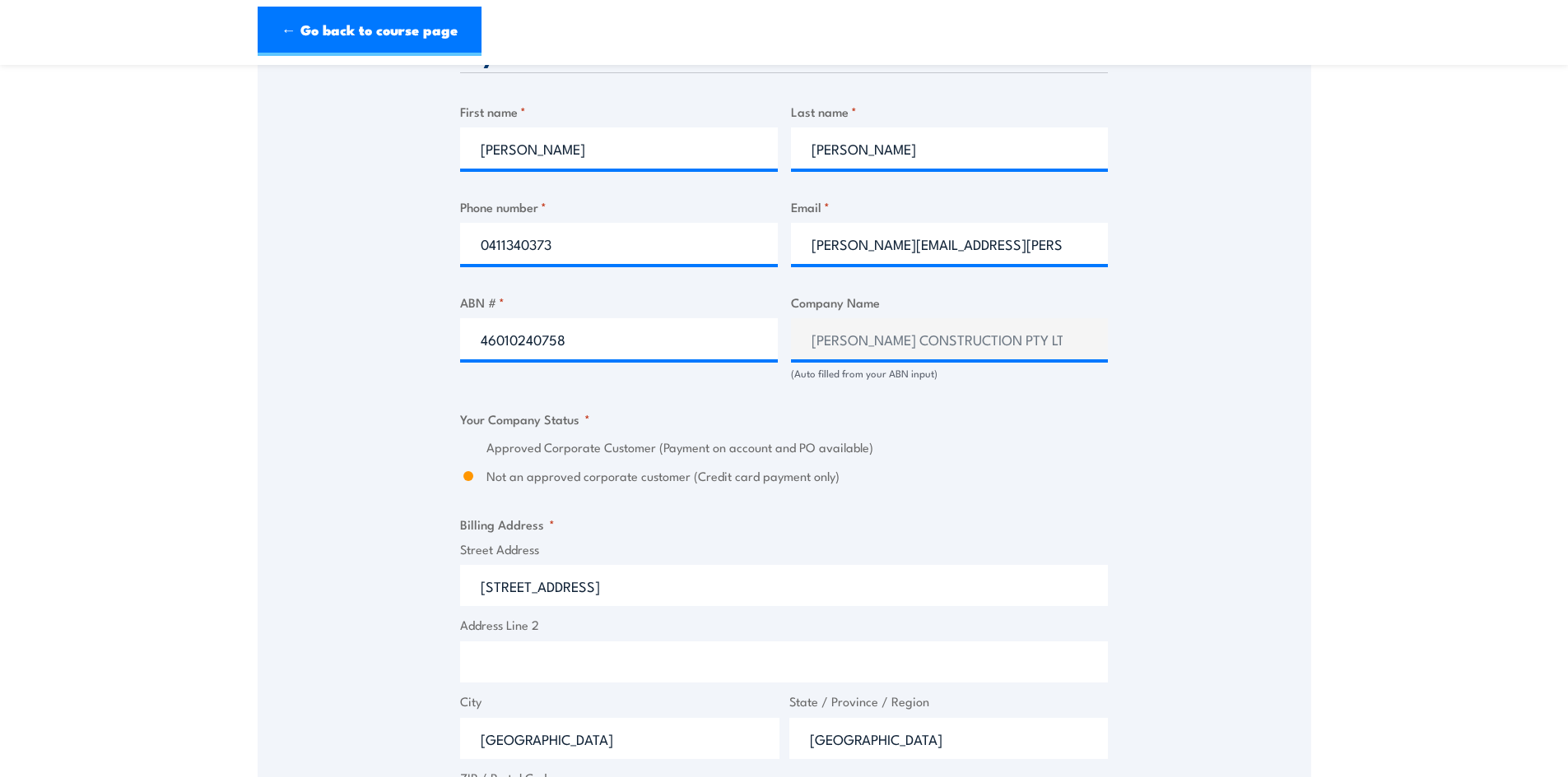
click at [496, 654] on input "Address Line 2" at bounding box center [784, 662] width 648 height 41
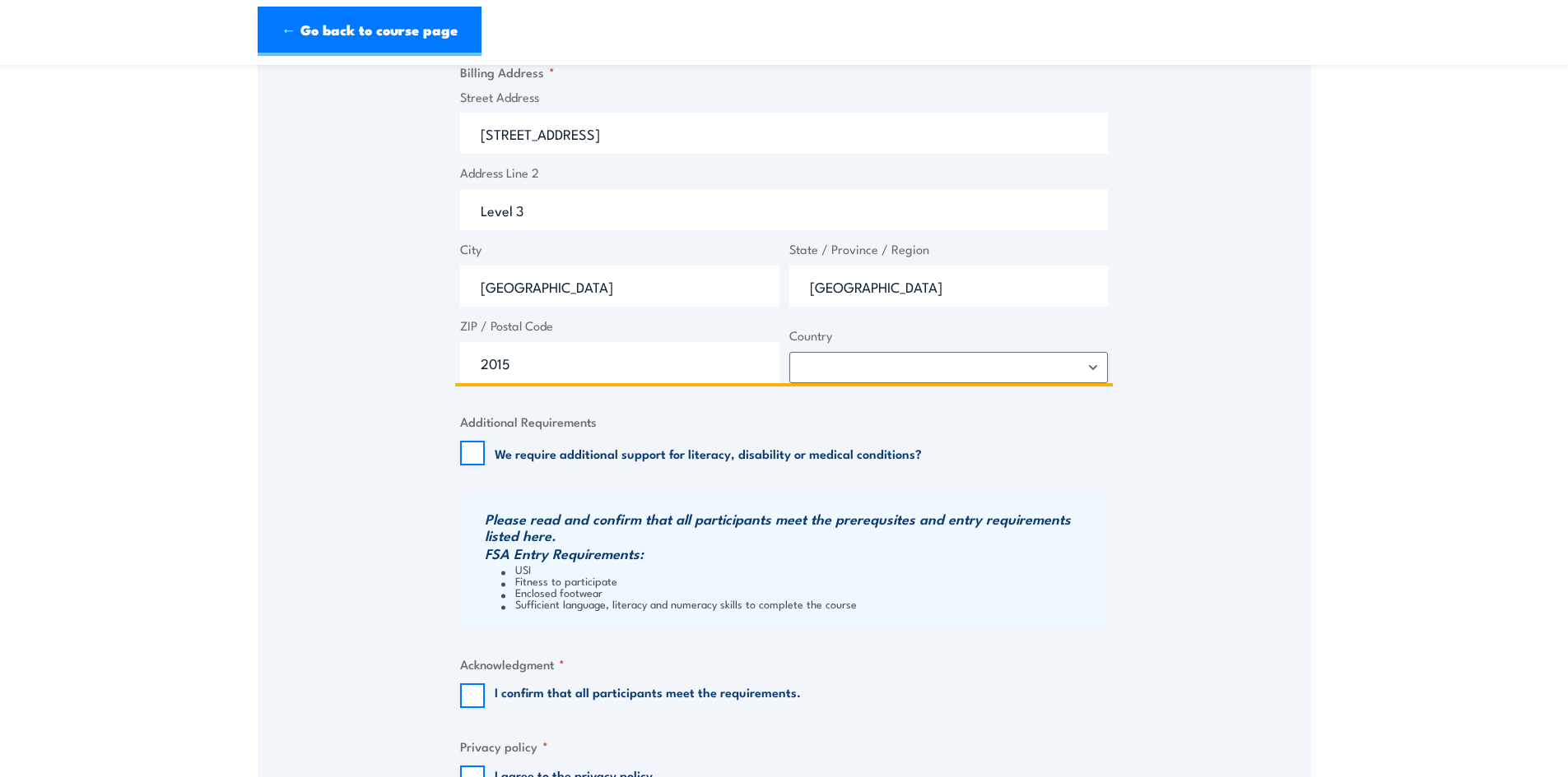
scroll to position [1480, 0]
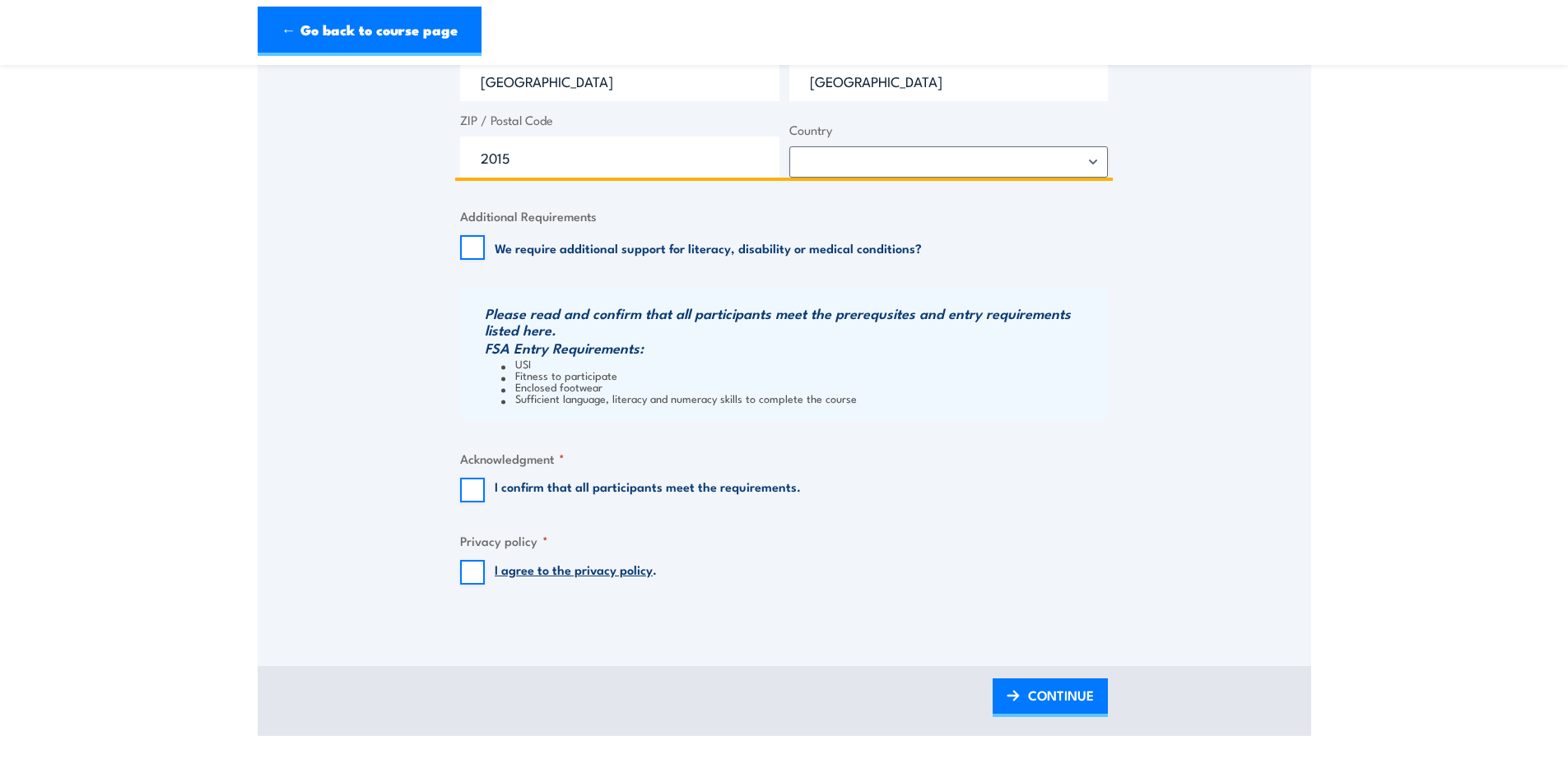
type input "Level 3"
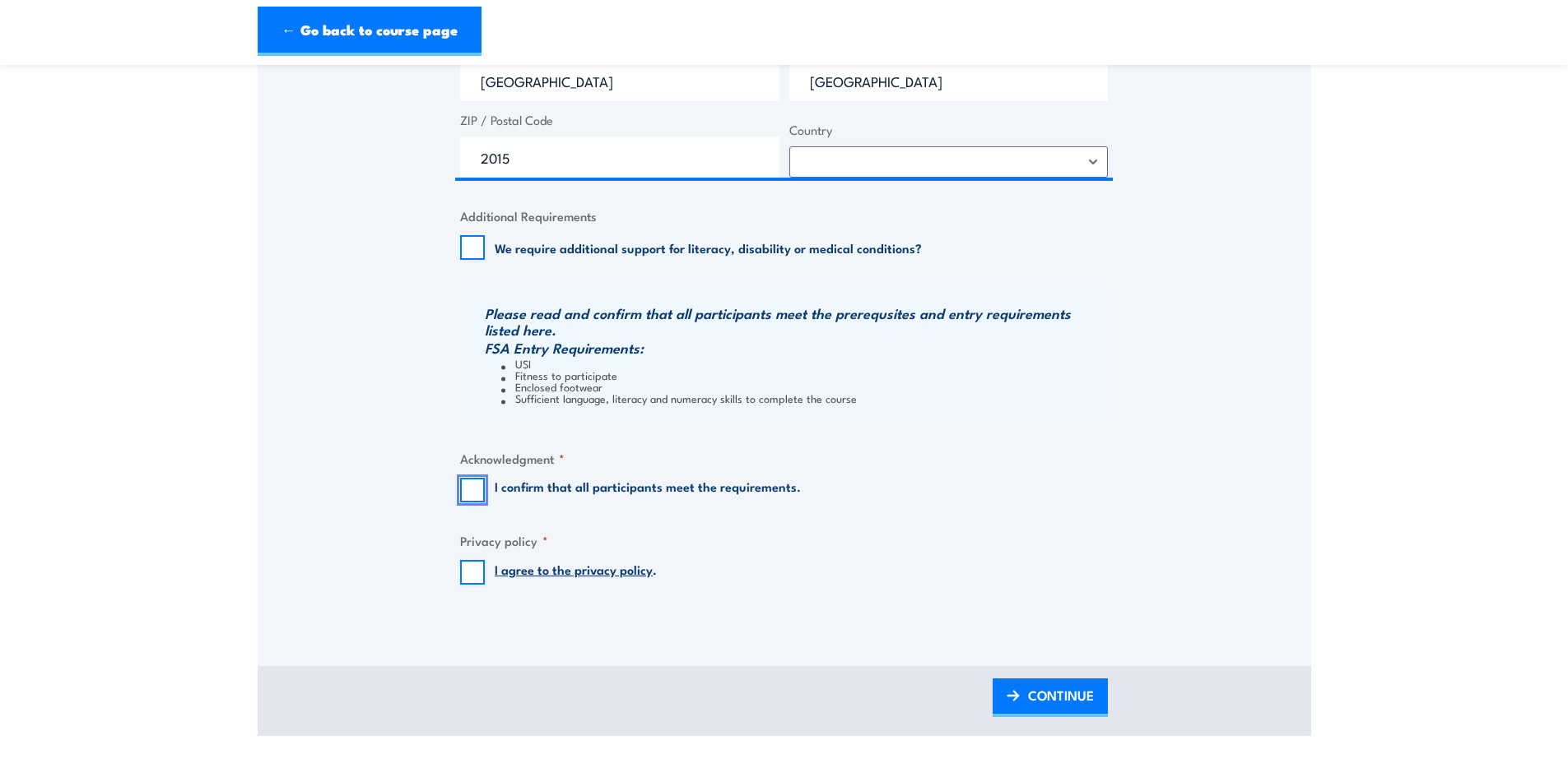
click at [465, 489] on input "I confirm that all participants meet the requirements." at bounding box center [473, 490] width 25 height 24
checkbox input "true"
click at [480, 579] on input "I agree to the privacy policy ." at bounding box center [473, 572] width 25 height 24
checkbox input "true"
click at [1084, 695] on span "CONTINUE" at bounding box center [1060, 696] width 66 height 44
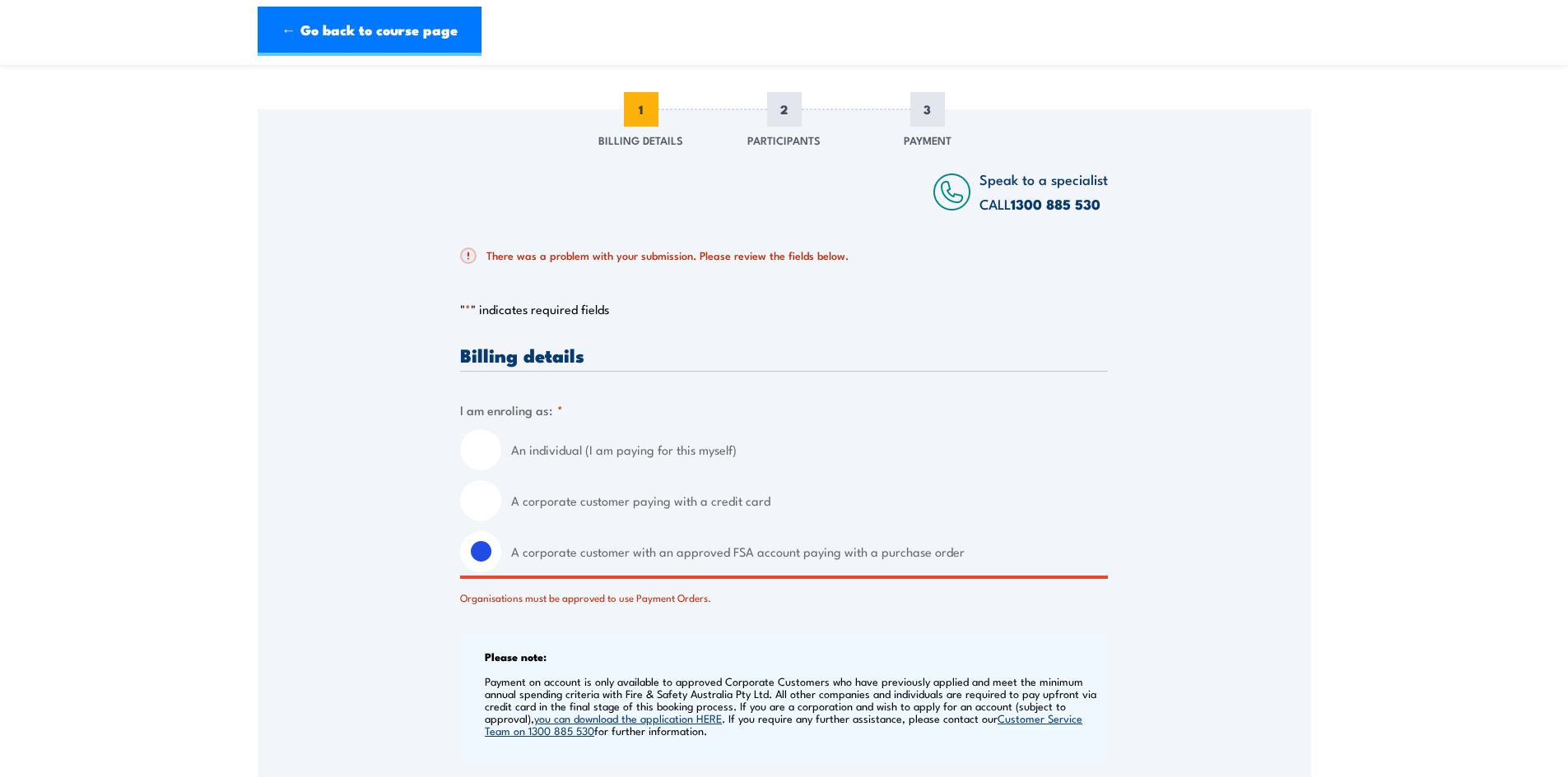
scroll to position [44, 0]
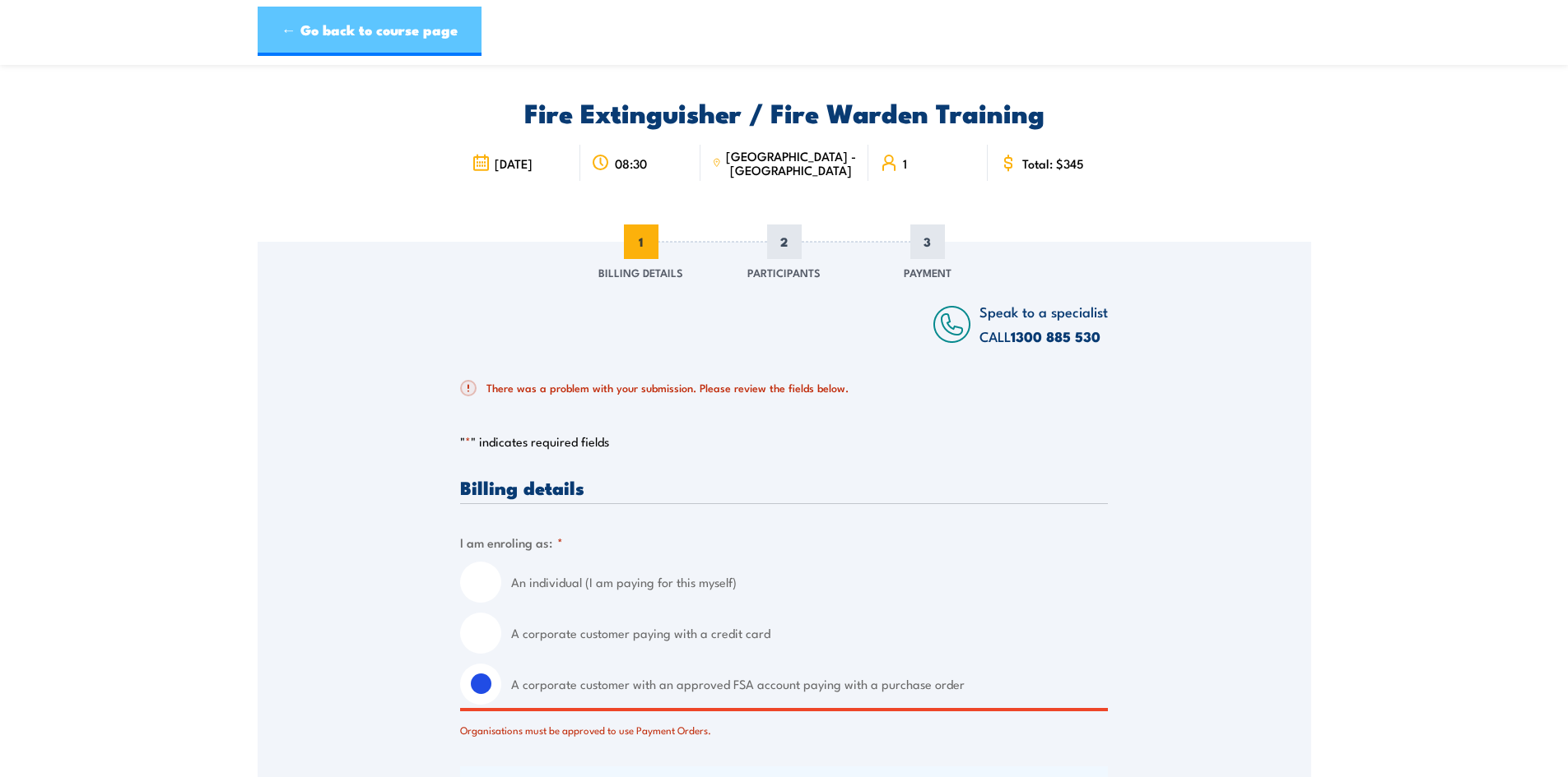
click at [384, 29] on link "← Go back to course page" at bounding box center [369, 32] width 224 height 49
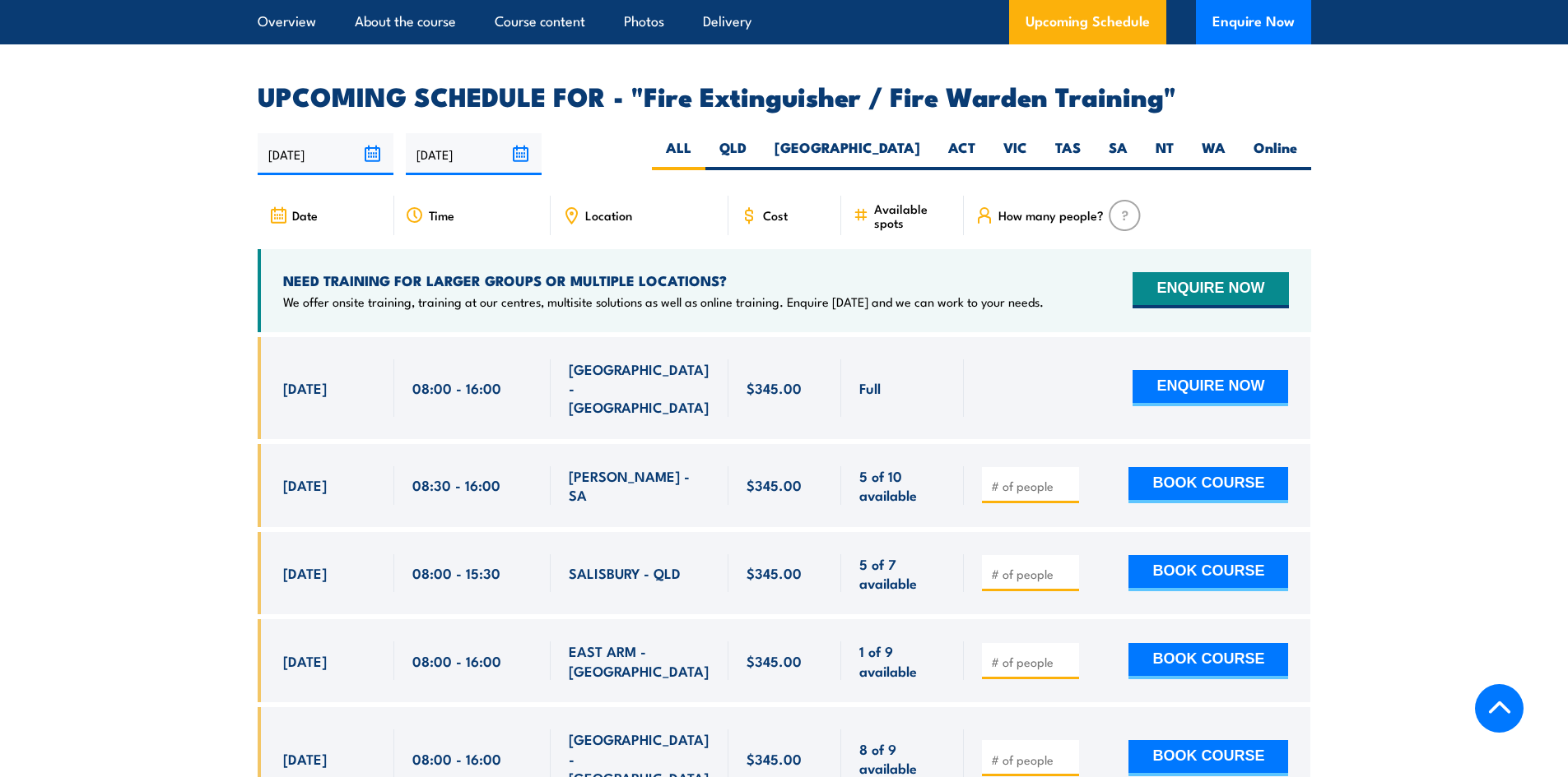
scroll to position [2619, 0]
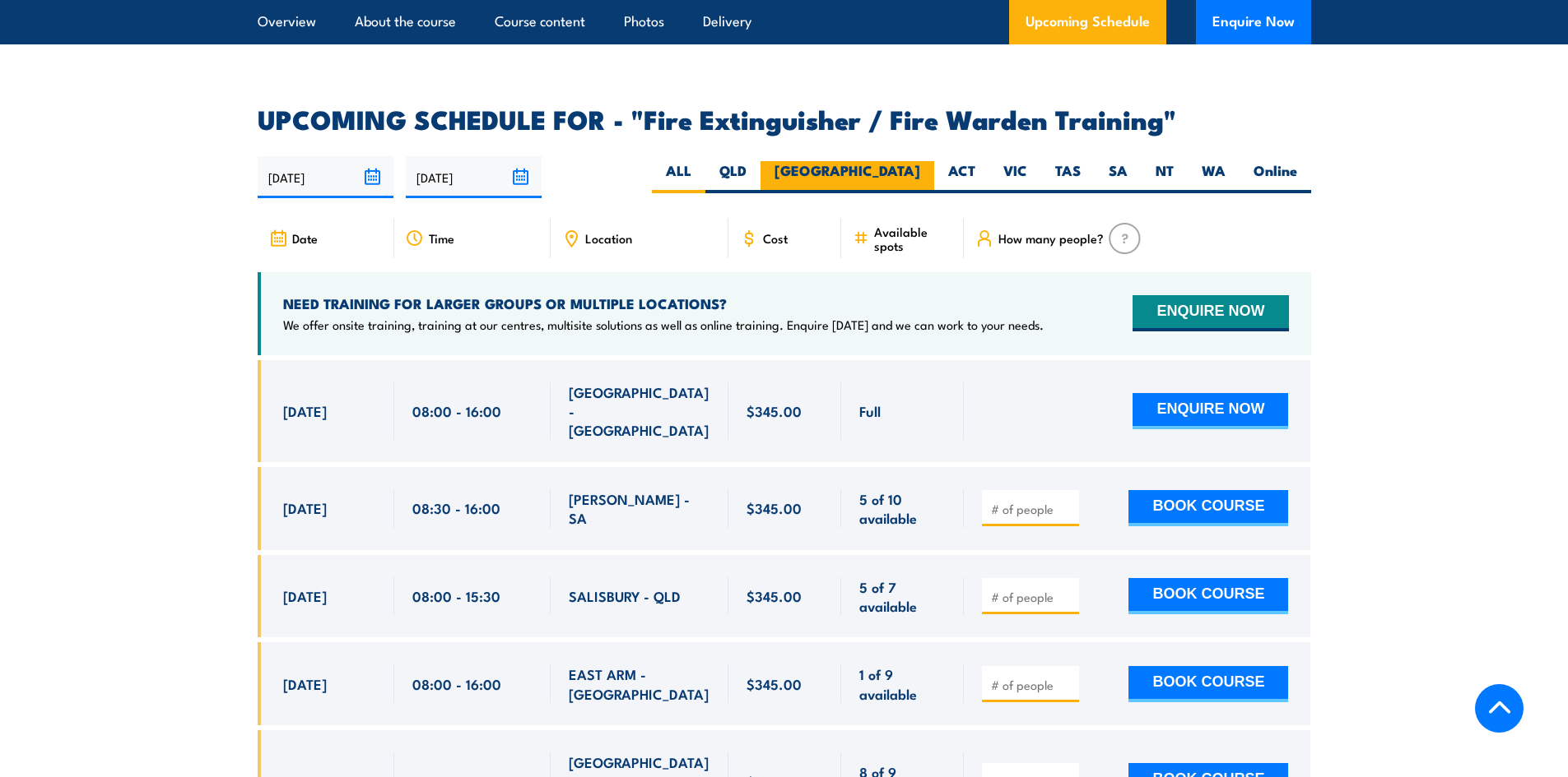
click at [911, 161] on label "[GEOGRAPHIC_DATA]" at bounding box center [847, 177] width 173 height 32
click at [920, 161] on input "[GEOGRAPHIC_DATA]" at bounding box center [925, 166] width 11 height 10
radio input "true"
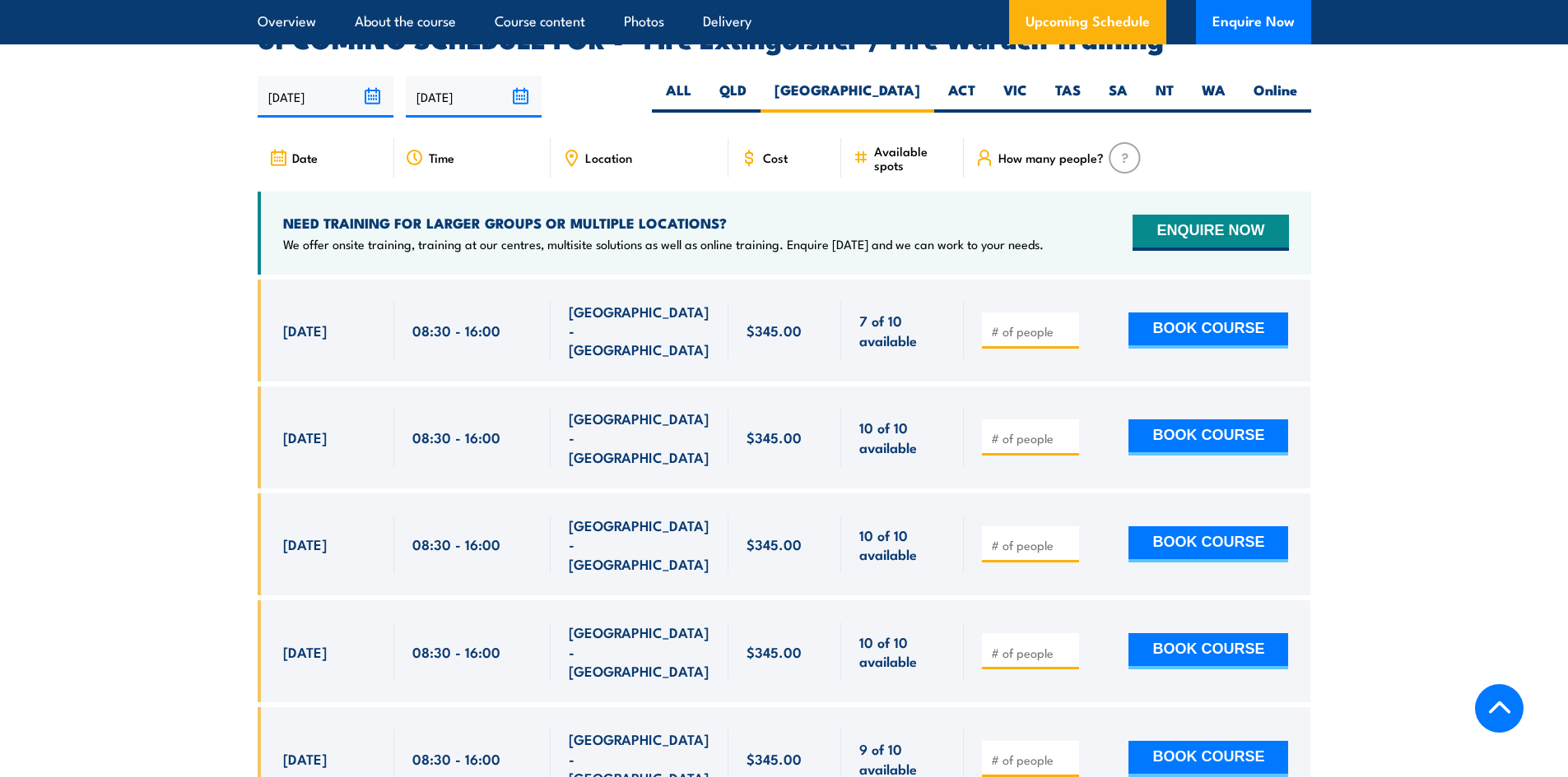
scroll to position [2701, 0]
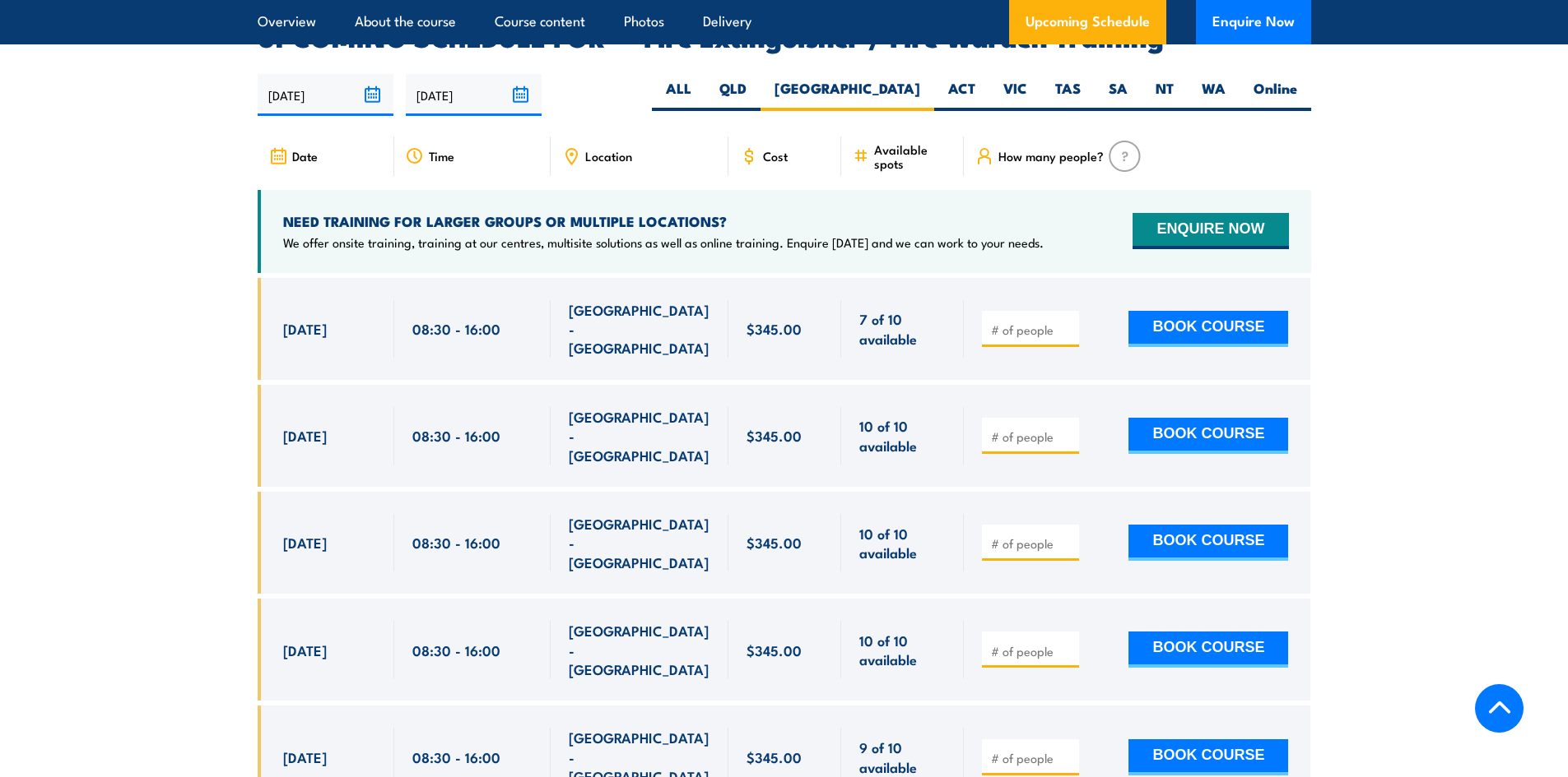
click at [999, 322] on input "number" at bounding box center [1032, 330] width 82 height 17
type input "1"
click at [1067, 322] on input "1" at bounding box center [1032, 330] width 82 height 17
click at [1239, 311] on button "BOOK COURSE" at bounding box center [1208, 328] width 159 height 36
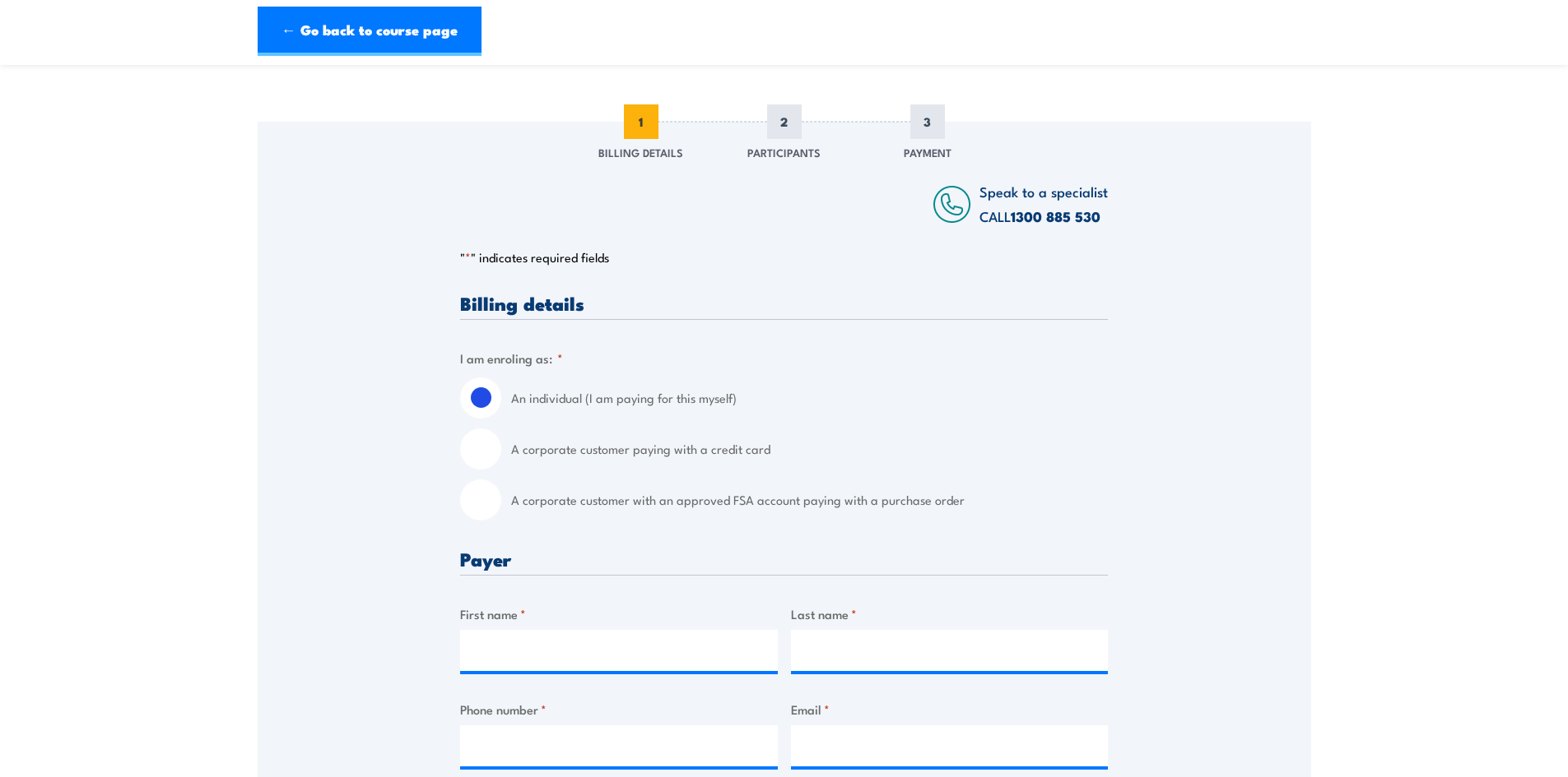
scroll to position [164, 0]
click at [482, 449] on input "A corporate customer paying with a credit card" at bounding box center [481, 448] width 41 height 41
radio input "true"
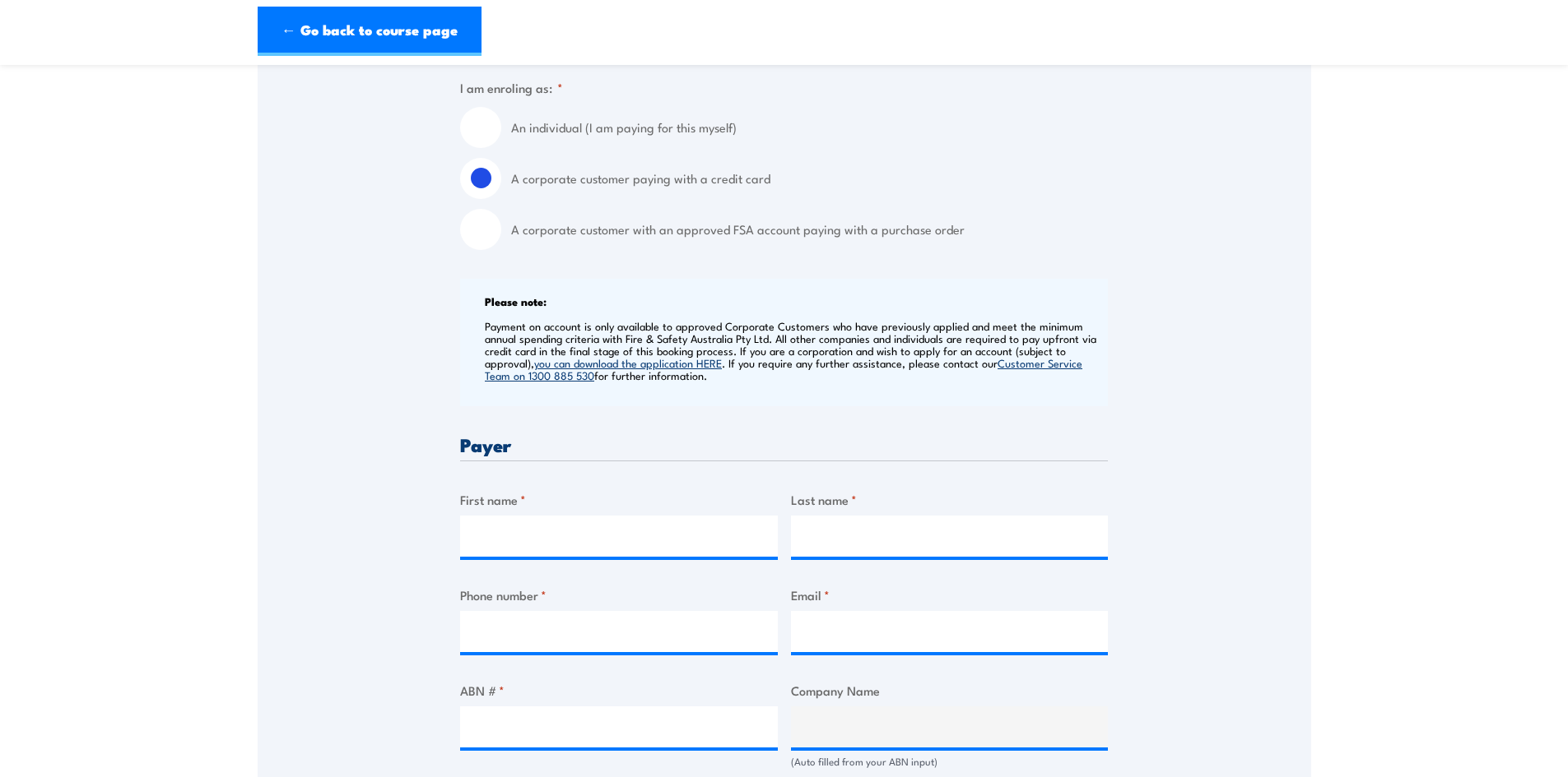
scroll to position [658, 0]
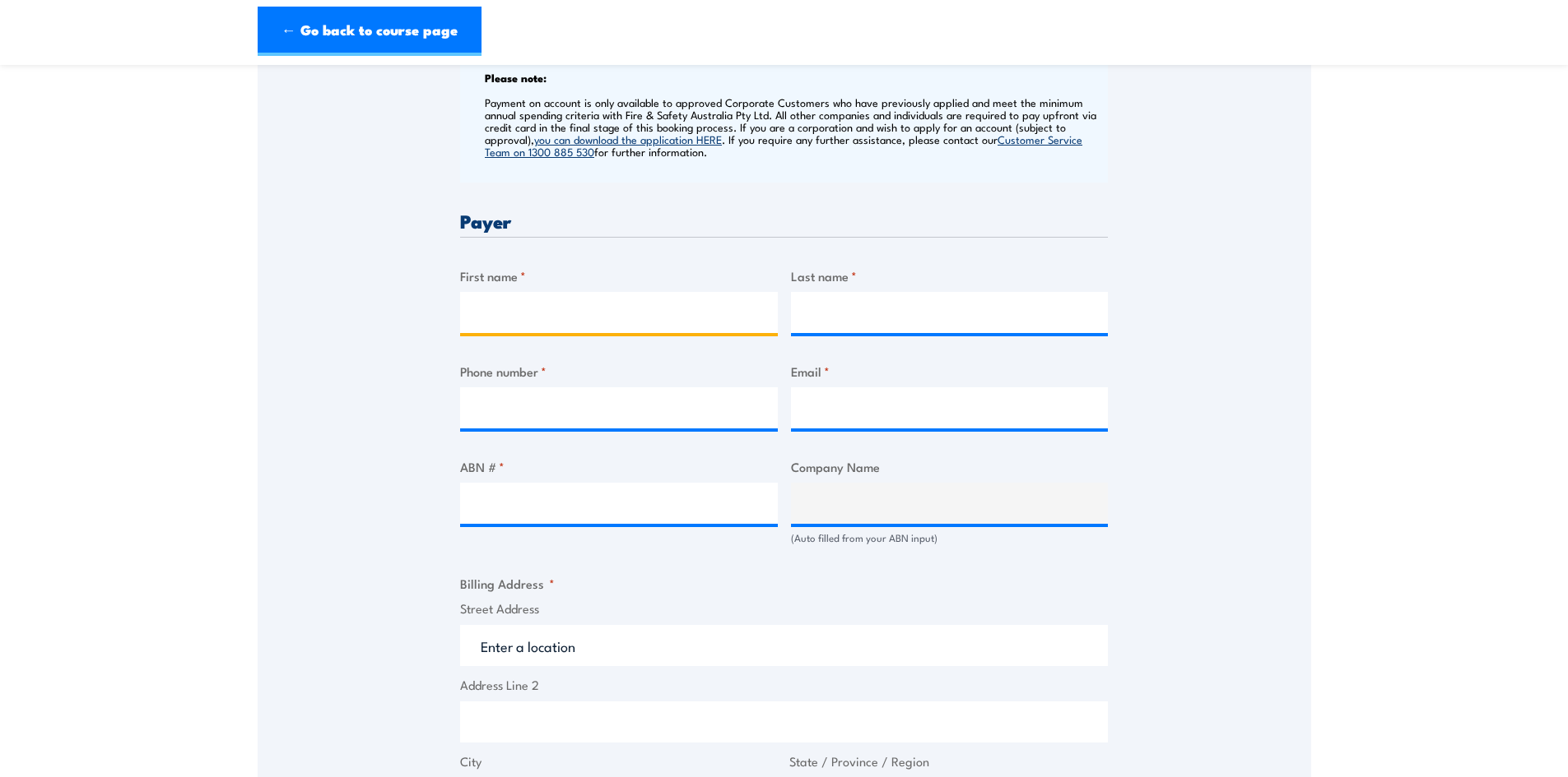
click at [496, 316] on input "First name *" at bounding box center [619, 312] width 318 height 41
type input "[PERSON_NAME]"
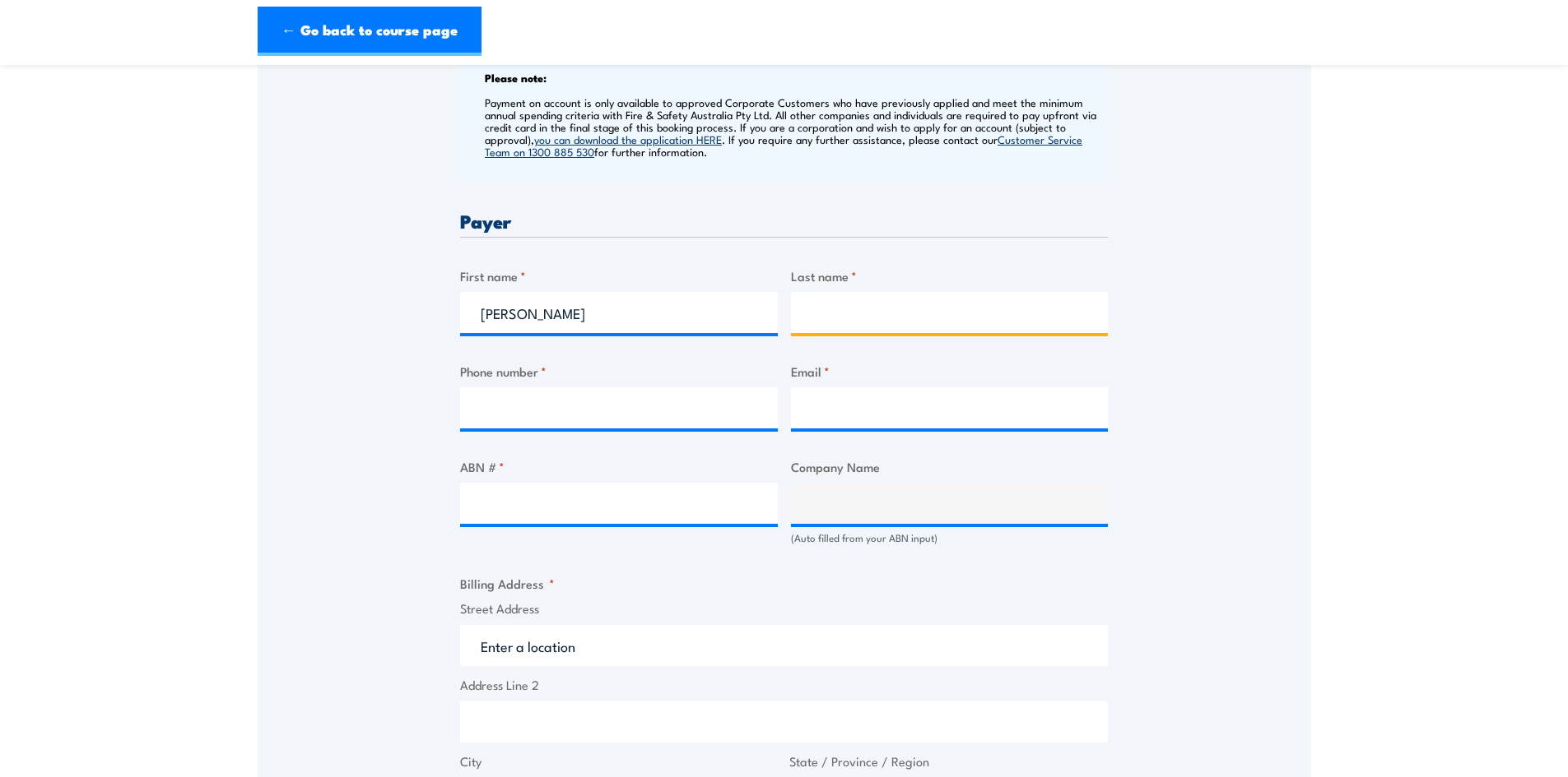
type input "[PERSON_NAME]"
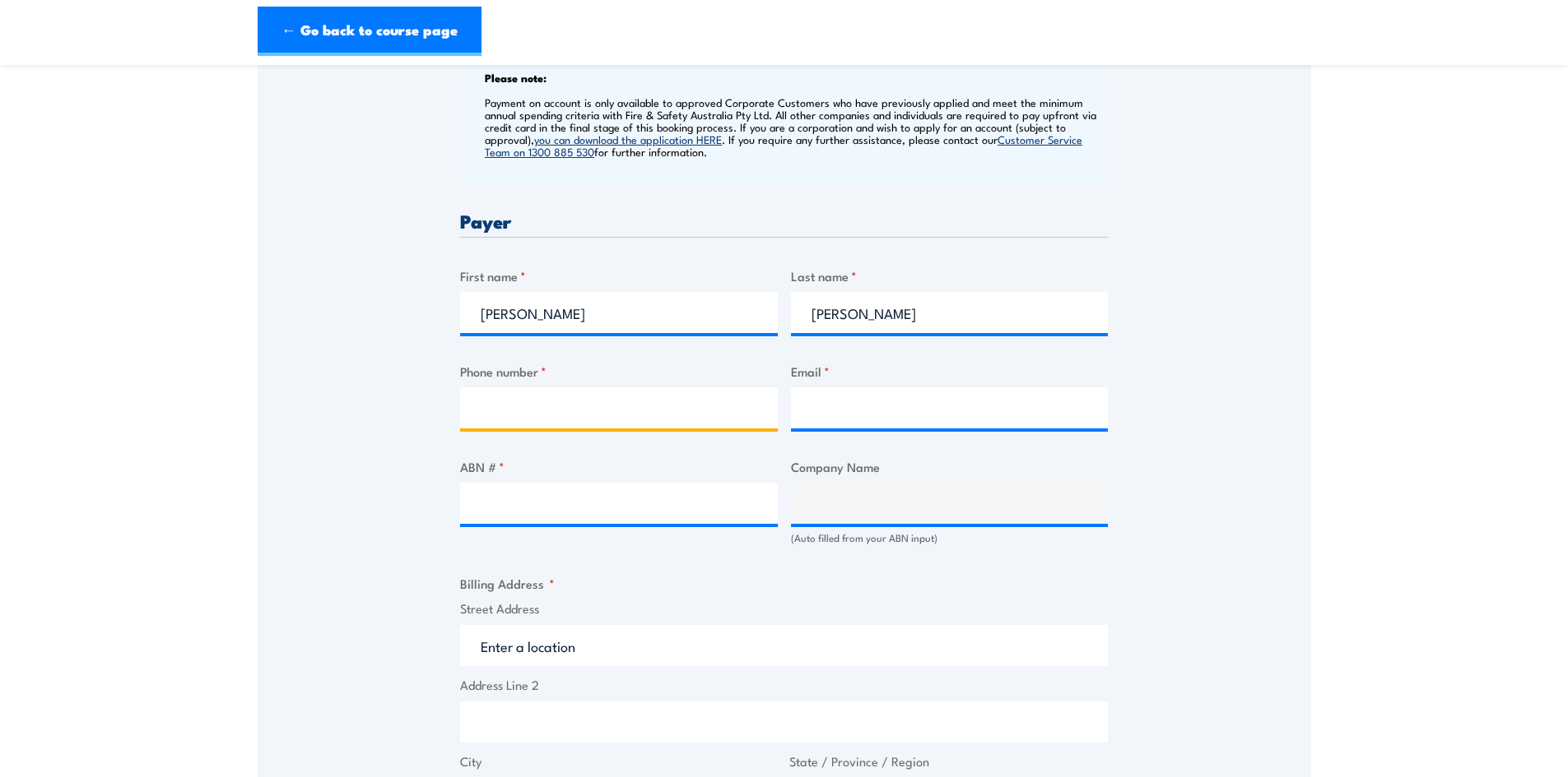
type input "0411340373"
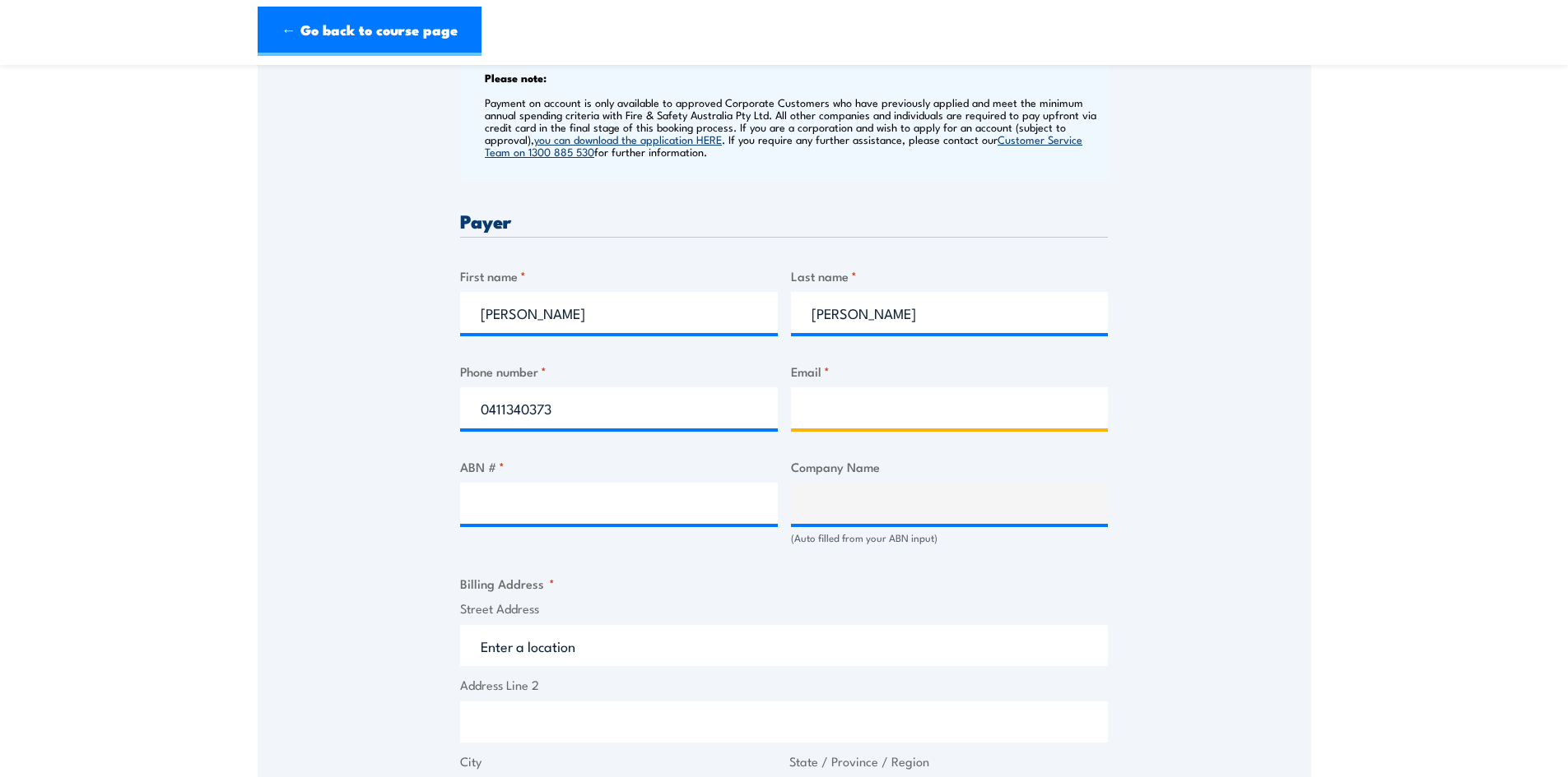
type input "[PERSON_NAME][EMAIL_ADDRESS][PERSON_NAME][DOMAIN_NAME]"
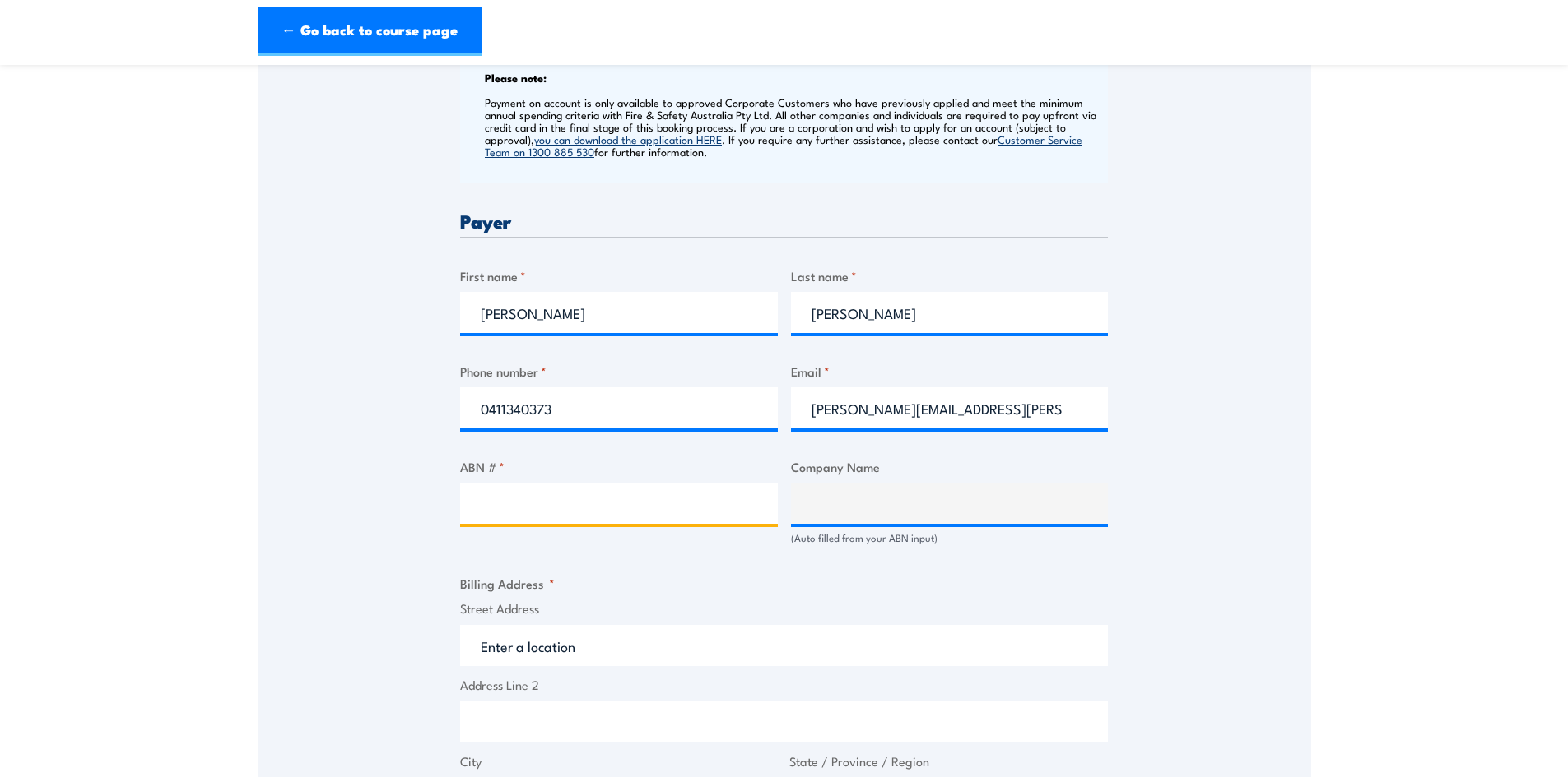
click at [474, 496] on input "ABN # *" at bounding box center [619, 503] width 318 height 41
type input "46010240758"
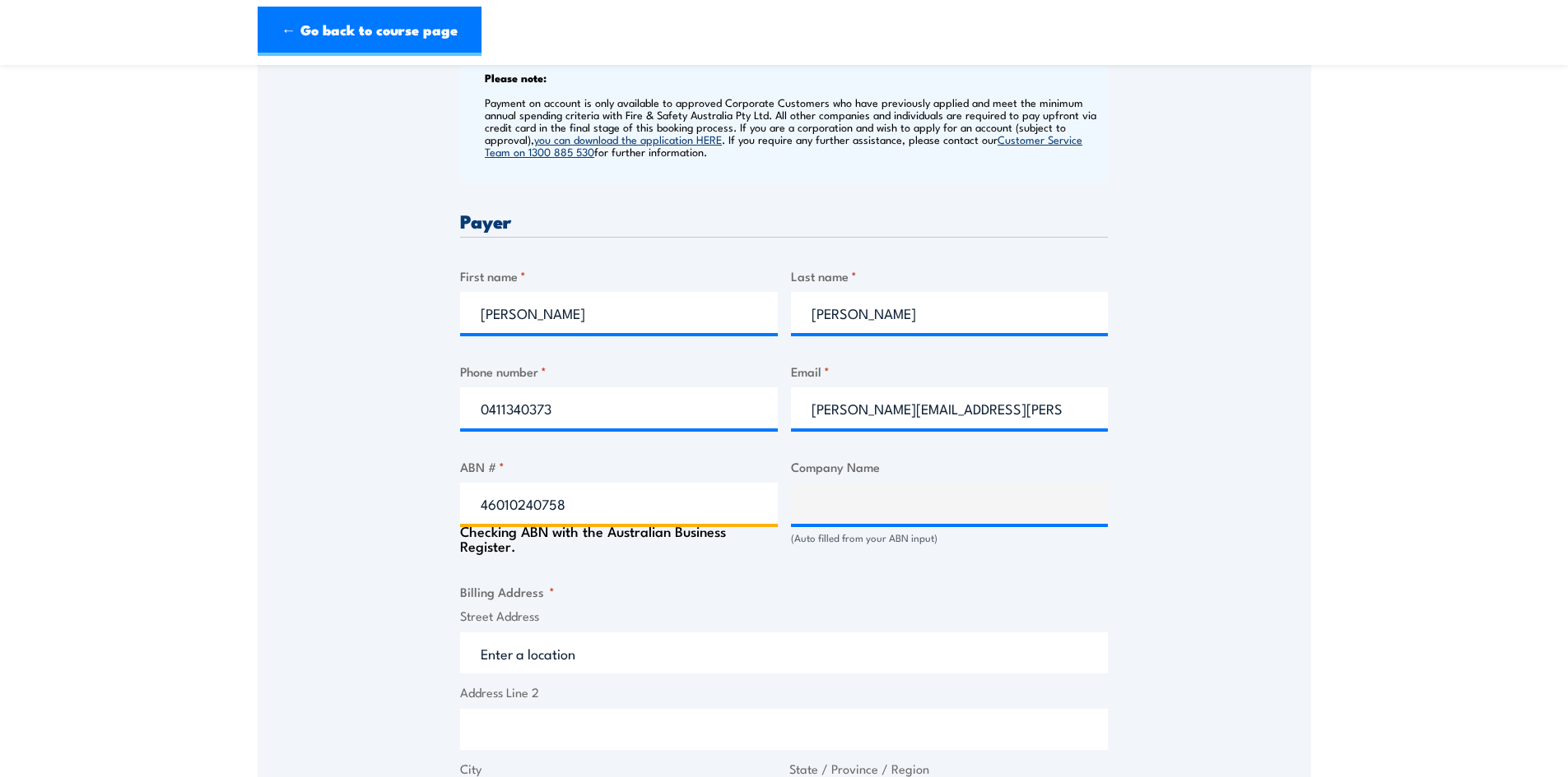
type input "[PERSON_NAME] CONSTRUCTION PTY LTD"
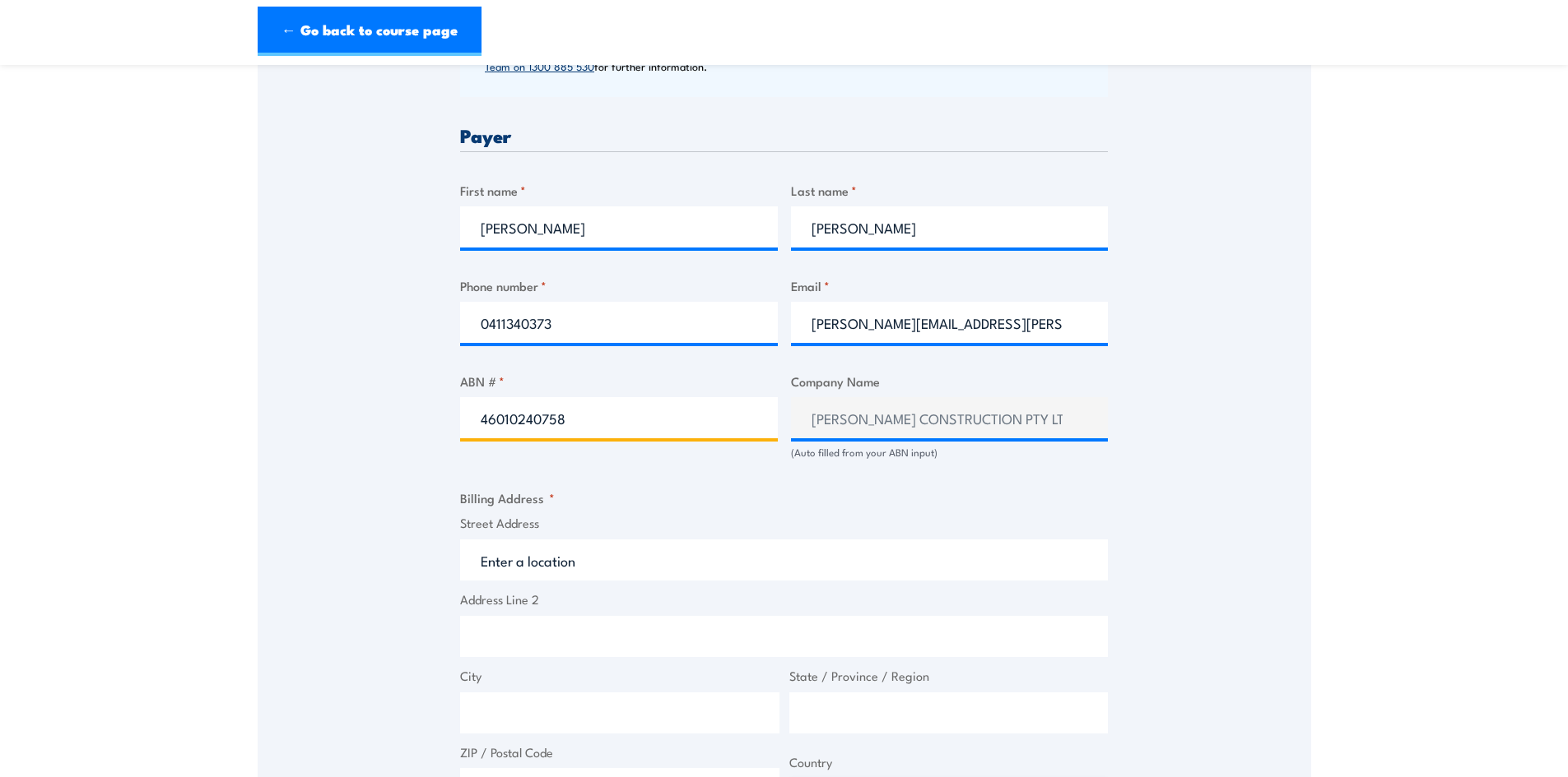
scroll to position [905, 0]
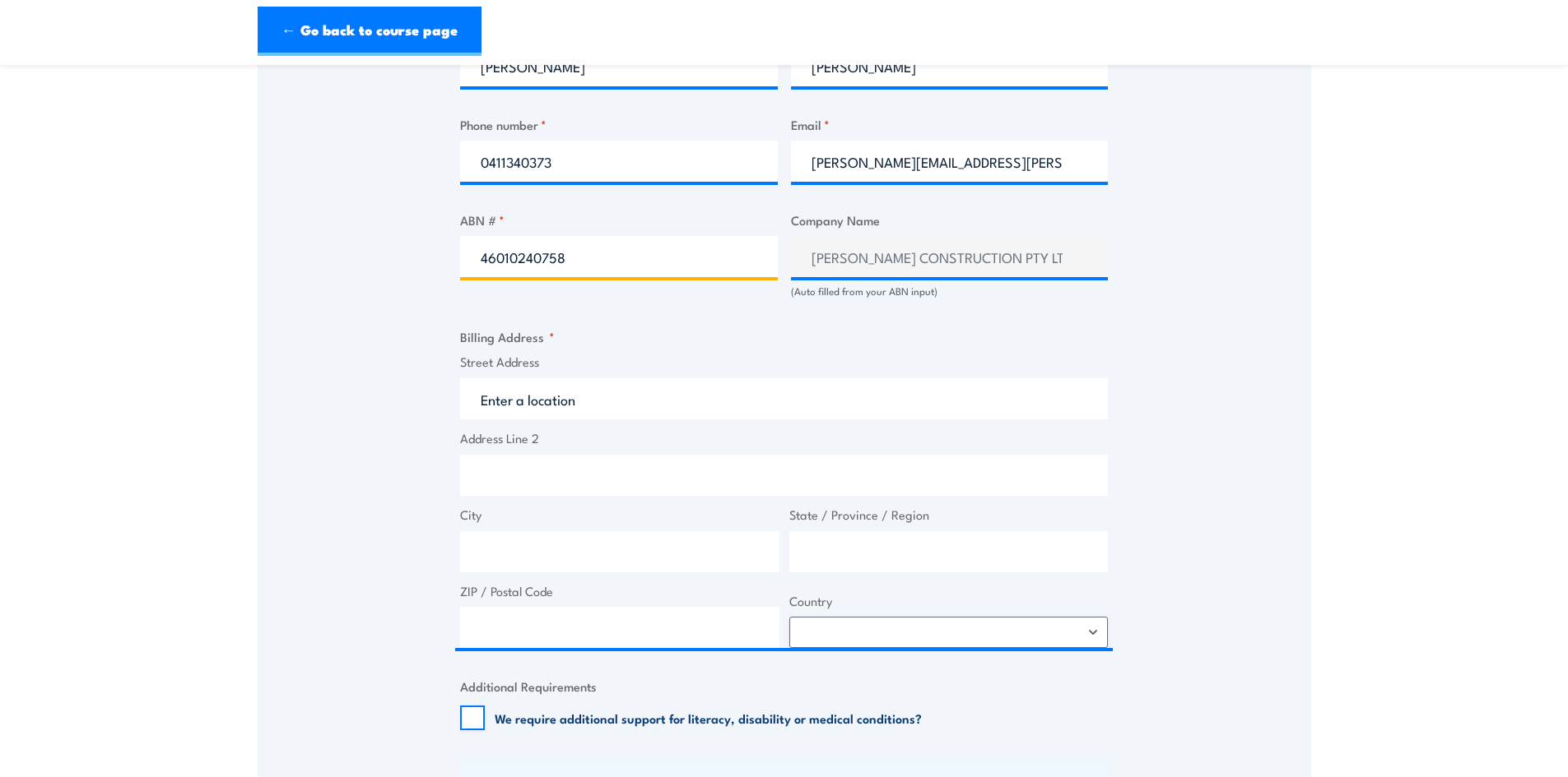
type input "46010240758"
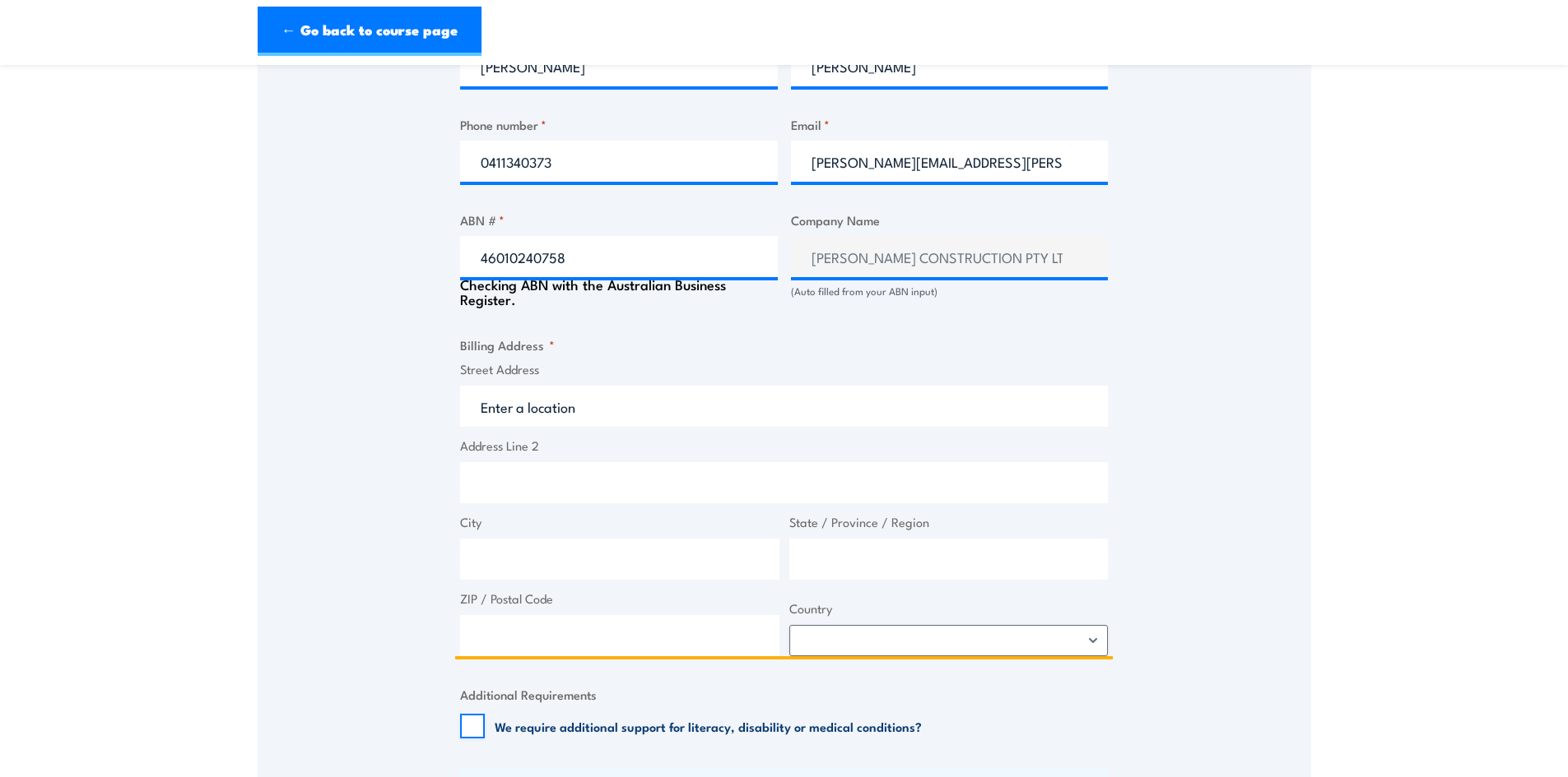
click at [545, 395] on input "Street Address" at bounding box center [784, 406] width 648 height 41
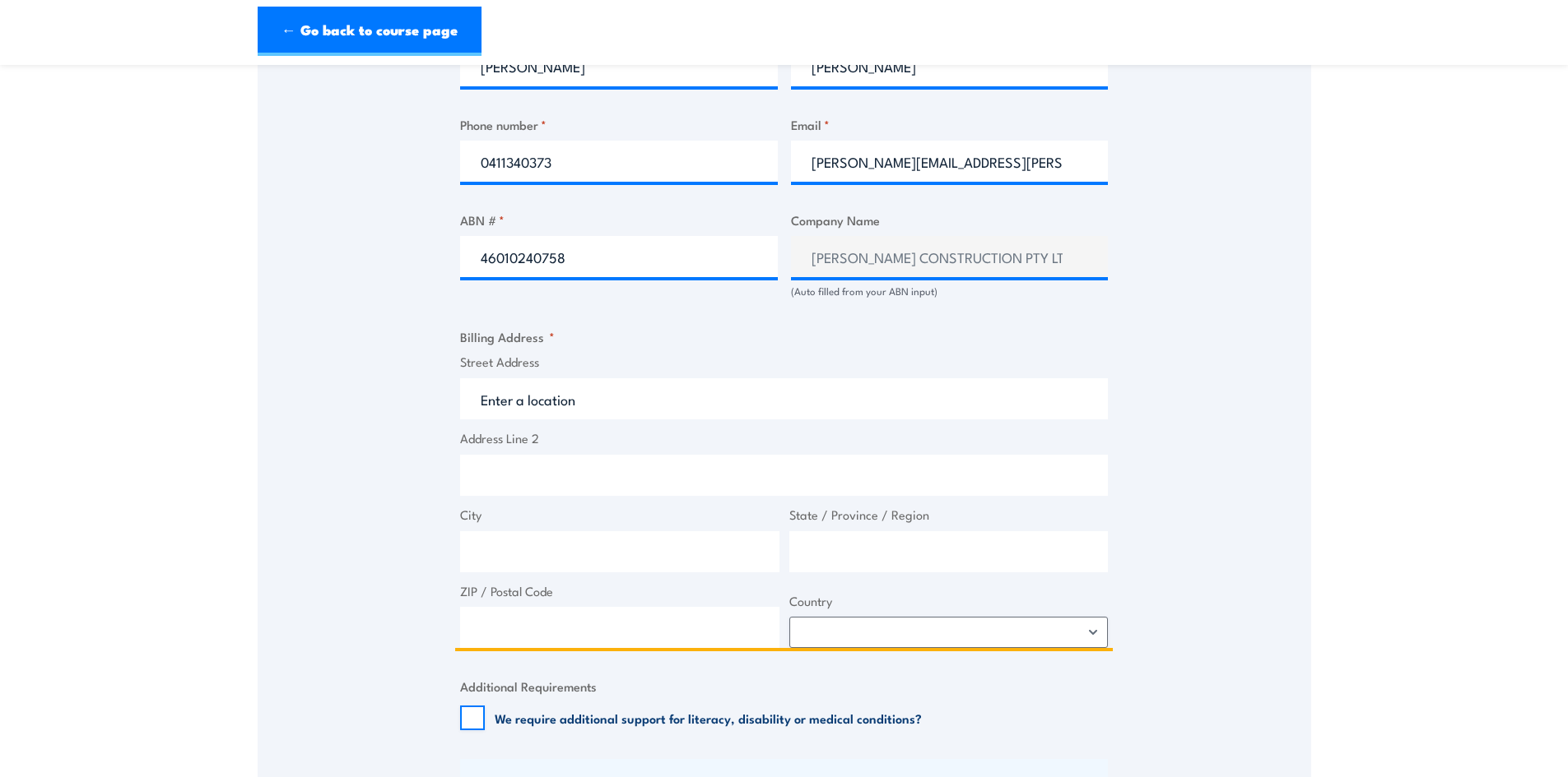
click at [578, 404] on input "Street Address" at bounding box center [784, 398] width 648 height 41
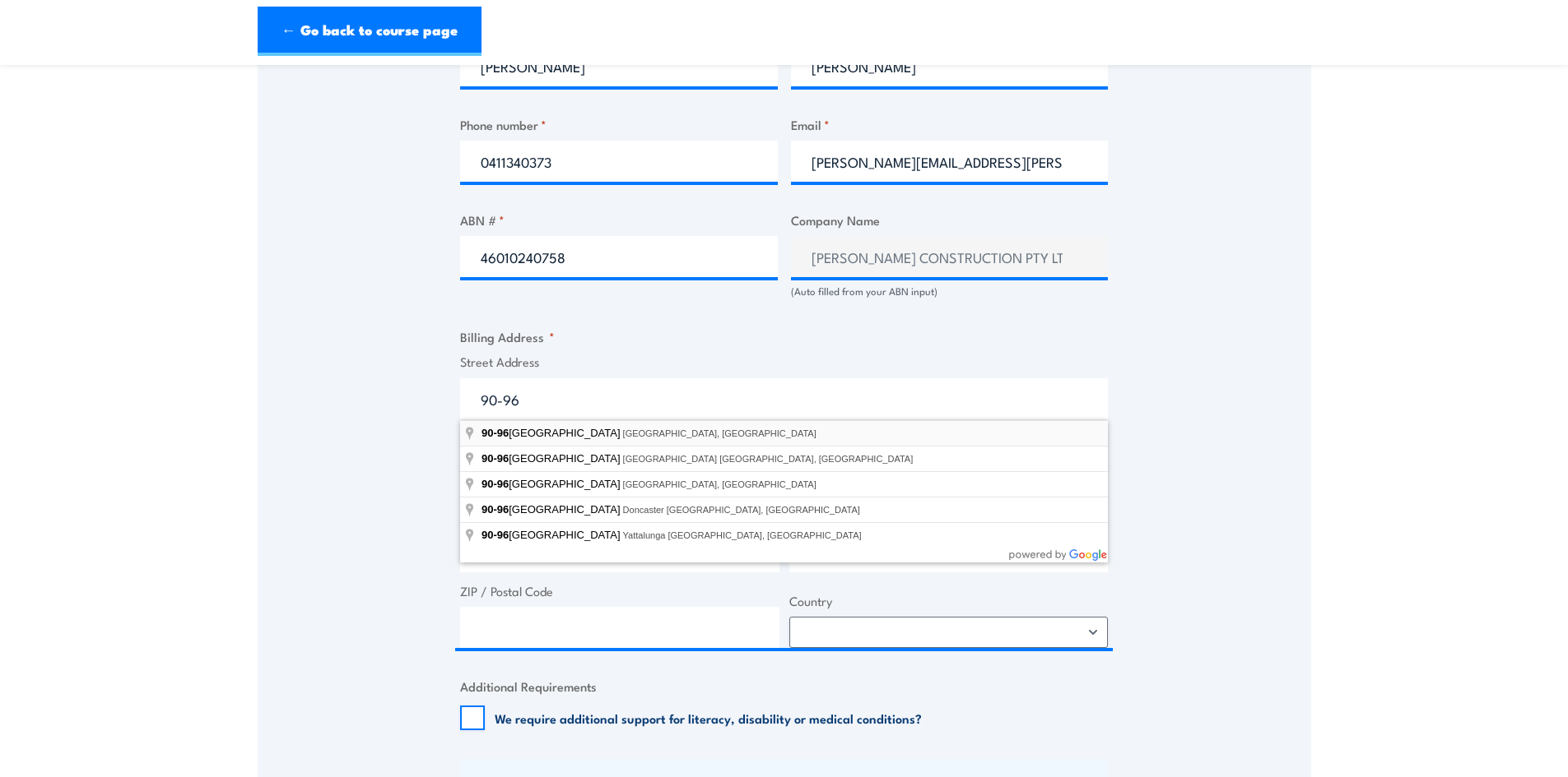
type input "90-96 Bourke Road, Alexandria NSW, Australia"
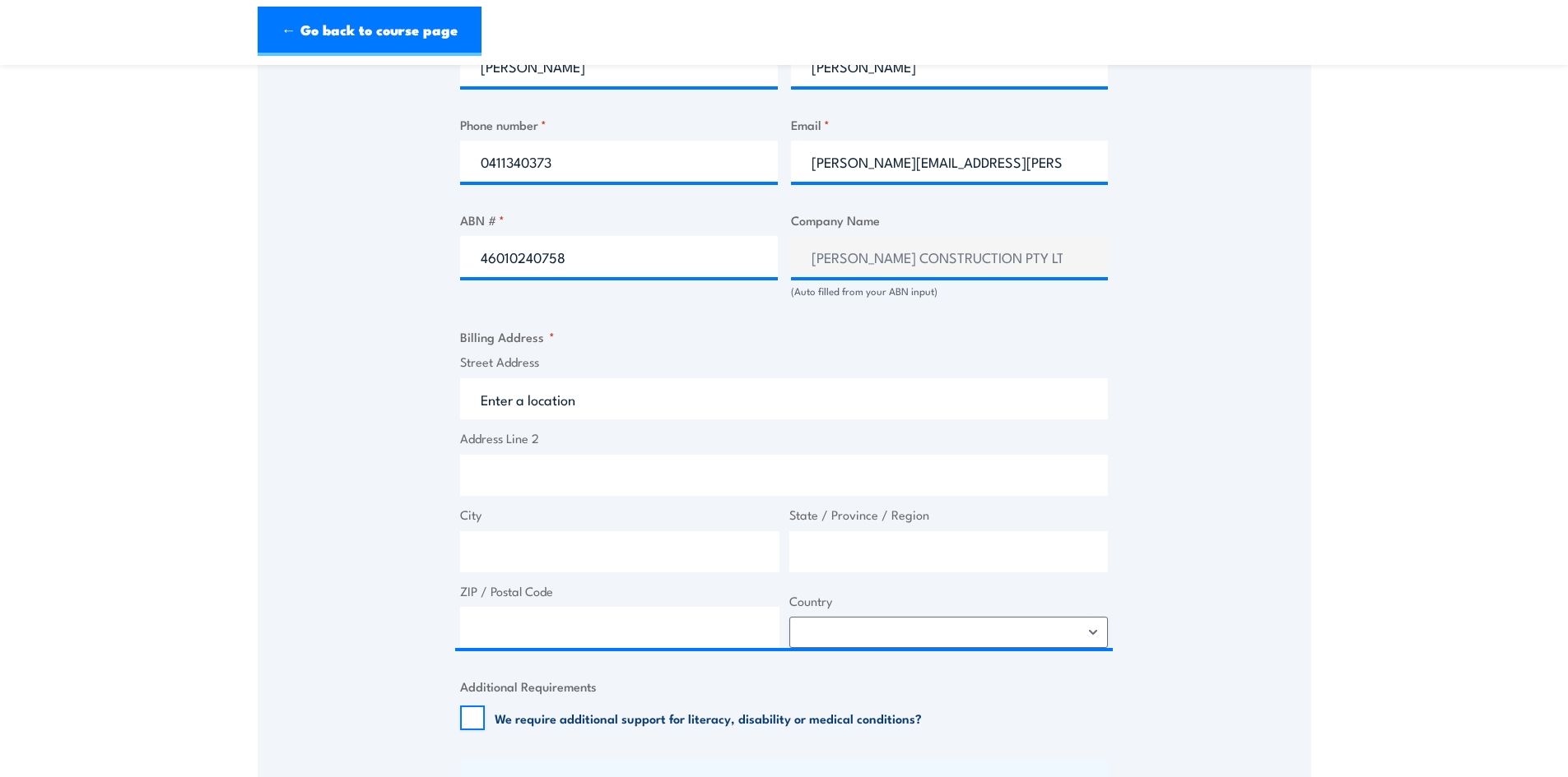
type input "90-96 Bourke Rd"
type input "Alexandria"
type input "New South Wales"
type input "2015"
select select "Australia"
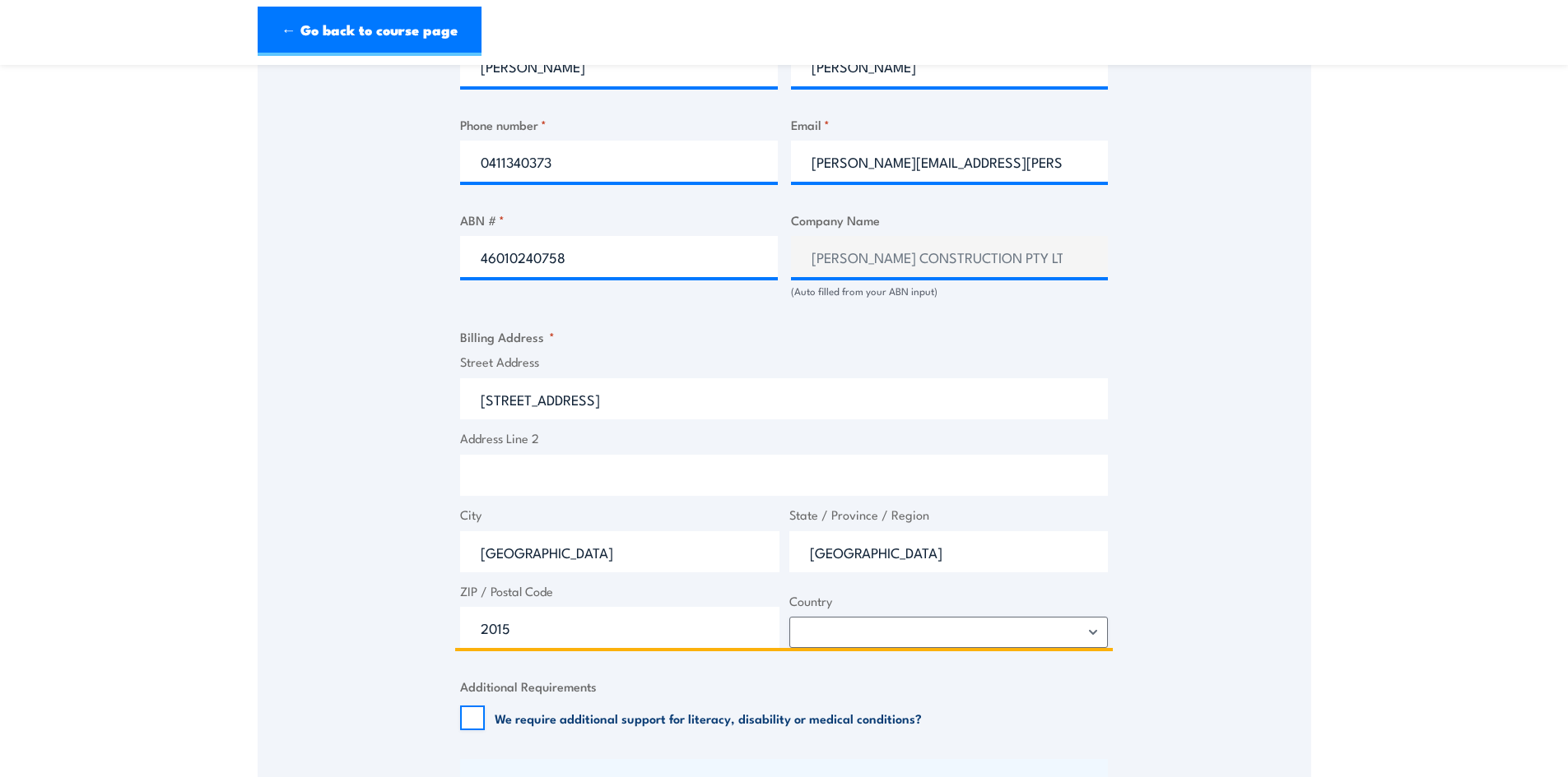
click at [481, 478] on input "Address Line 2" at bounding box center [784, 475] width 648 height 41
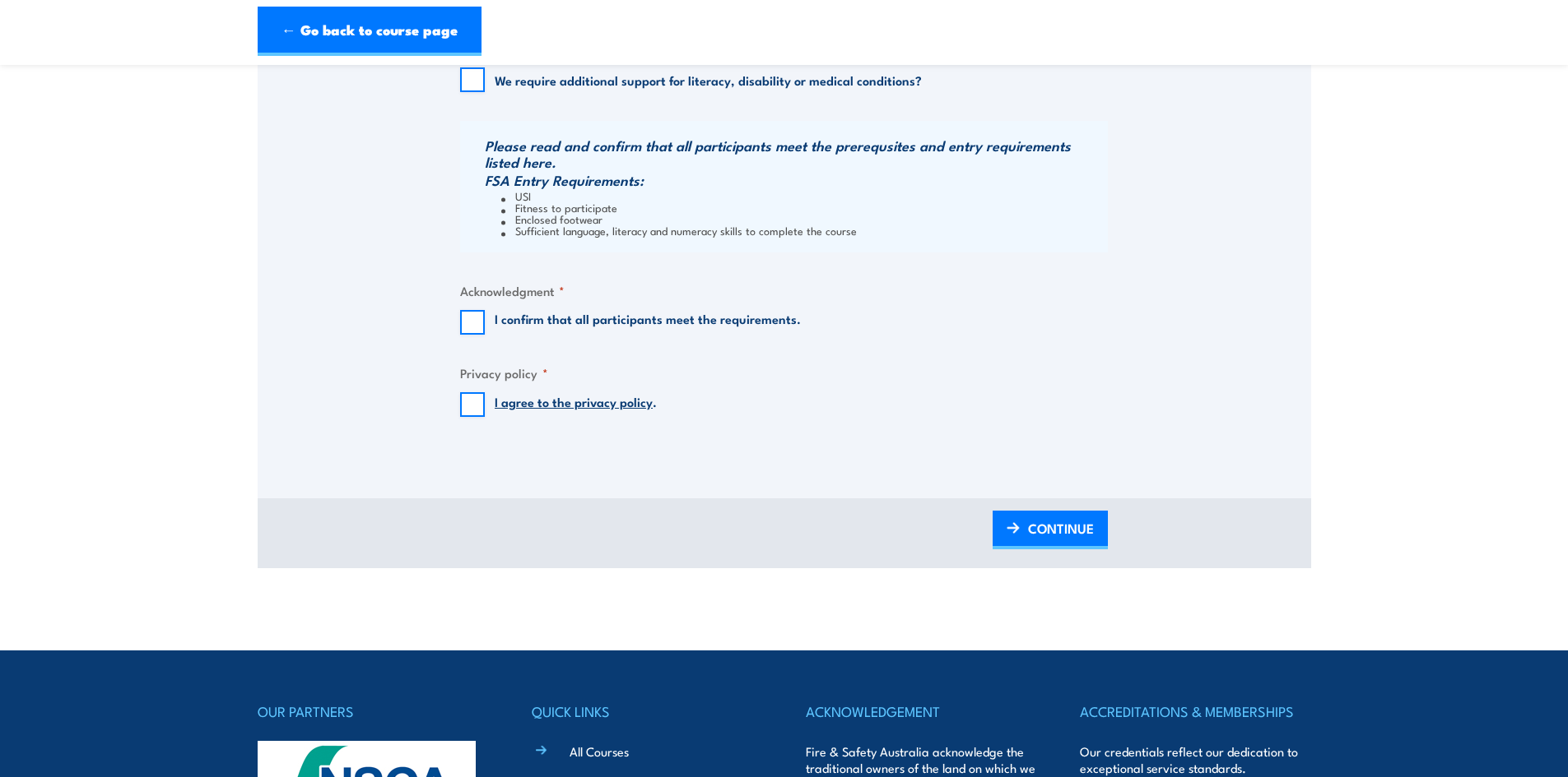
scroll to position [1563, 0]
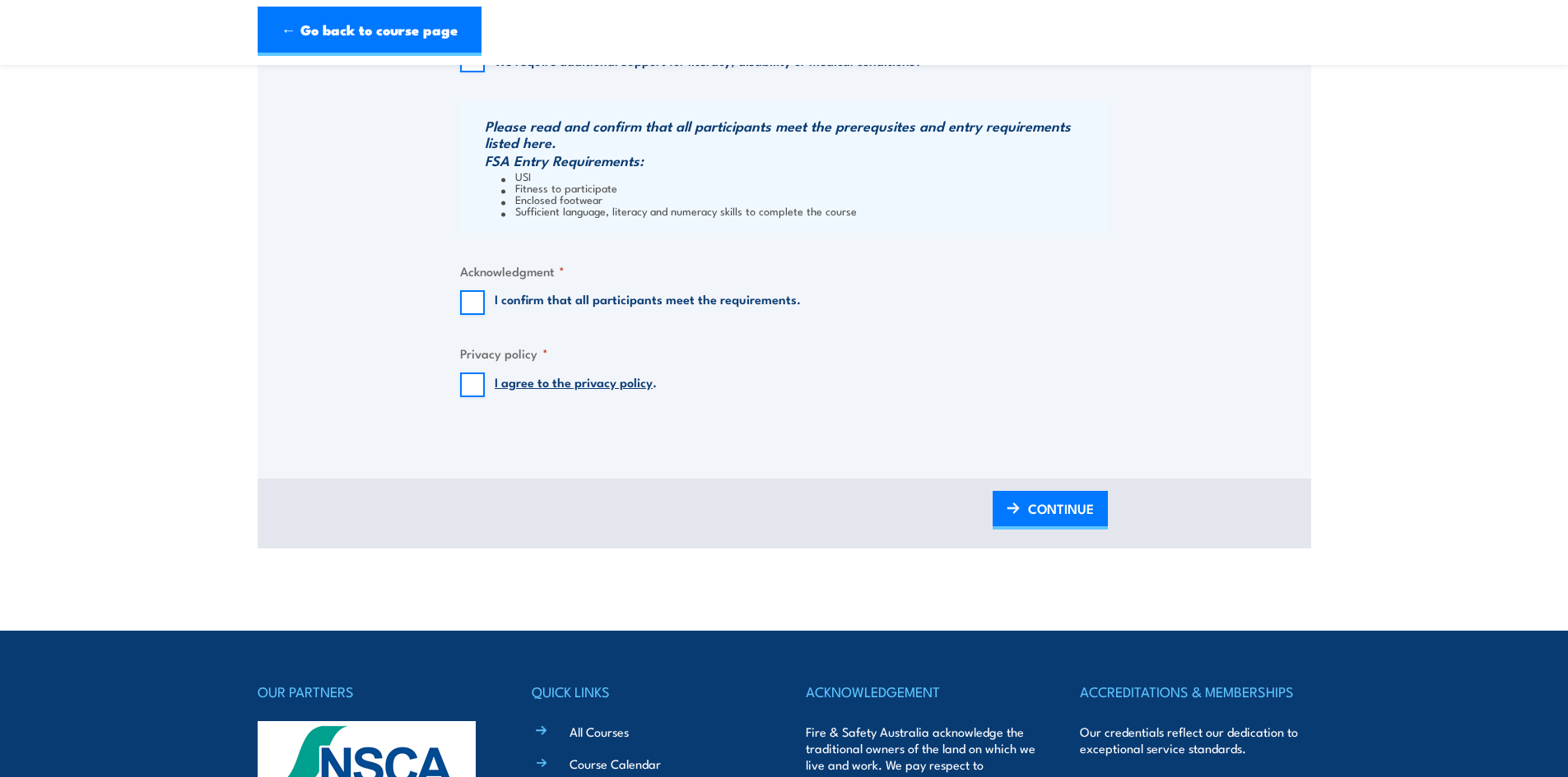
type input "Level 3"
click at [480, 296] on input "I confirm that all participants meet the requirements." at bounding box center [473, 303] width 25 height 24
checkbox input "true"
click at [472, 381] on input "I agree to the privacy policy ." at bounding box center [473, 385] width 25 height 24
checkbox input "true"
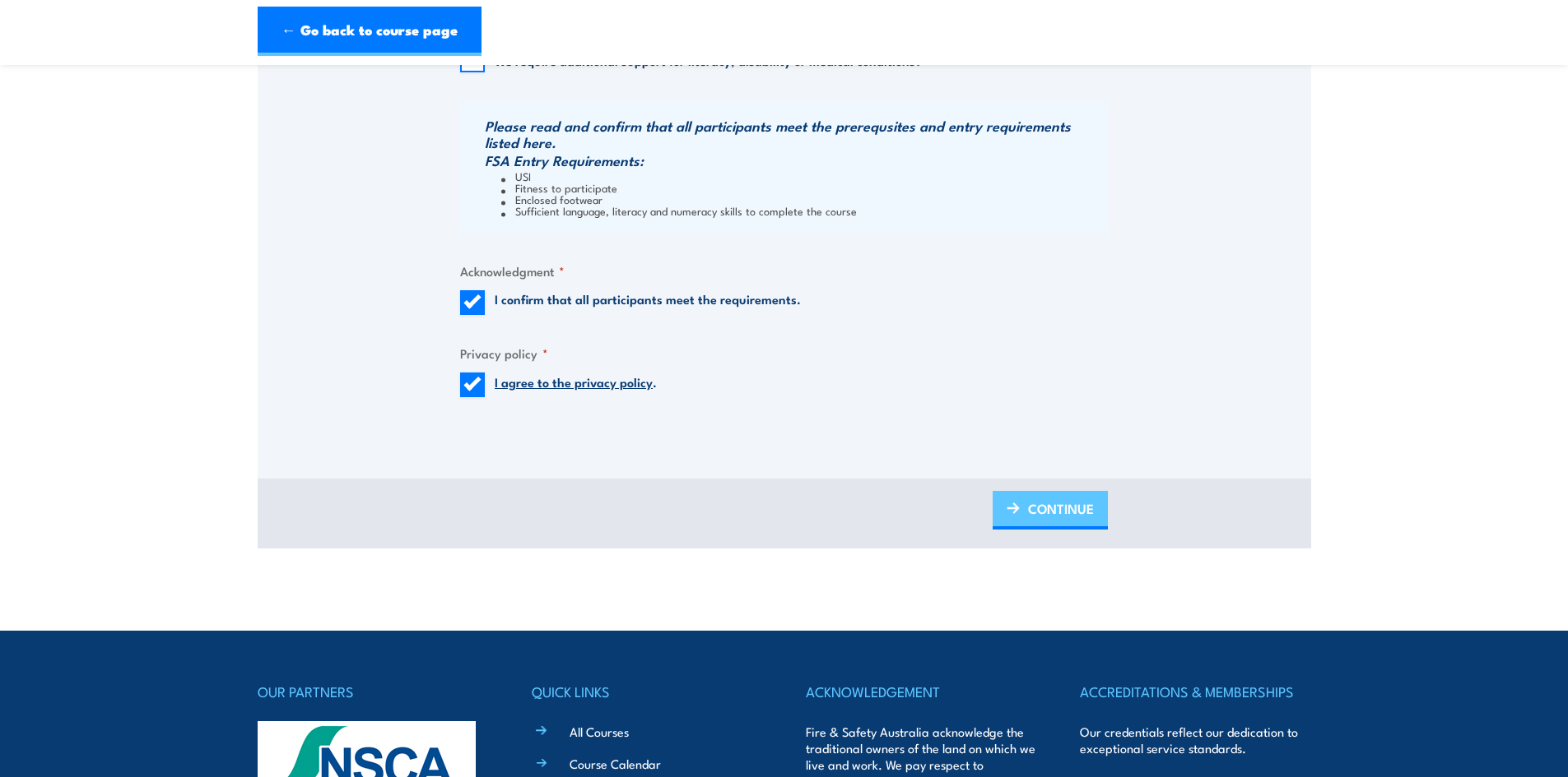
click at [1053, 506] on span "CONTINUE" at bounding box center [1060, 509] width 66 height 44
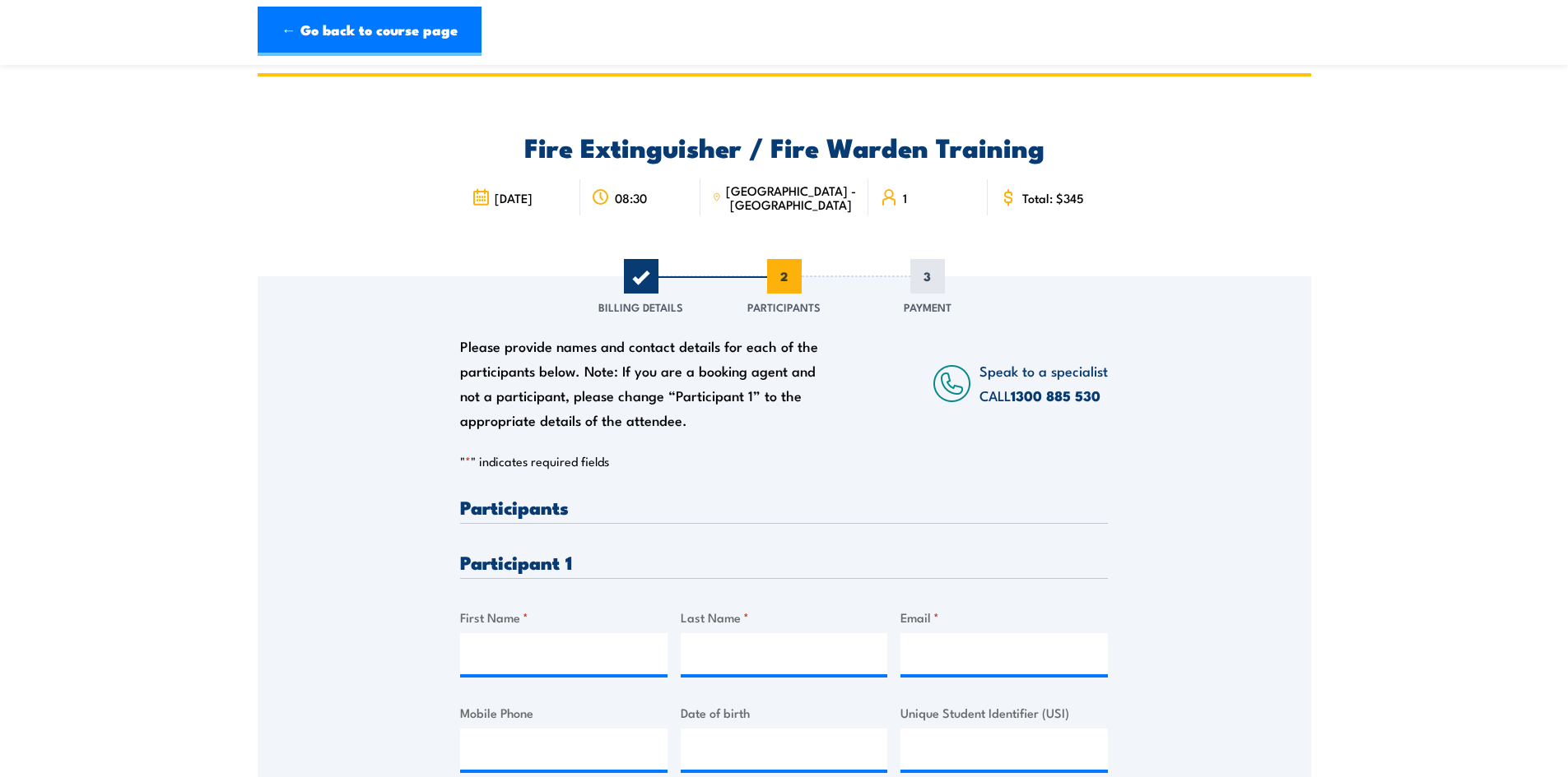
scroll to position [0, 0]
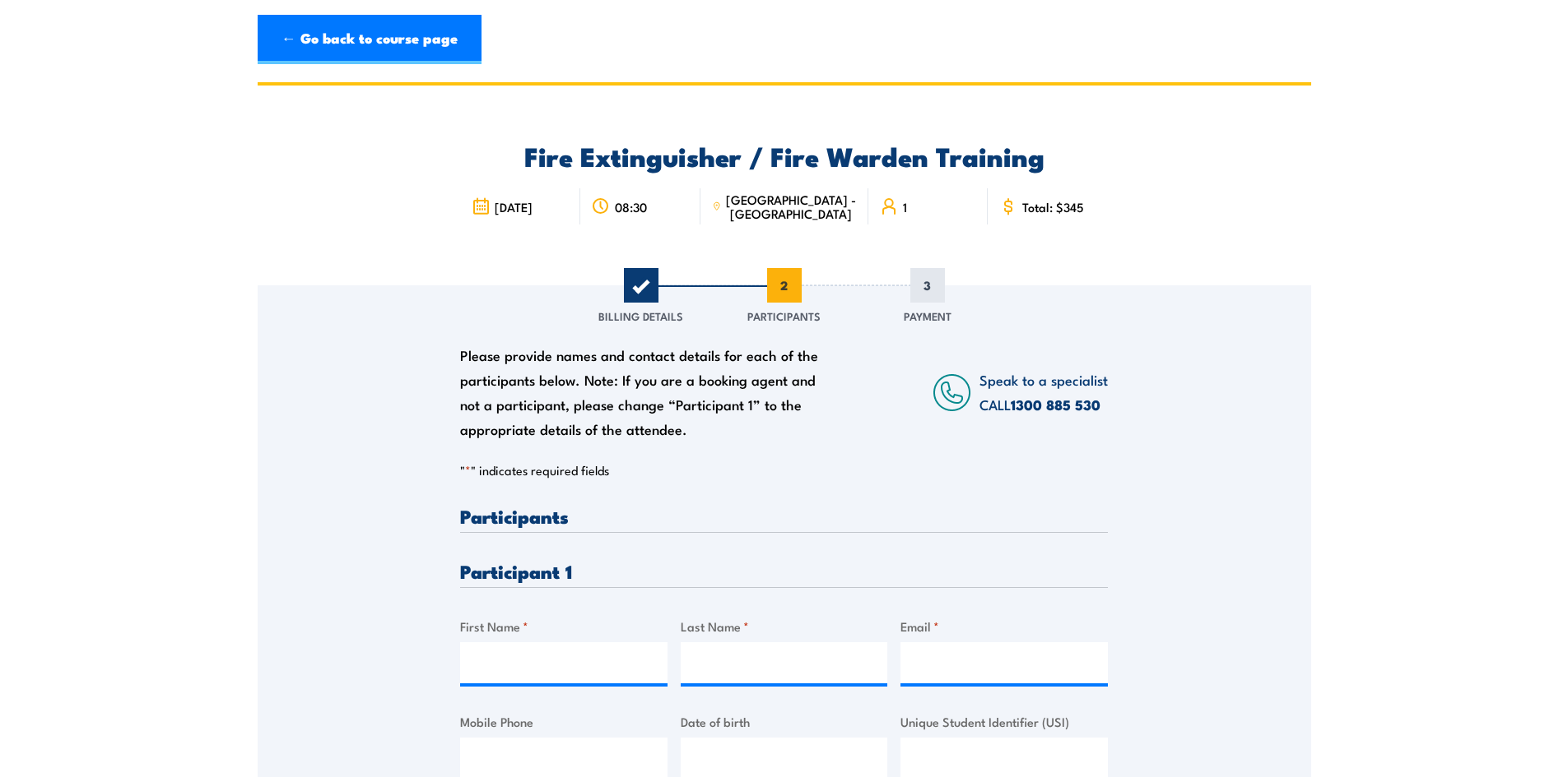
click at [497, 629] on label "First Name *" at bounding box center [564, 626] width 207 height 19
click at [497, 642] on input "First Name *" at bounding box center [564, 662] width 207 height 41
type input "Bayley"
click at [741, 665] on input "Last Name *" at bounding box center [784, 662] width 207 height 41
type input "Vincent"
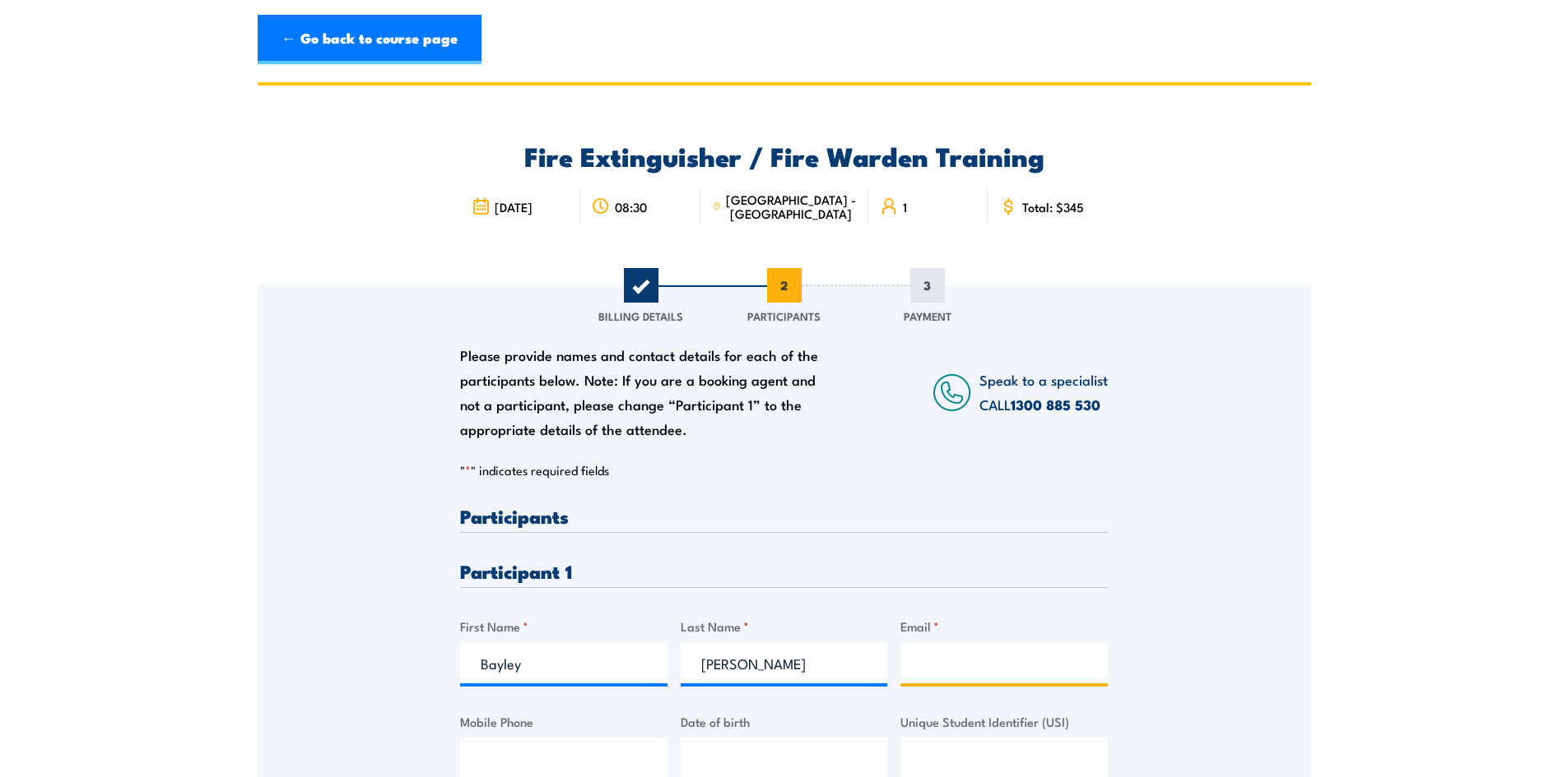
click at [935, 657] on input "Email *" at bounding box center [1003, 662] width 207 height 41
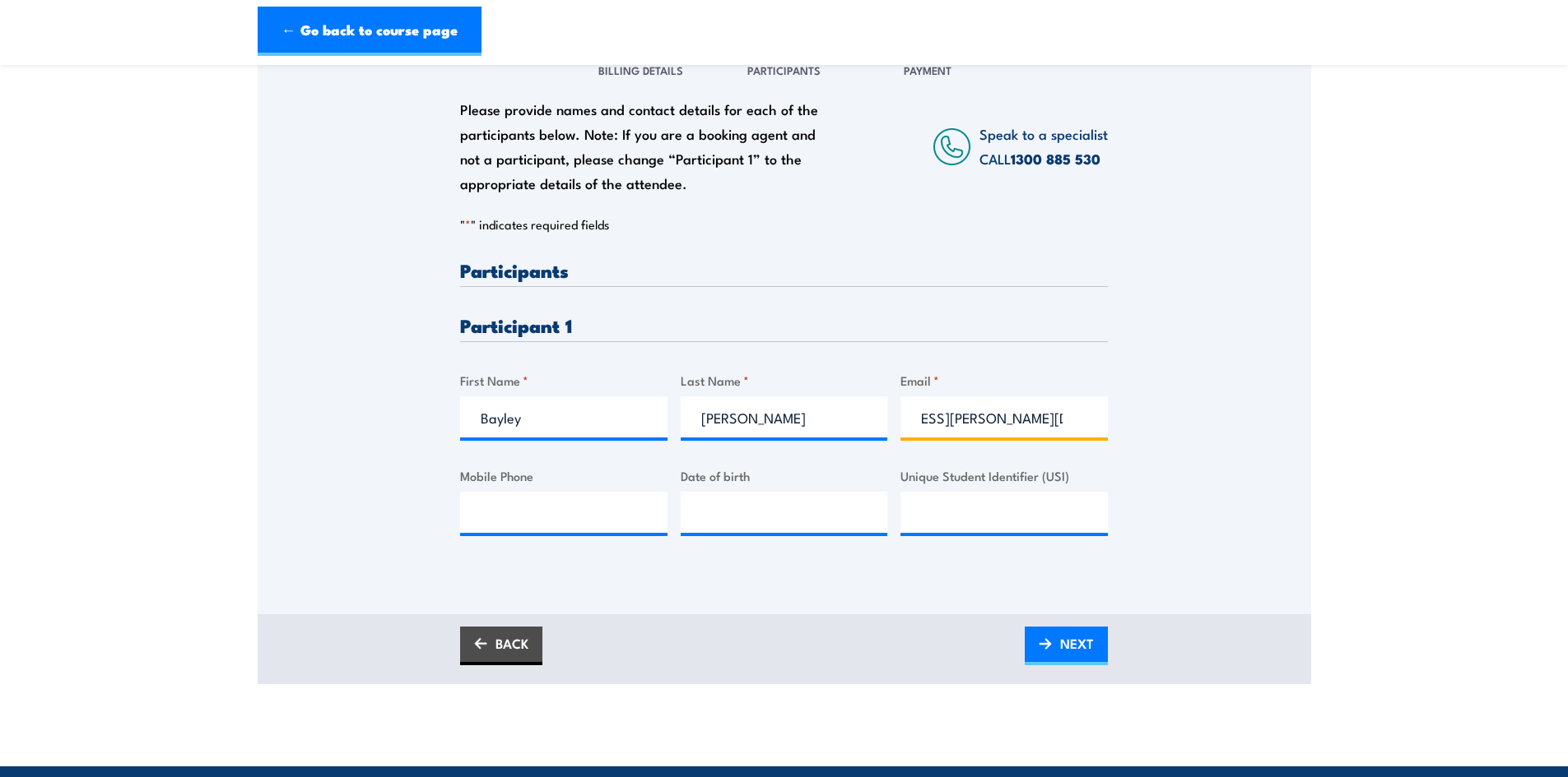
scroll to position [247, 0]
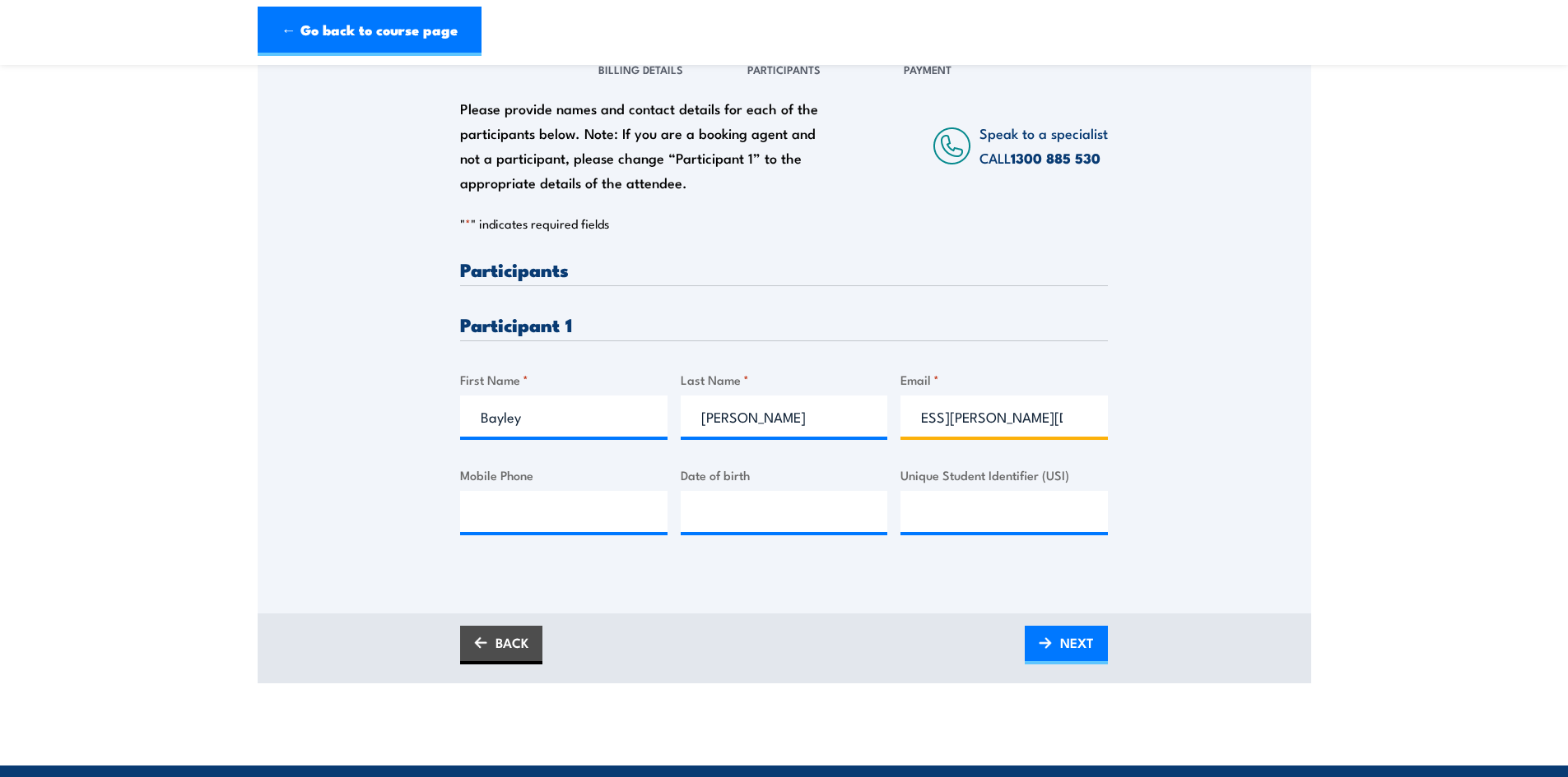
type input "bayley.vincent@fultonhogan.com.au"
type input "__/__/____"
click at [721, 500] on input "__/__/____" at bounding box center [784, 511] width 207 height 41
click at [510, 517] on input "Mobile Phone" at bounding box center [564, 511] width 207 height 41
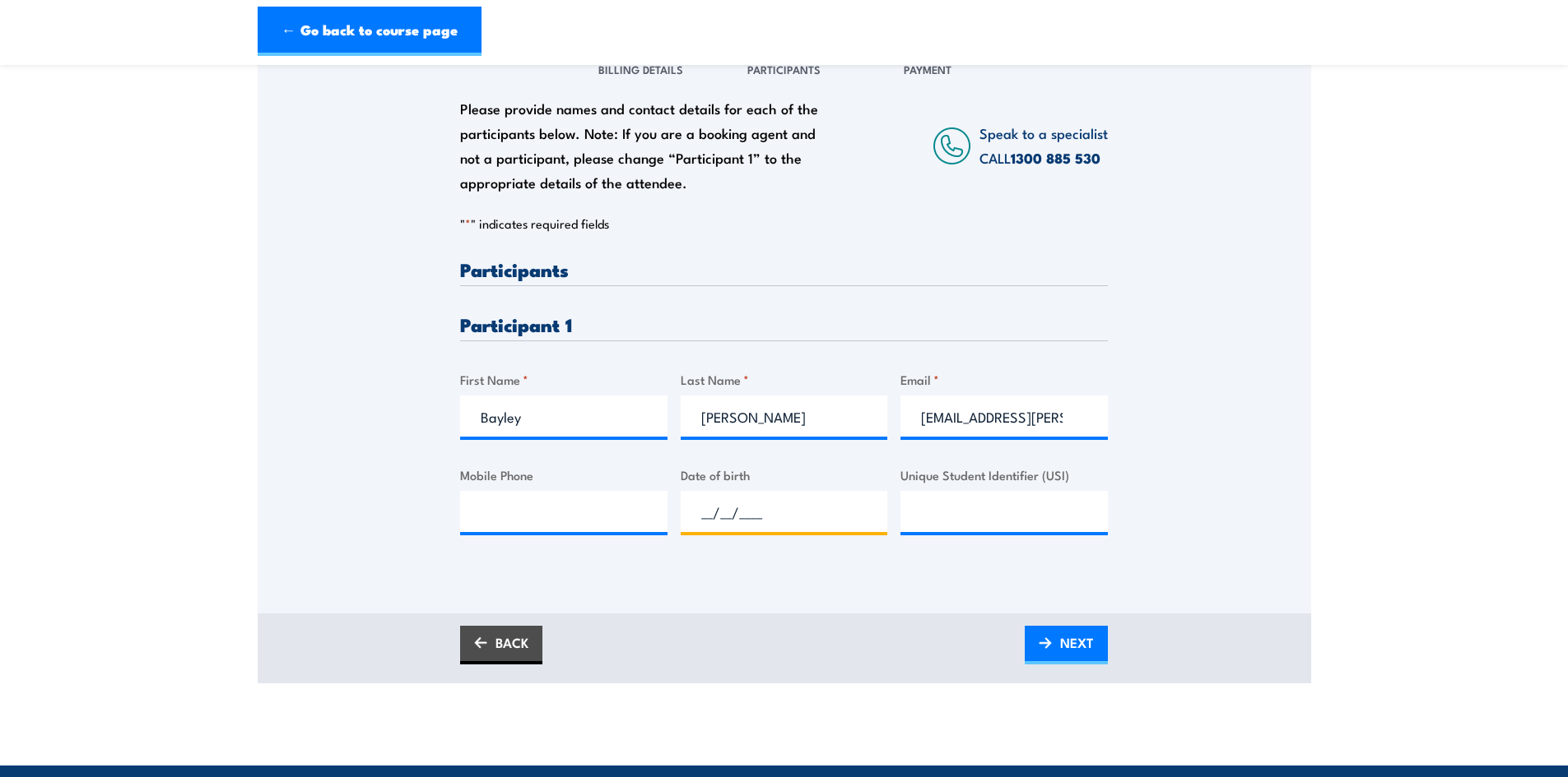
click at [743, 518] on input "__/__/____" at bounding box center [784, 511] width 207 height 41
type input "09/08/1967"
click at [497, 511] on input "Mobile Phone" at bounding box center [564, 511] width 207 height 41
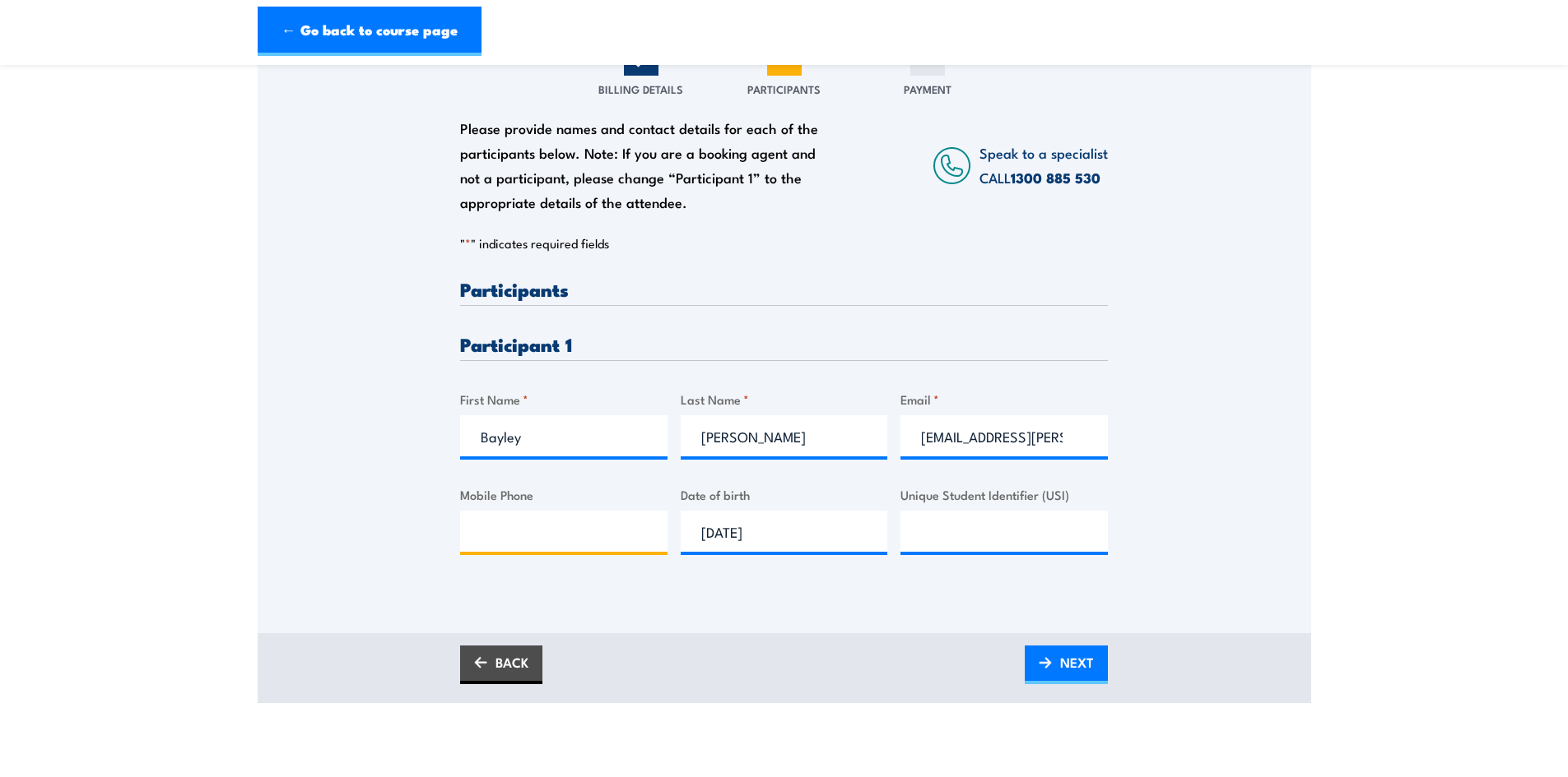
scroll to position [247, 0]
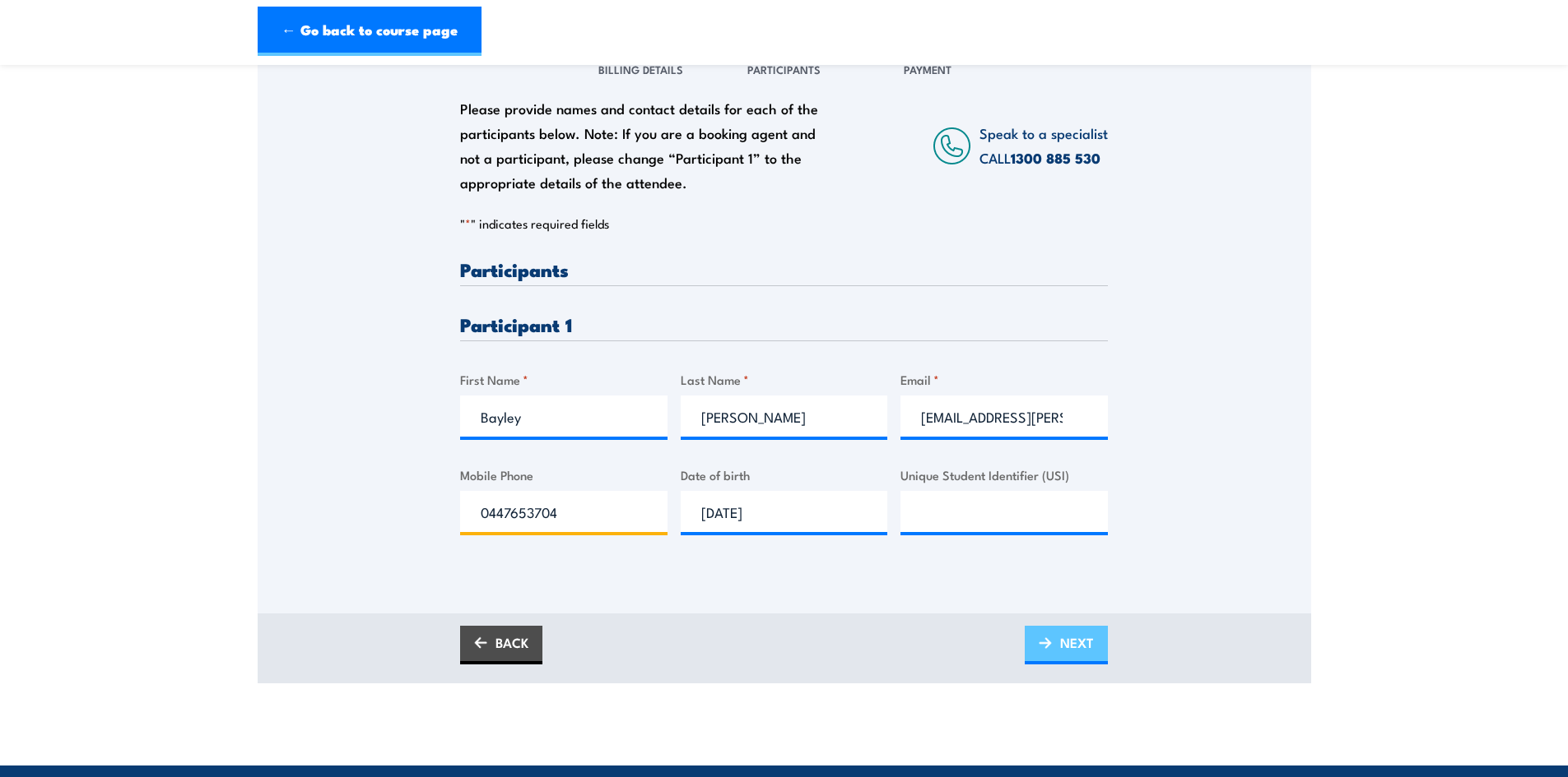
type input "0447653704"
click at [1088, 648] on span "NEXT" at bounding box center [1077, 643] width 34 height 44
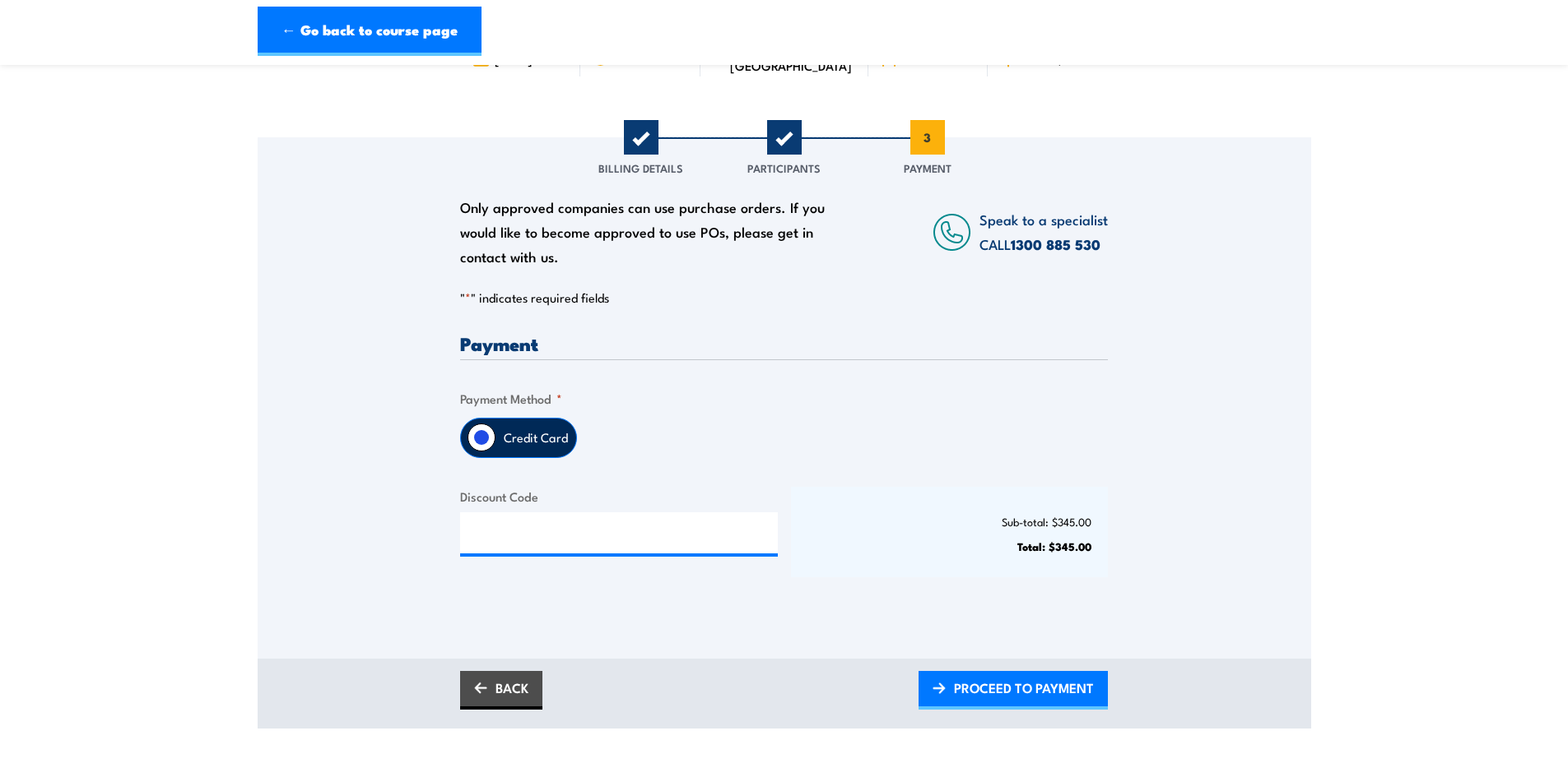
scroll to position [411, 0]
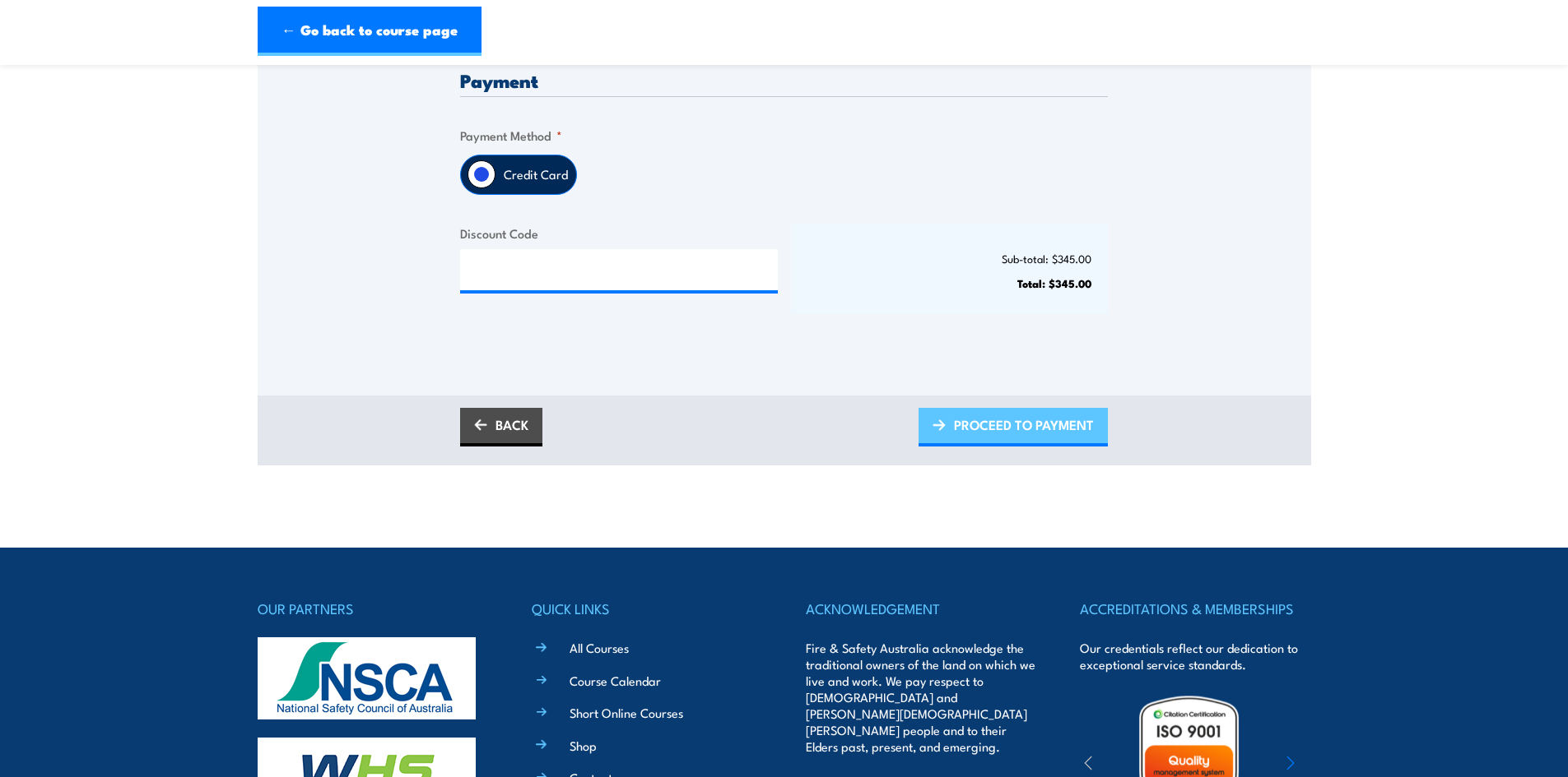
click at [1020, 427] on span "PROCEED TO PAYMENT" at bounding box center [1024, 425] width 140 height 44
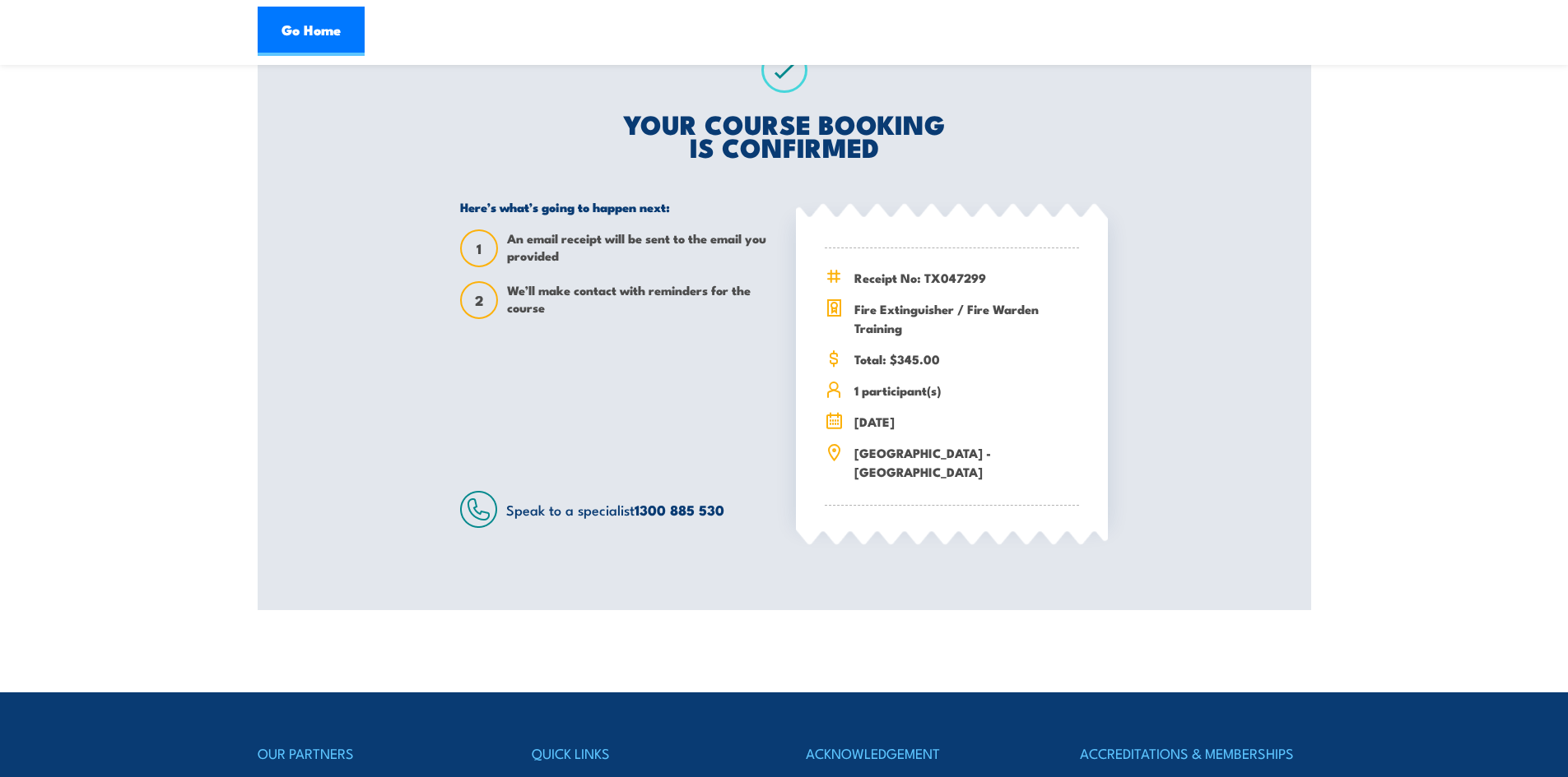
scroll to position [329, 0]
